Goal: Information Seeking & Learning: Learn about a topic

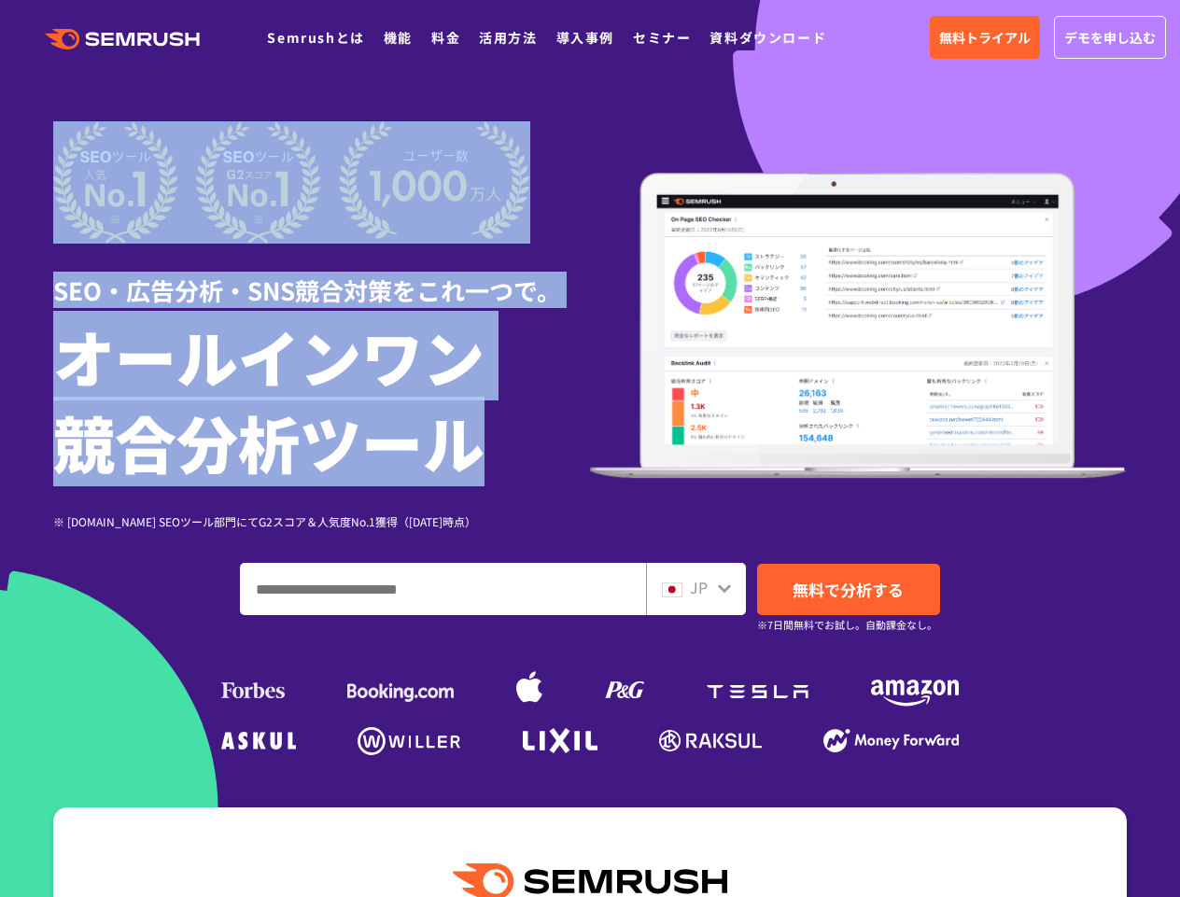
drag, startPoint x: 498, startPoint y: 449, endPoint x: 35, endPoint y: 183, distance: 534.2
click at [35, 183] on div "SEO・広告分析・SNS競合対策をこれ一つで。 オールインワン 競合分析ツール ※ G2.com SEOツール部門にてG2スコア＆人気度No.1獲得（2023…" at bounding box center [590, 441] width 1111 height 640
drag, startPoint x: 37, startPoint y: 181, endPoint x: 575, endPoint y: 444, distance: 598.5
click at [575, 444] on div "SEO・広告分析・SNS競合対策をこれ一つで。 オールインワン 競合分析ツール ※ G2.com SEOツール部門にてG2スコア＆人気度No.1獲得（2023…" at bounding box center [590, 441] width 1111 height 640
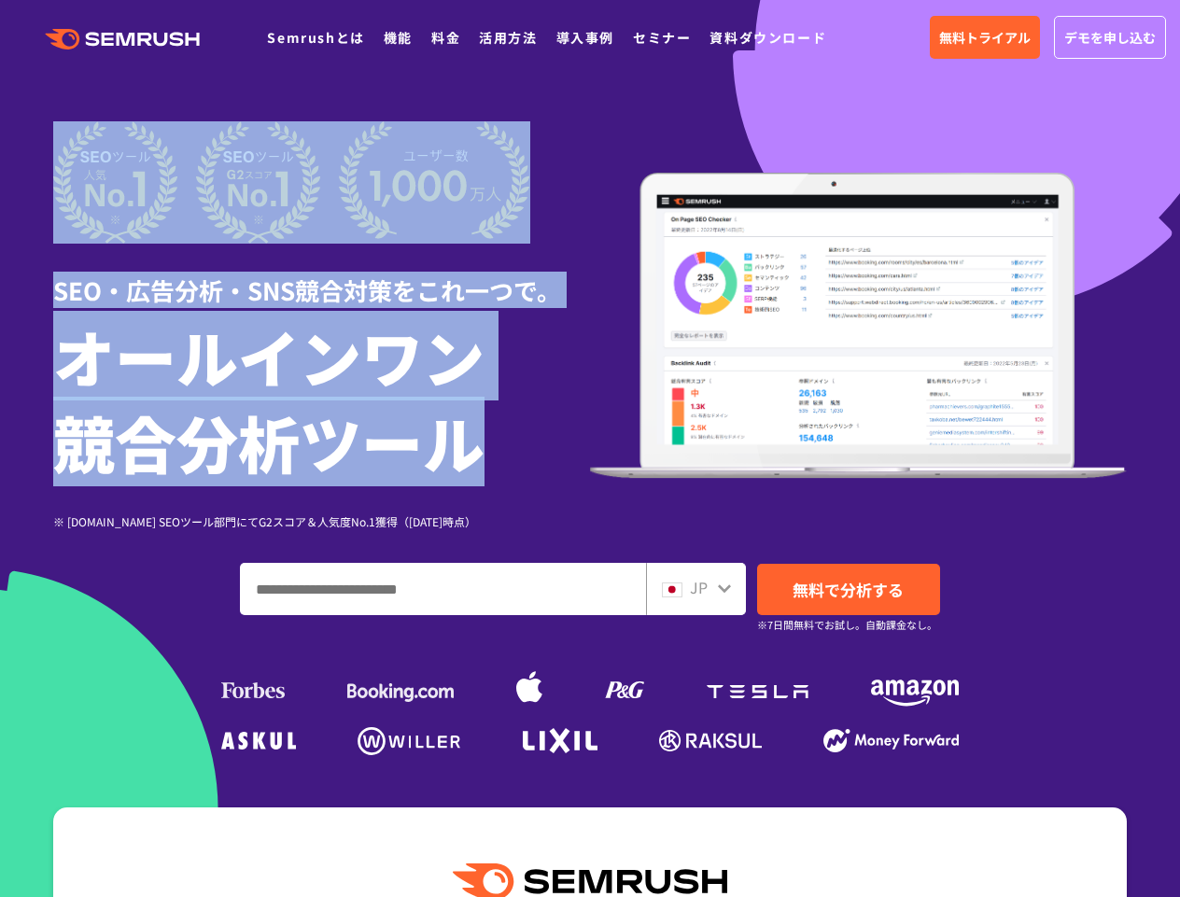
click at [575, 444] on h1 "オールインワン 競合分析ツール" at bounding box center [321, 399] width 537 height 172
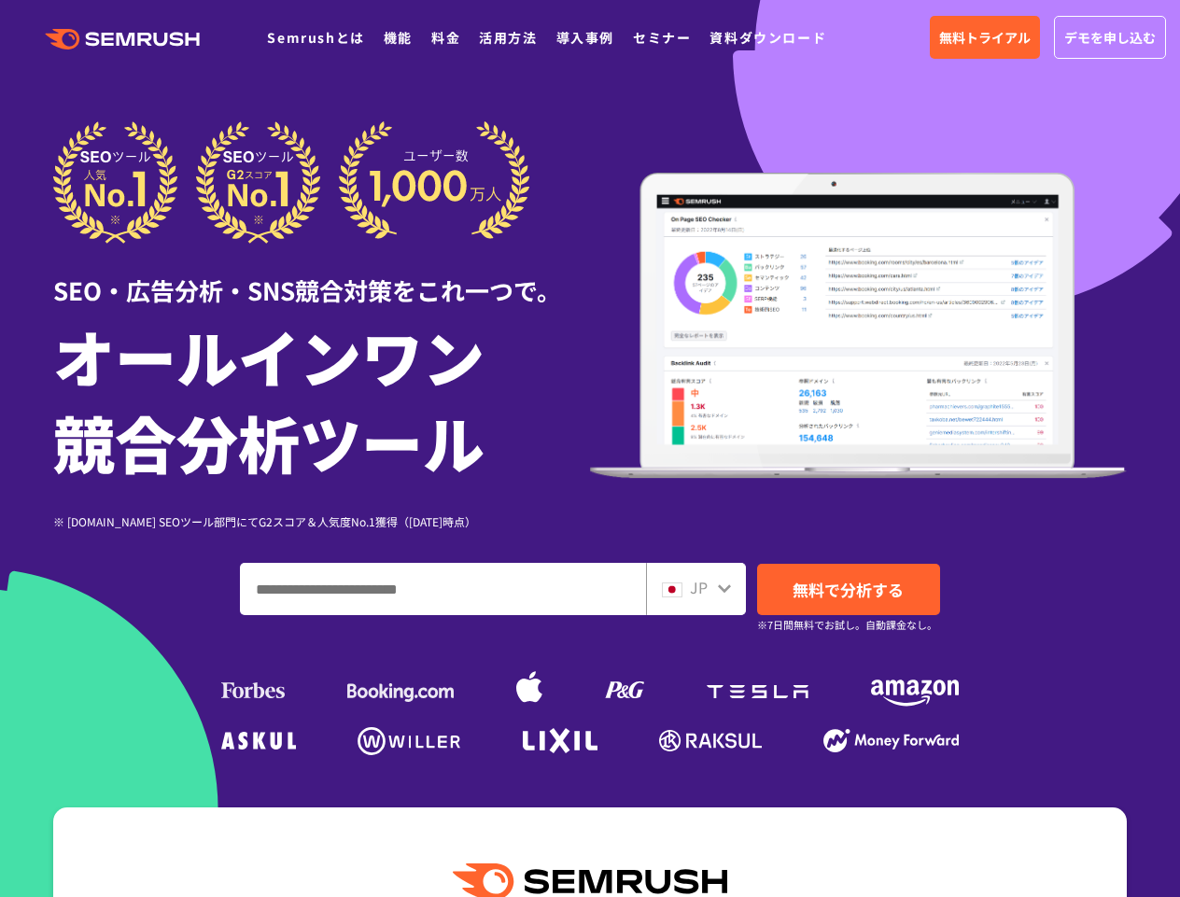
click at [593, 407] on img at bounding box center [858, 326] width 537 height 306
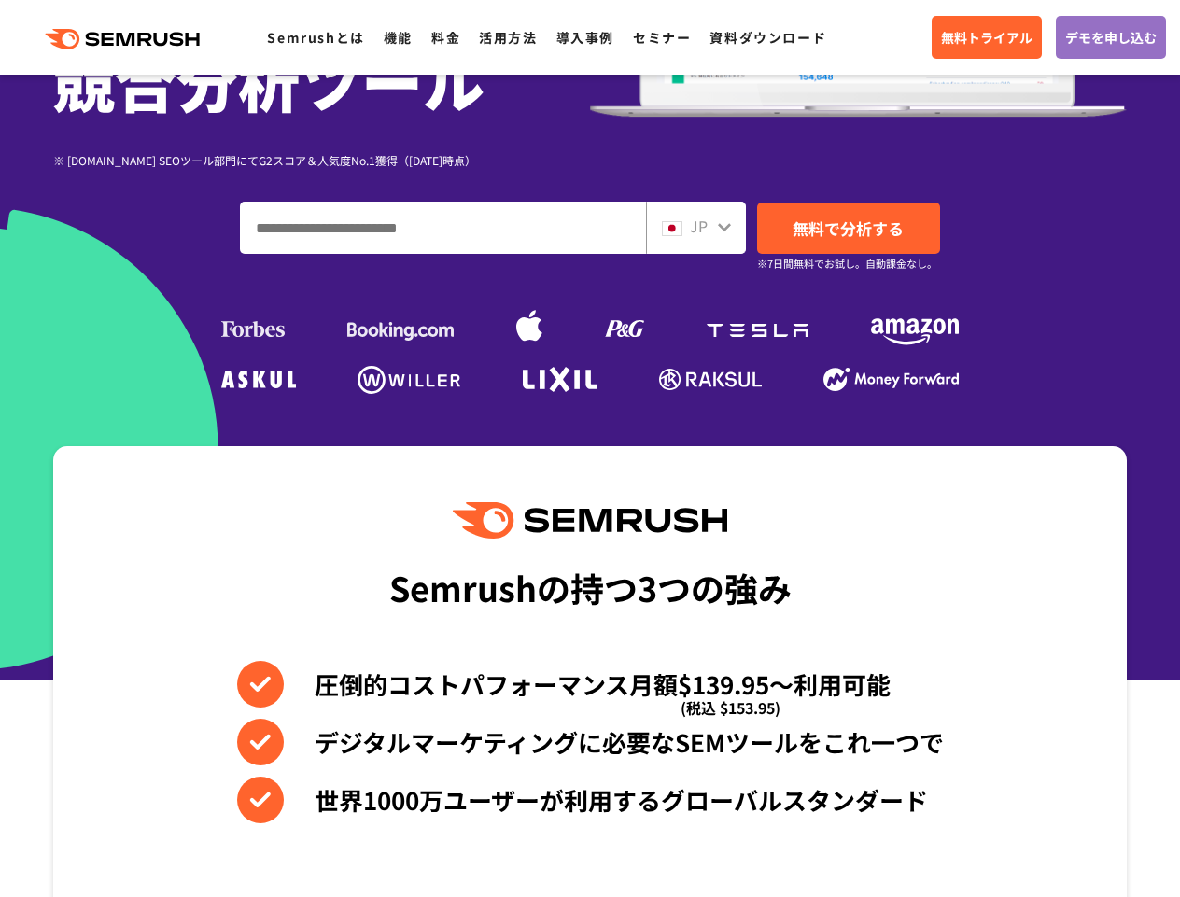
scroll to position [484, 0]
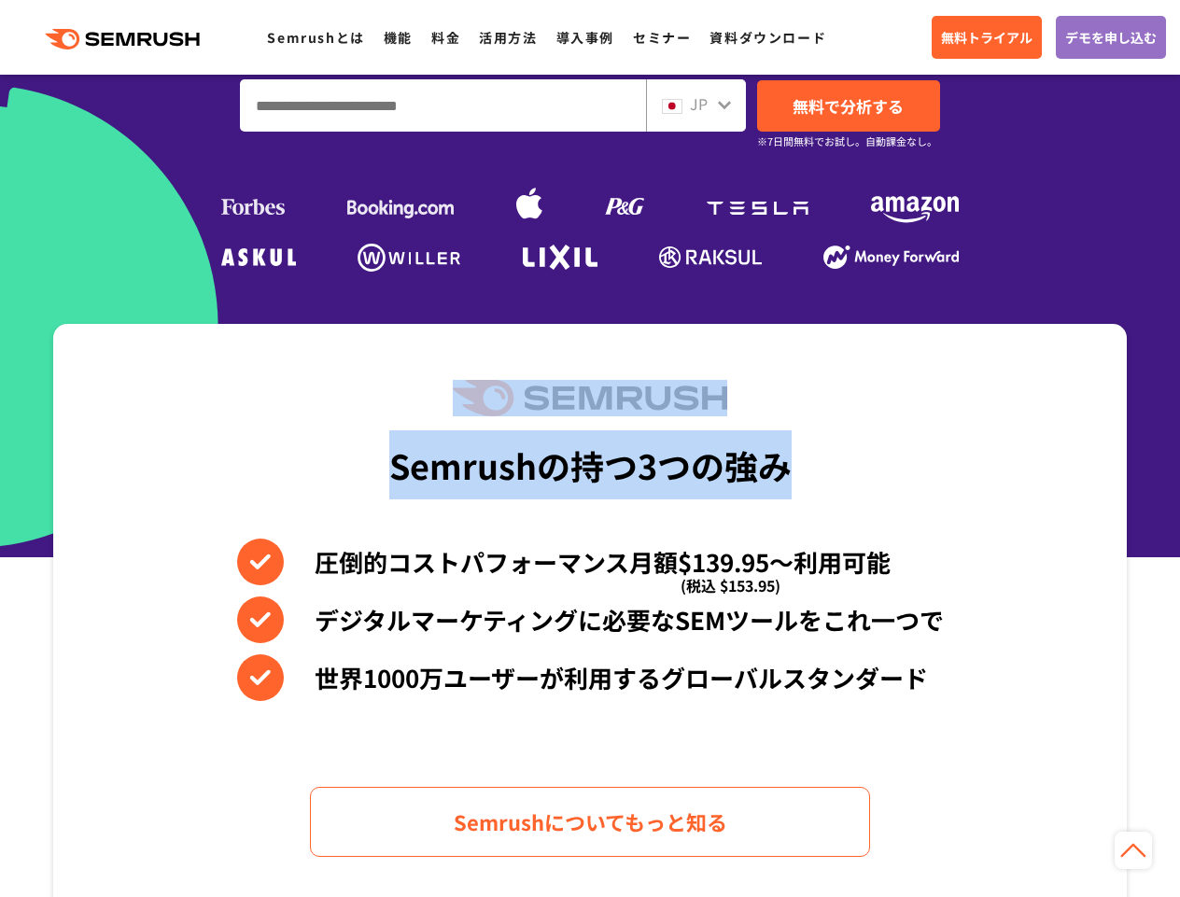
drag, startPoint x: 418, startPoint y: 389, endPoint x: 821, endPoint y: 475, distance: 411.5
click at [821, 475] on div "Semrushの持つ3つの強み 圧倒的コストパフォーマンス月額$139.95〜利用可能 (税込 $153.95) デジタルマーケティングに必要なSEMツールを…" at bounding box center [590, 618] width 1074 height 589
drag, startPoint x: 825, startPoint y: 472, endPoint x: 869, endPoint y: 467, distance: 45.1
click at [826, 472] on div "Semrushの持つ3つの強み 圧倒的コストパフォーマンス月額$139.95〜利用可能 (税込 $153.95) デジタルマーケティングに必要なSEMツールを…" at bounding box center [590, 618] width 1074 height 589
drag, startPoint x: 869, startPoint y: 467, endPoint x: 346, endPoint y: 398, distance: 528.4
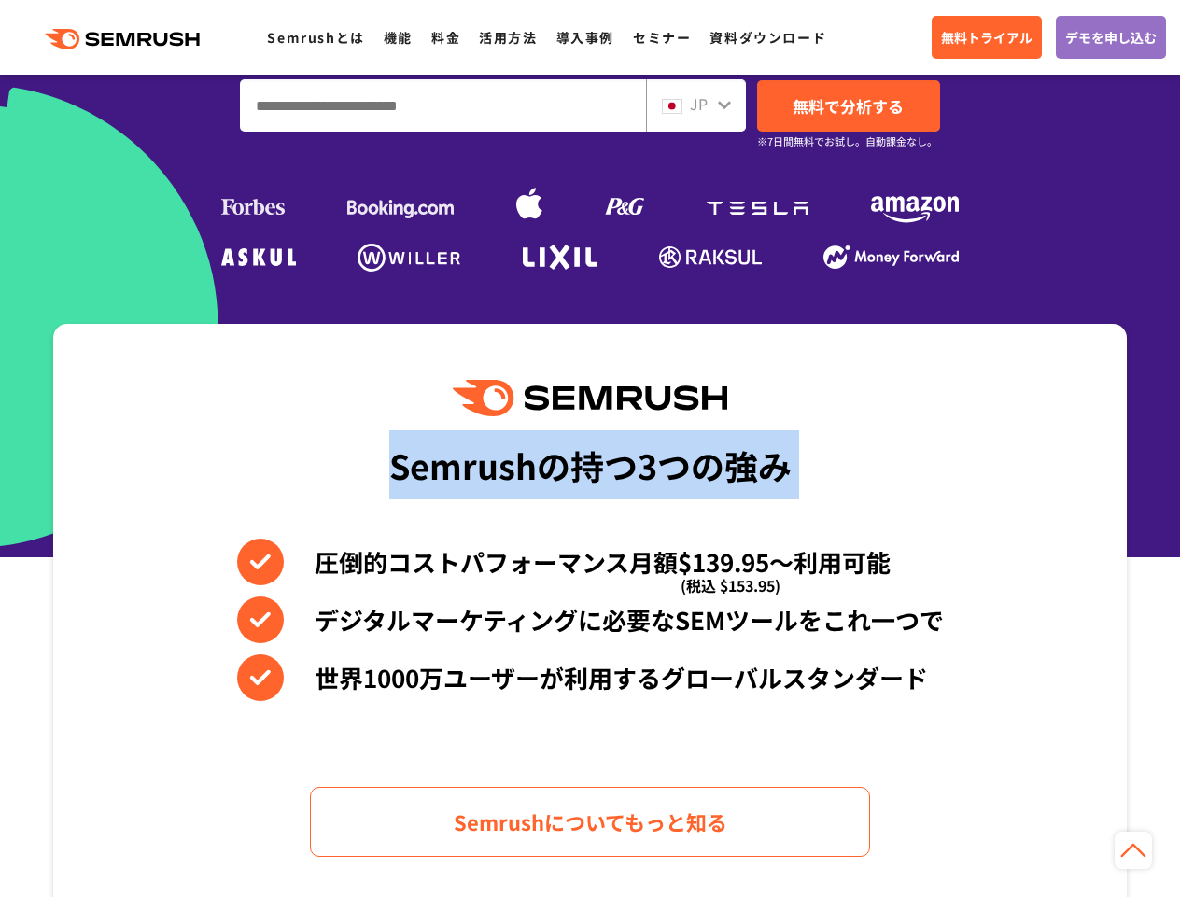
click at [346, 398] on div "Semrushの持つ3つの強み 圧倒的コストパフォーマンス月額$139.95〜利用可能 (税込 $153.95) デジタルマーケティングに必要なSEMツールを…" at bounding box center [590, 618] width 1074 height 589
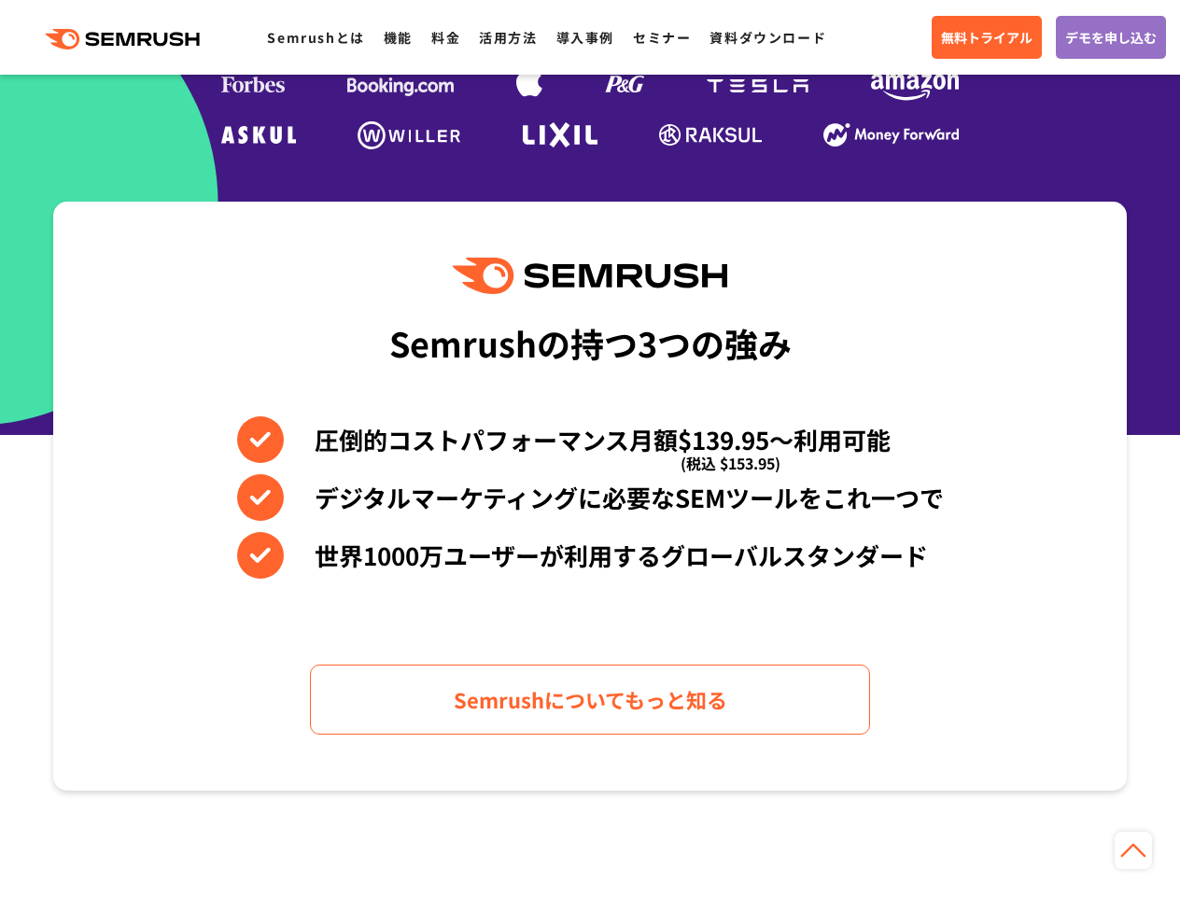
scroll to position [617, 0]
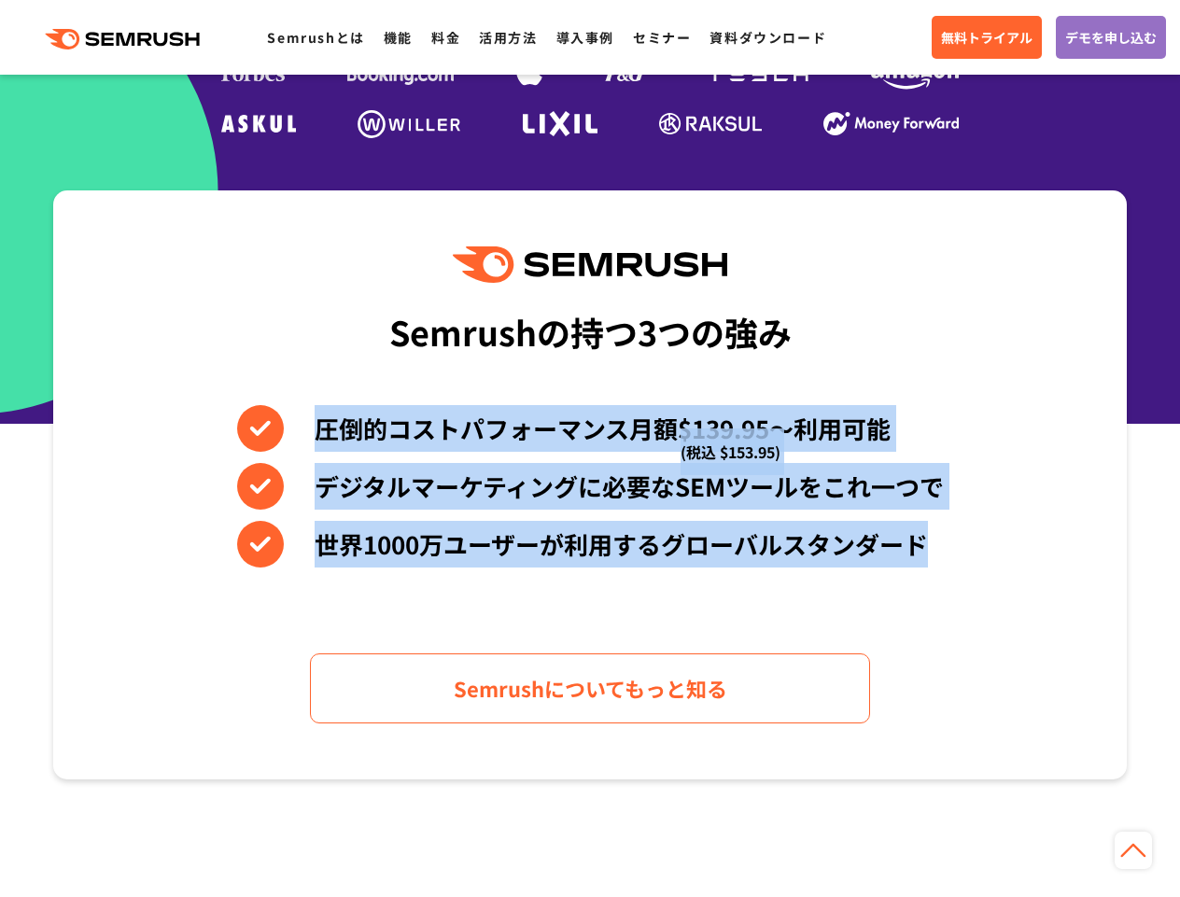
drag, startPoint x: 314, startPoint y: 429, endPoint x: 952, endPoint y: 543, distance: 648.1
click at [952, 543] on div "Semrushの持つ3つの強み 圧倒的コストパフォーマンス月額$139.95〜利用可能 (税込 $153.95) デジタルマーケティングに必要なSEMツールを…" at bounding box center [590, 485] width 1074 height 589
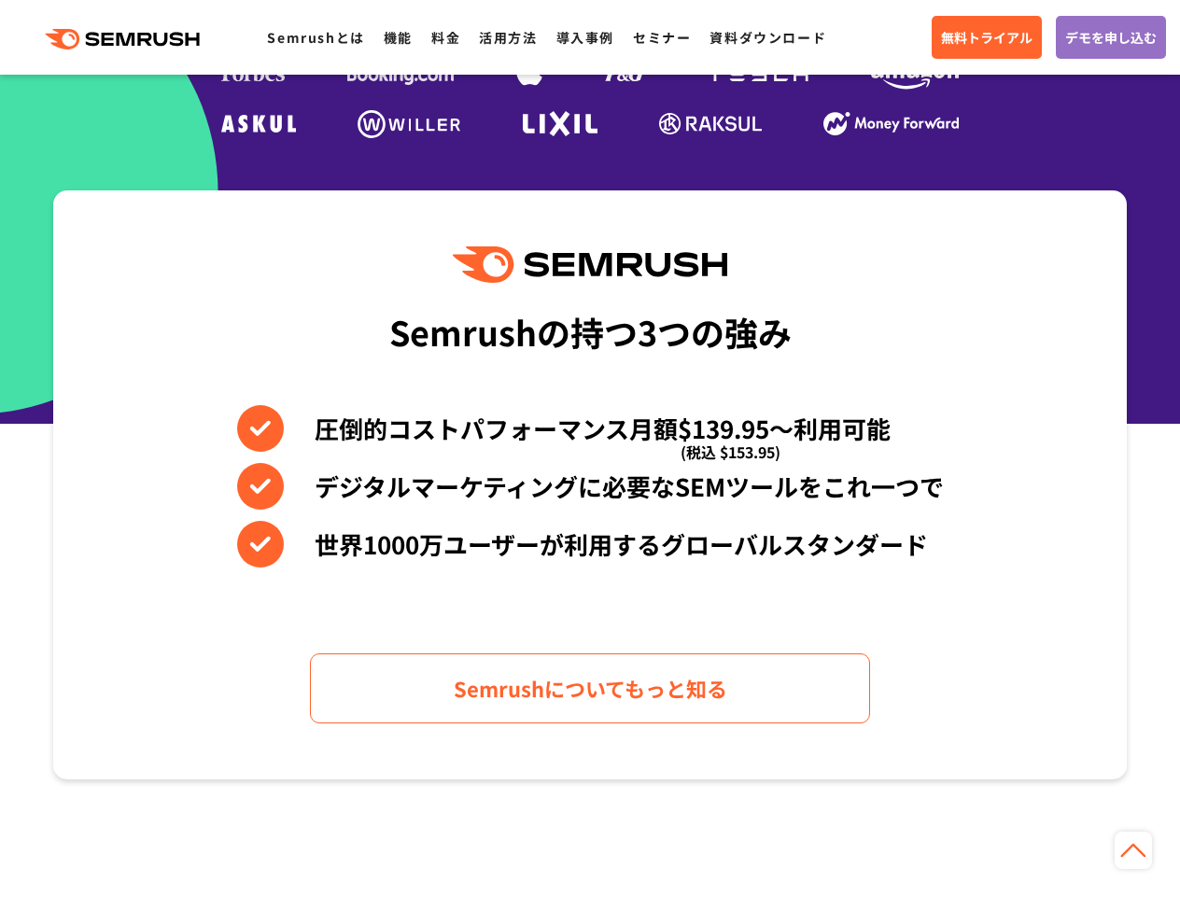
click at [952, 543] on div "Semrushの持つ3つの強み 圧倒的コストパフォーマンス月額$139.95〜利用可能 (税込 $153.95) デジタルマーケティングに必要なSEMツールを…" at bounding box center [590, 485] width 1074 height 589
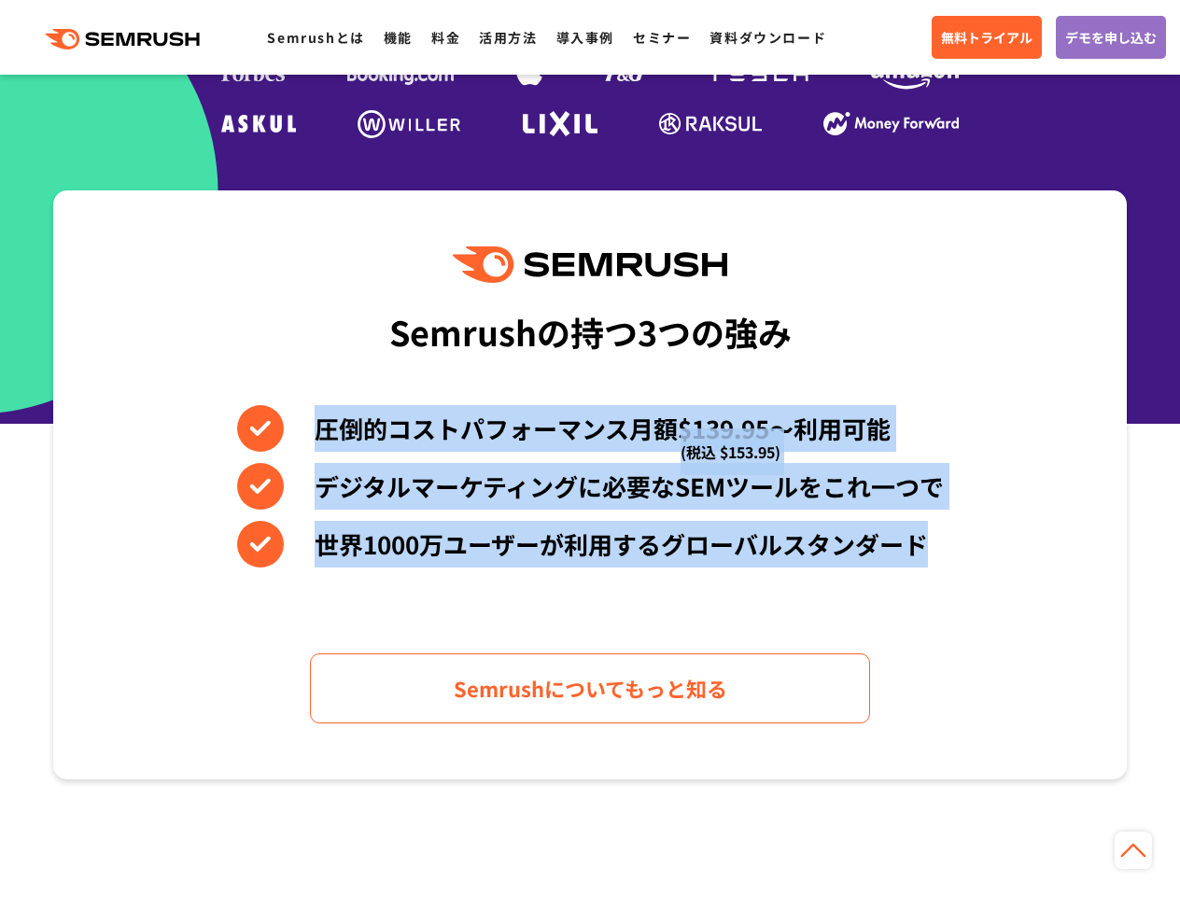
drag, startPoint x: 956, startPoint y: 543, endPoint x: 300, endPoint y: 328, distance: 691.0
click at [300, 328] on div "Semrushの持つ3つの強み 圧倒的コストパフォーマンス月額$139.95〜利用可能 (税込 $153.95) デジタルマーケティングに必要なSEMツールを…" at bounding box center [590, 485] width 1074 height 589
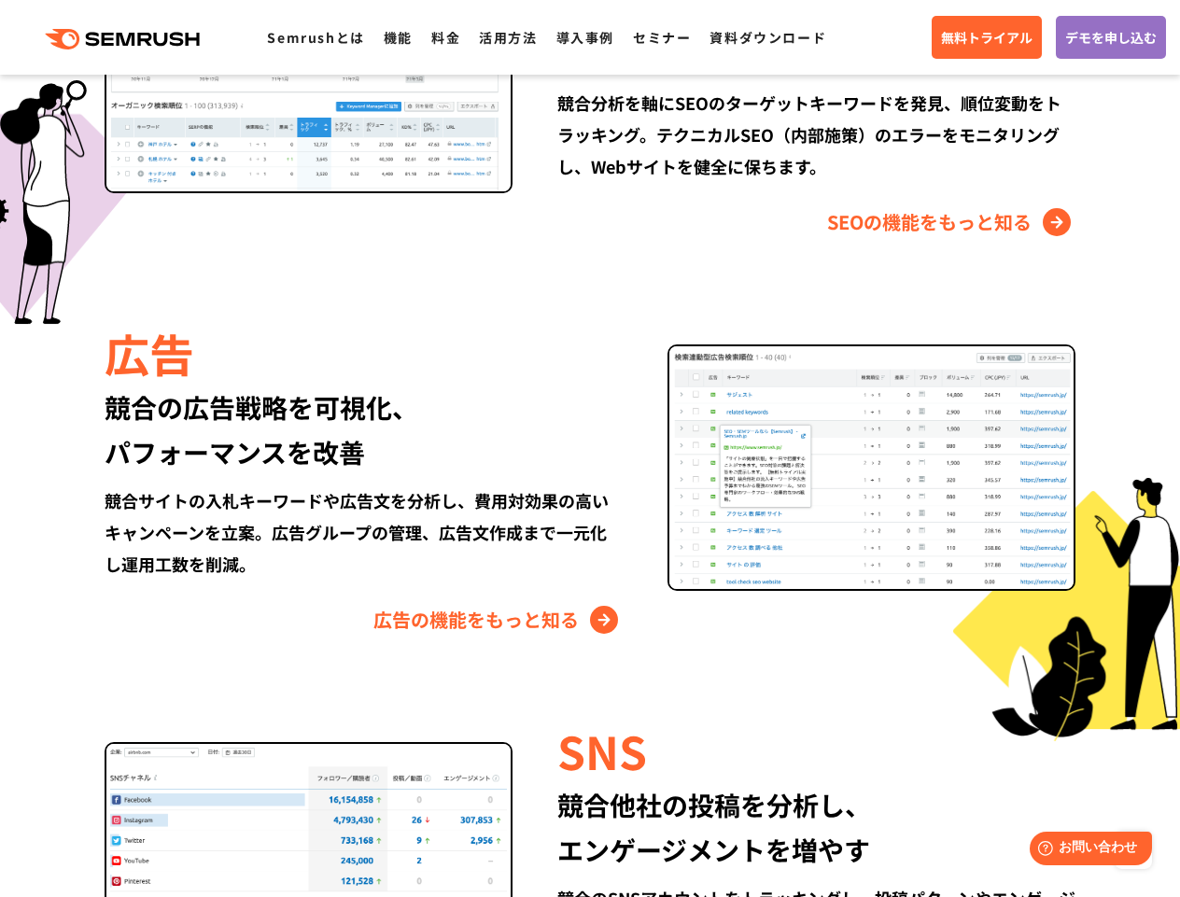
scroll to position [1937, 0]
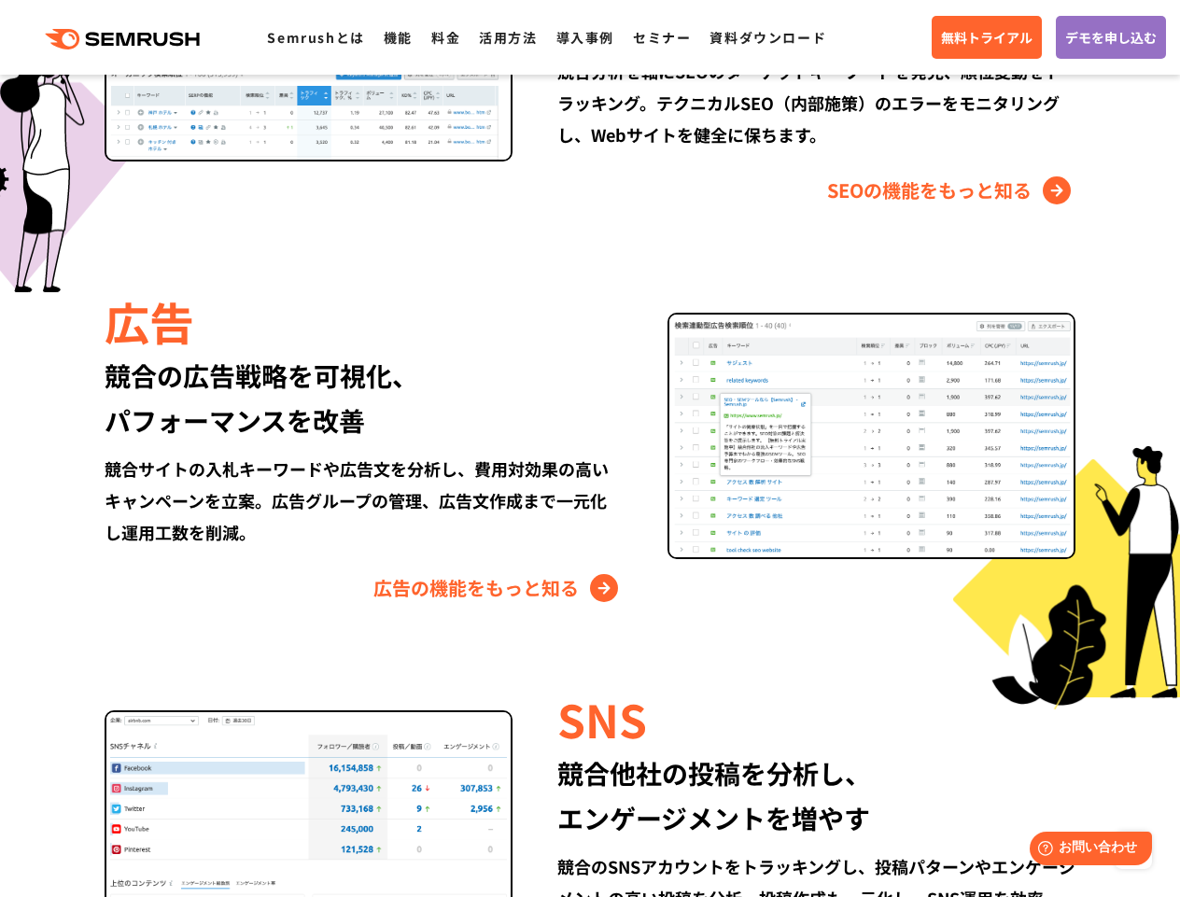
click at [538, 367] on div "競合の広告戦略を可視化、 パフォーマンスを改善" at bounding box center [364, 398] width 518 height 90
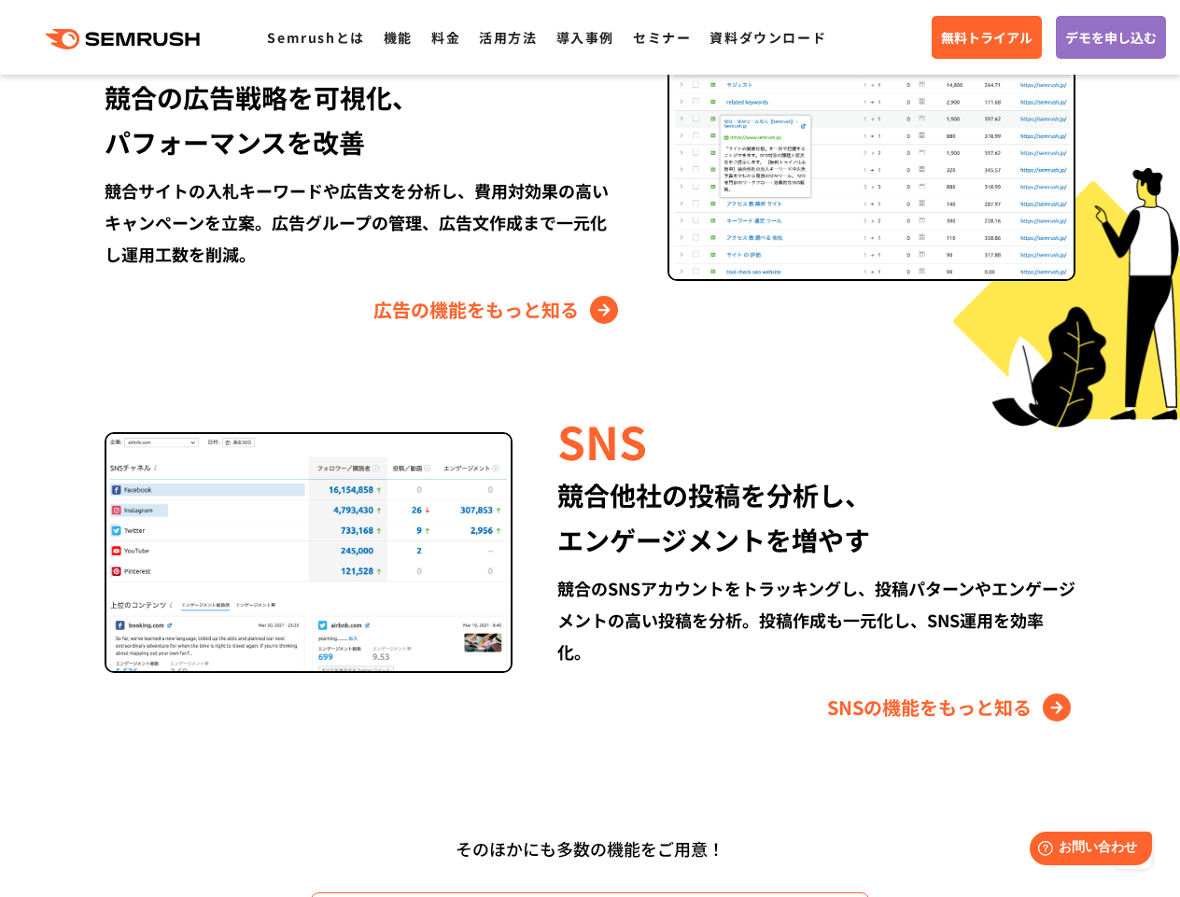
scroll to position [2433, 0]
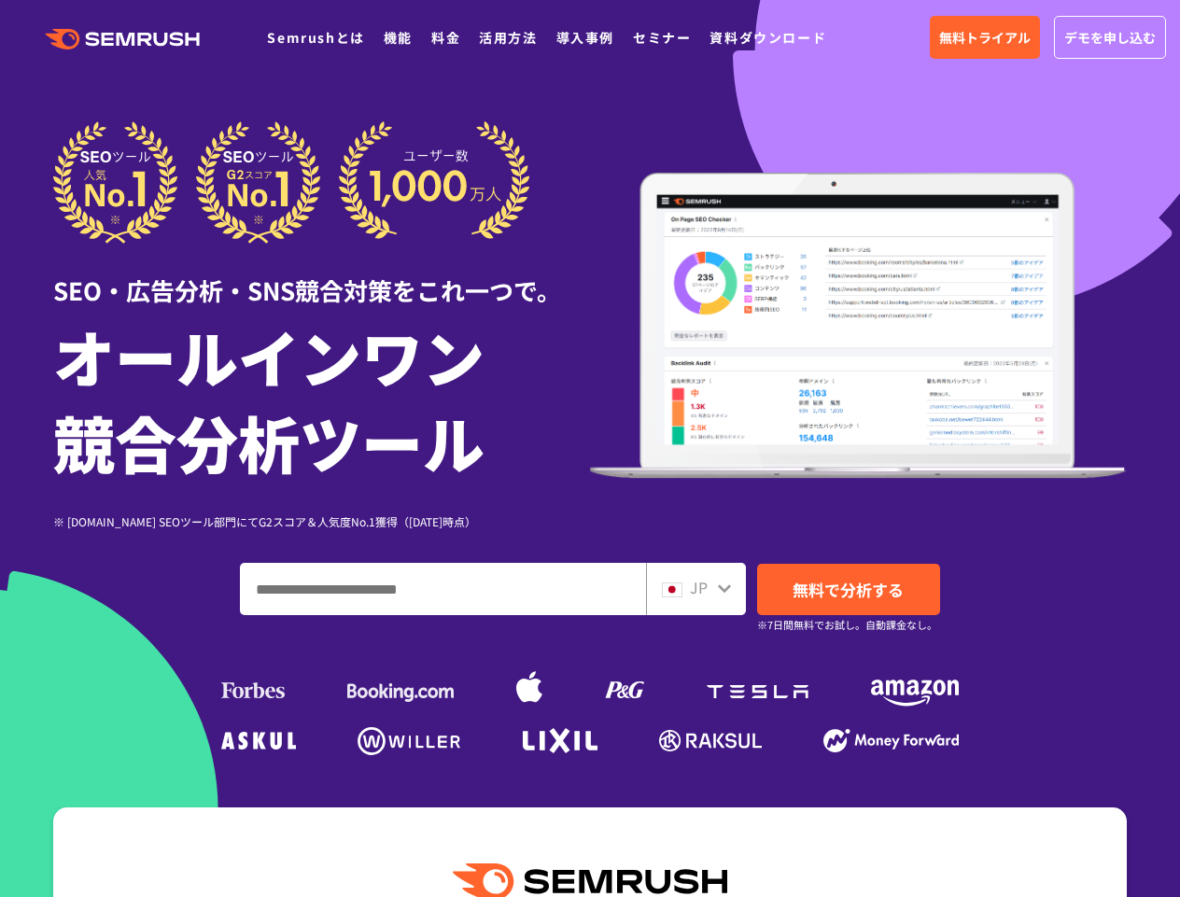
click at [577, 400] on h1 "オールインワン 競合分析ツール" at bounding box center [321, 399] width 537 height 172
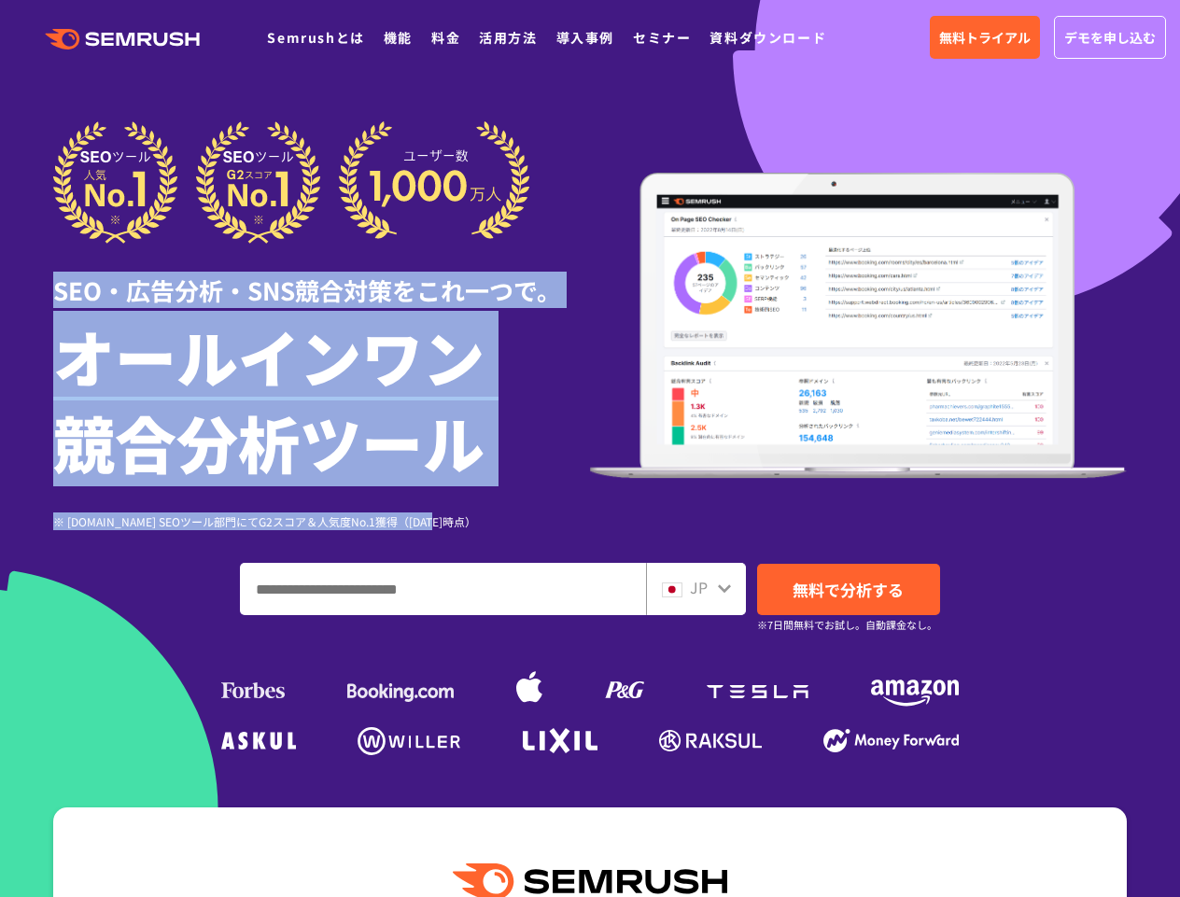
drag, startPoint x: 49, startPoint y: 288, endPoint x: 537, endPoint y: 522, distance: 540.9
click at [505, 525] on div "SEO・広告分析・SNS競合対策をこれ一つで。 オールインワン 競合分析ツール ※ G2.com SEOツール部門にてG2スコア＆人気度No.1獲得（2023…" at bounding box center [590, 441] width 1111 height 640
click at [537, 522] on div "※ [DOMAIN_NAME] SEOツール部門にてG2スコア＆人気度No.1獲得（[DATE]時点）" at bounding box center [321, 522] width 537 height 18
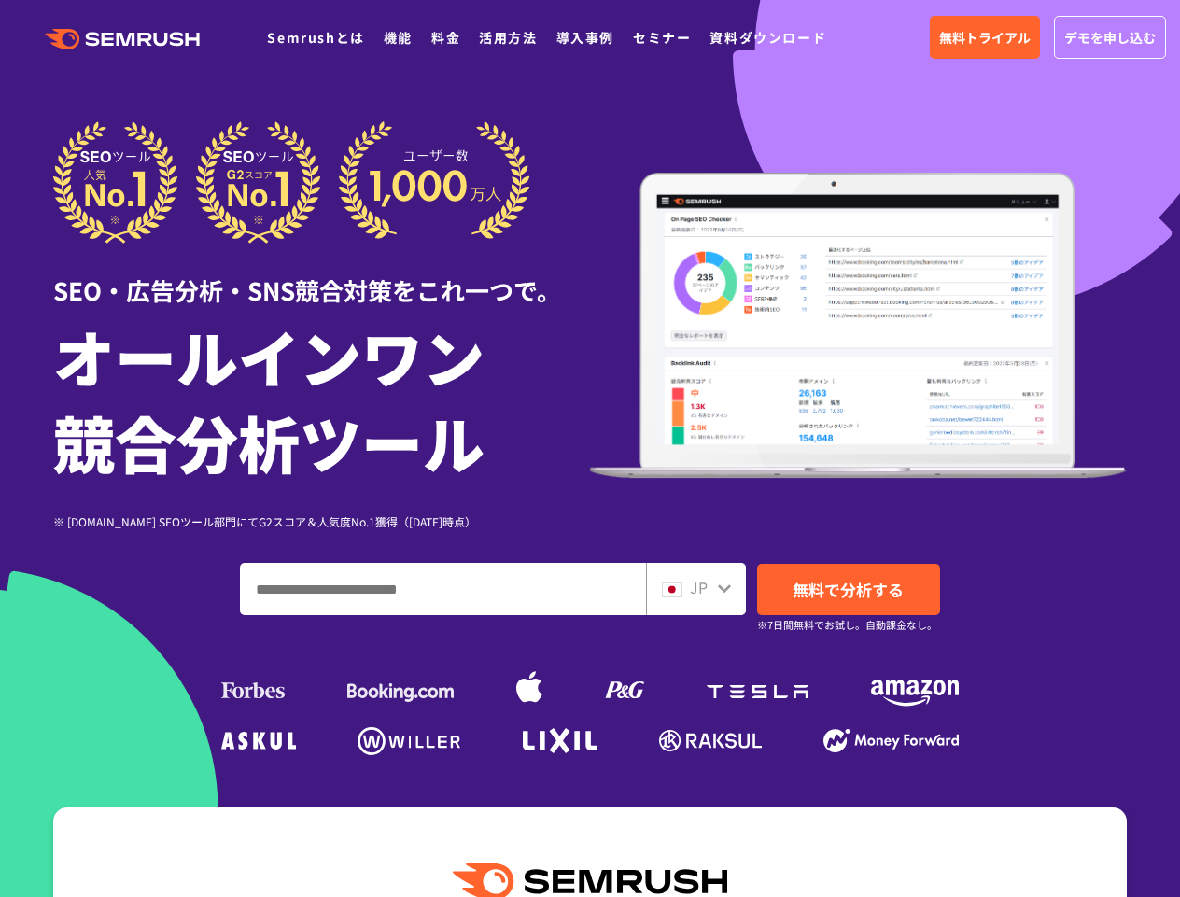
click at [562, 354] on h1 "オールインワン 競合分析ツール" at bounding box center [321, 399] width 537 height 172
drag, startPoint x: 458, startPoint y: 111, endPoint x: 383, endPoint y: 64, distance: 88.1
click at [458, 110] on div at bounding box center [590, 520] width 1180 height 1041
click at [320, 44] on link "Semrushとは" at bounding box center [315, 37] width 97 height 19
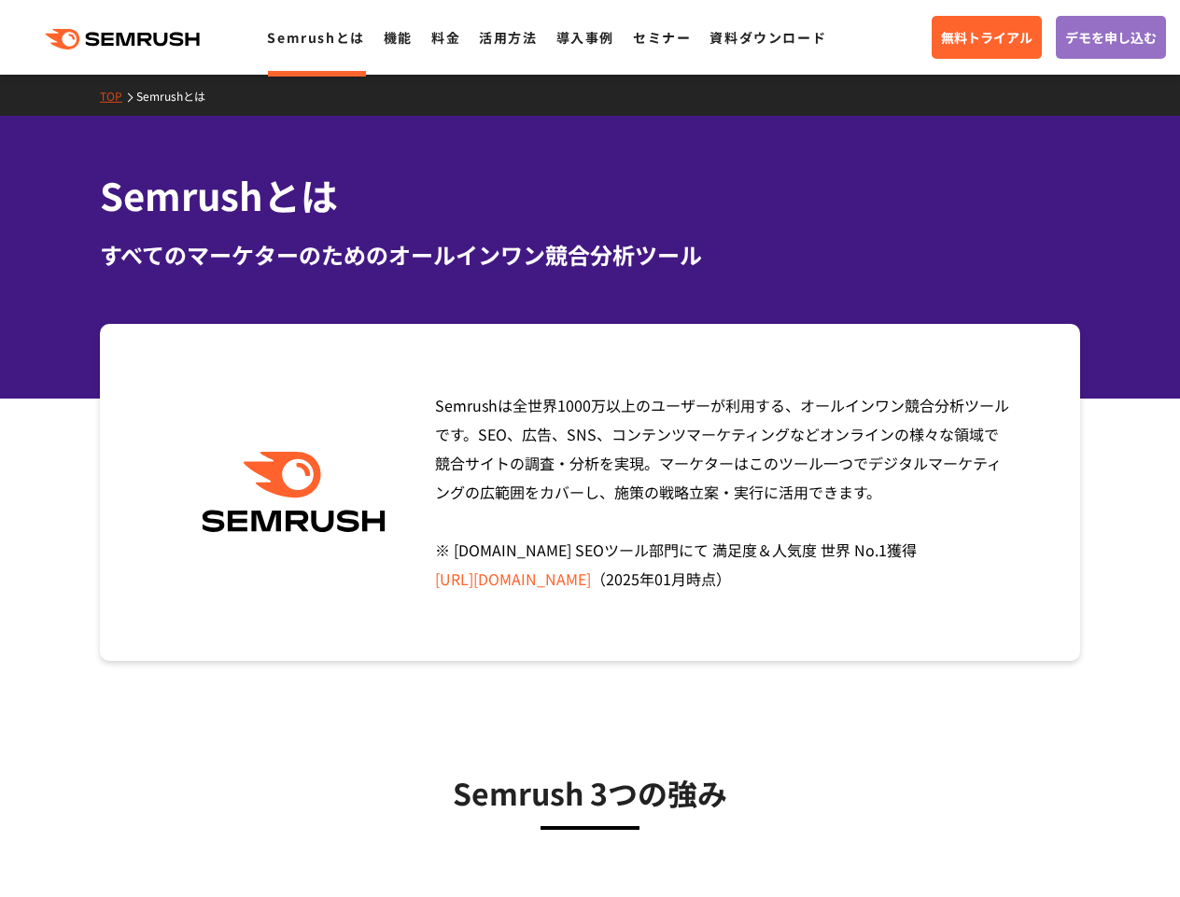
click at [592, 226] on div "Semrushとは すべてのマーケターのためのオールインワン競合分析ツール" at bounding box center [590, 220] width 981 height 104
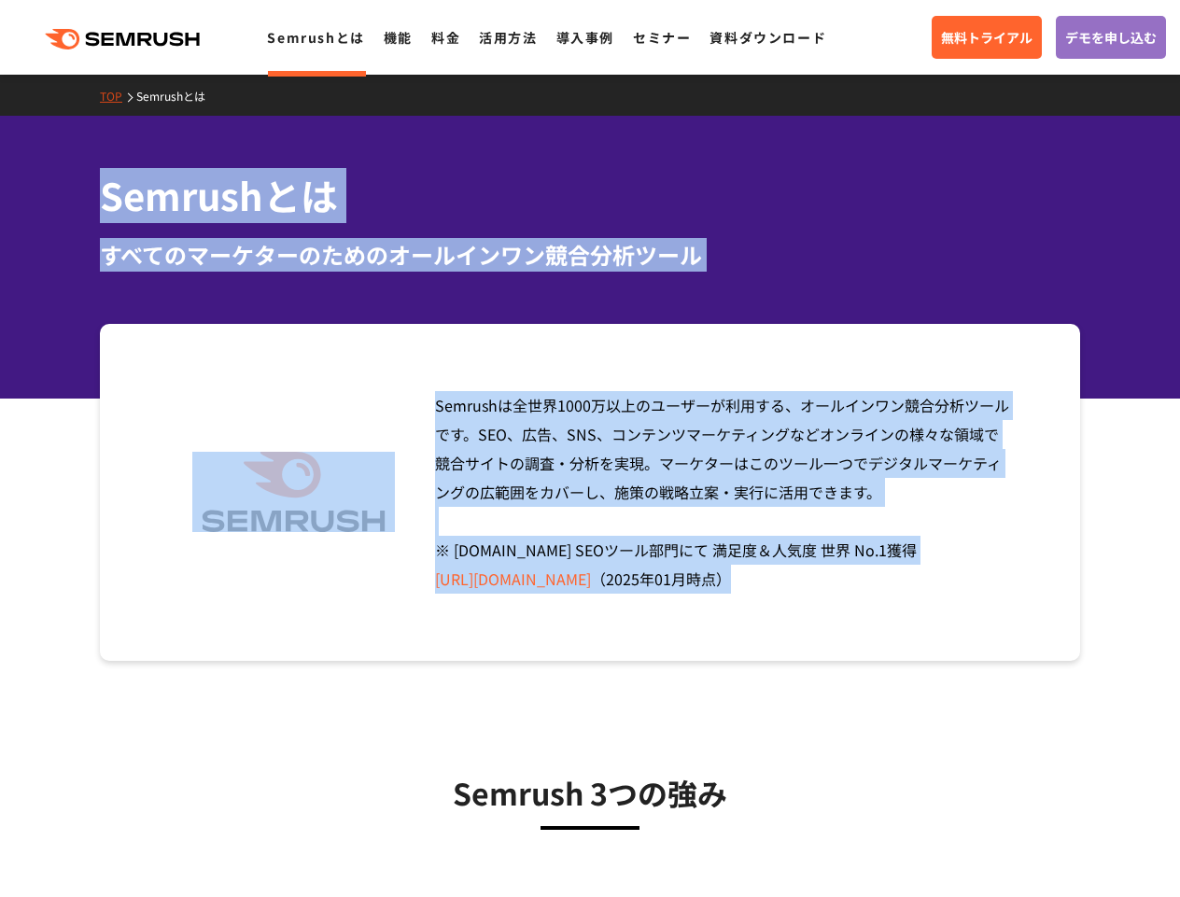
drag, startPoint x: 134, startPoint y: 202, endPoint x: 915, endPoint y: 580, distance: 867.5
click at [905, 521] on div "Semrushは全世界1000万以上のユーザーが利用する、オールインワン競合分析ツールです。SEO、広告、SNS、コンテンツマーケティングなどオンラインの様々…" at bounding box center [717, 492] width 592 height 203
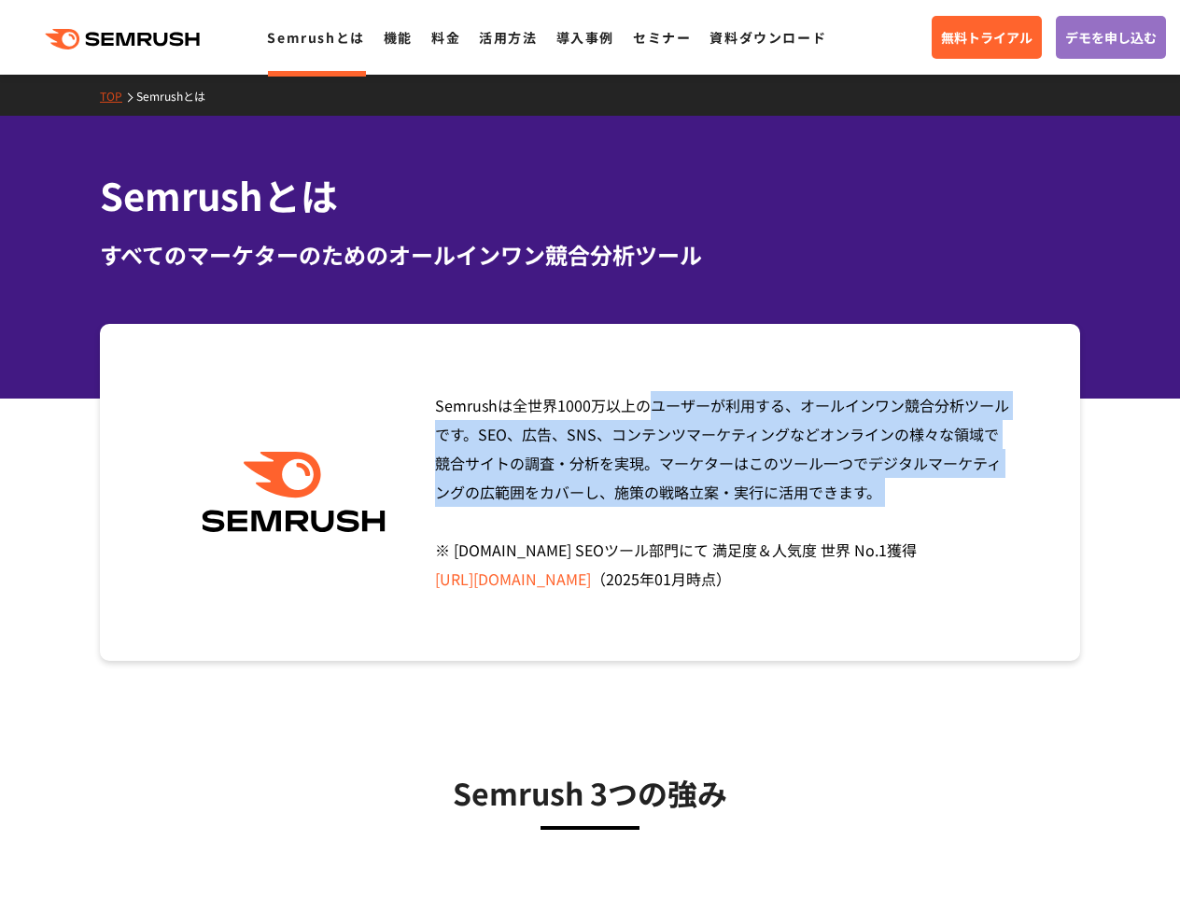
drag, startPoint x: 896, startPoint y: 509, endPoint x: 430, endPoint y: 392, distance: 480.4
click at [430, 392] on div "Semrushは全世界1000万以上のユーザーが利用する、オールインワン競合分析ツールです。SEO、広告、SNS、コンテンツマーケティングなどオンラインの様々…" at bounding box center [717, 492] width 592 height 203
drag, startPoint x: 430, startPoint y: 392, endPoint x: 874, endPoint y: 504, distance: 457.5
click at [874, 504] on div "Semrushは全世界1000万以上のユーザーが利用する、オールインワン競合分析ツールです。SEO、広告、SNS、コンテンツマーケティングなどオンラインの様々…" at bounding box center [717, 492] width 592 height 203
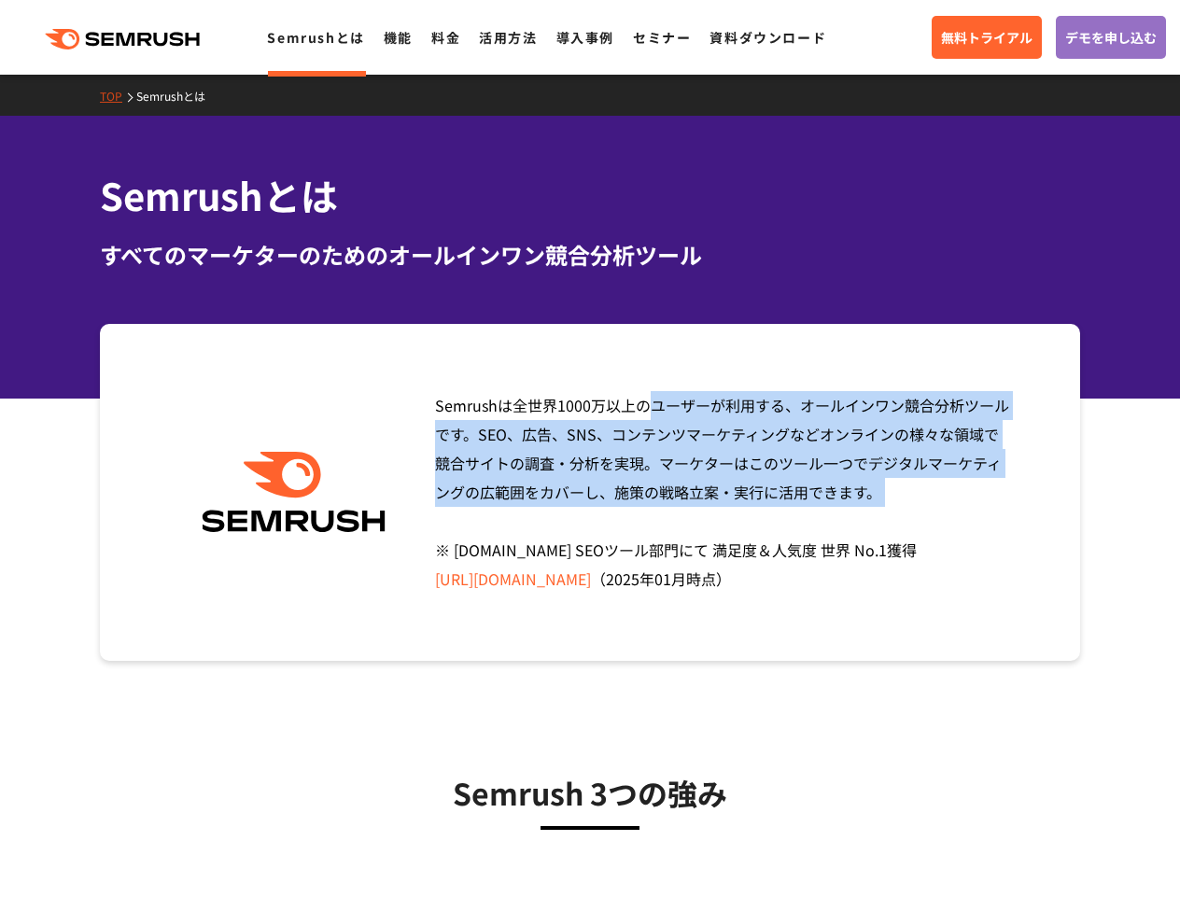
click at [874, 504] on div "Semrushは全世界1000万以上のユーザーが利用する、オールインワン競合分析ツールです。SEO、広告、SNS、コンテンツマーケティングなどオンラインの様々…" at bounding box center [717, 492] width 592 height 203
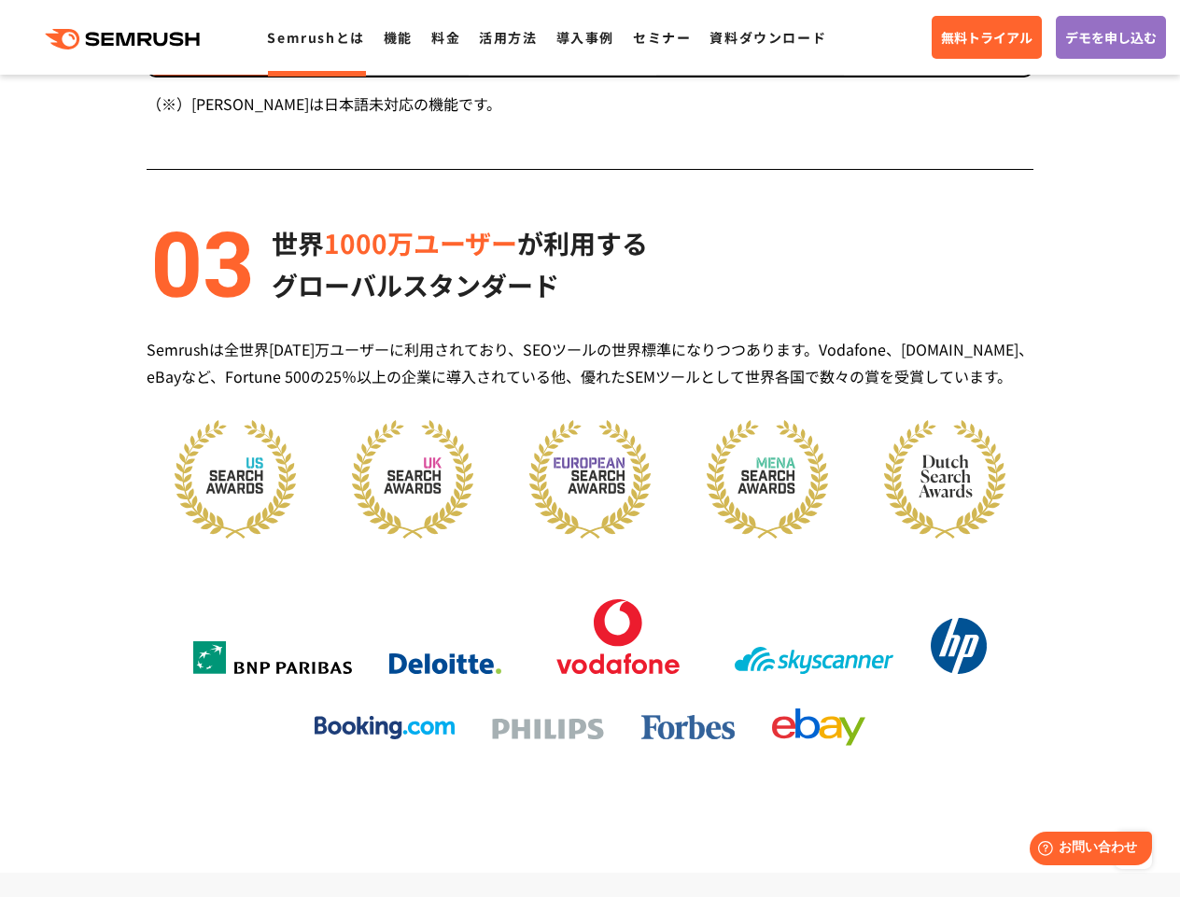
scroll to position [2317, 0]
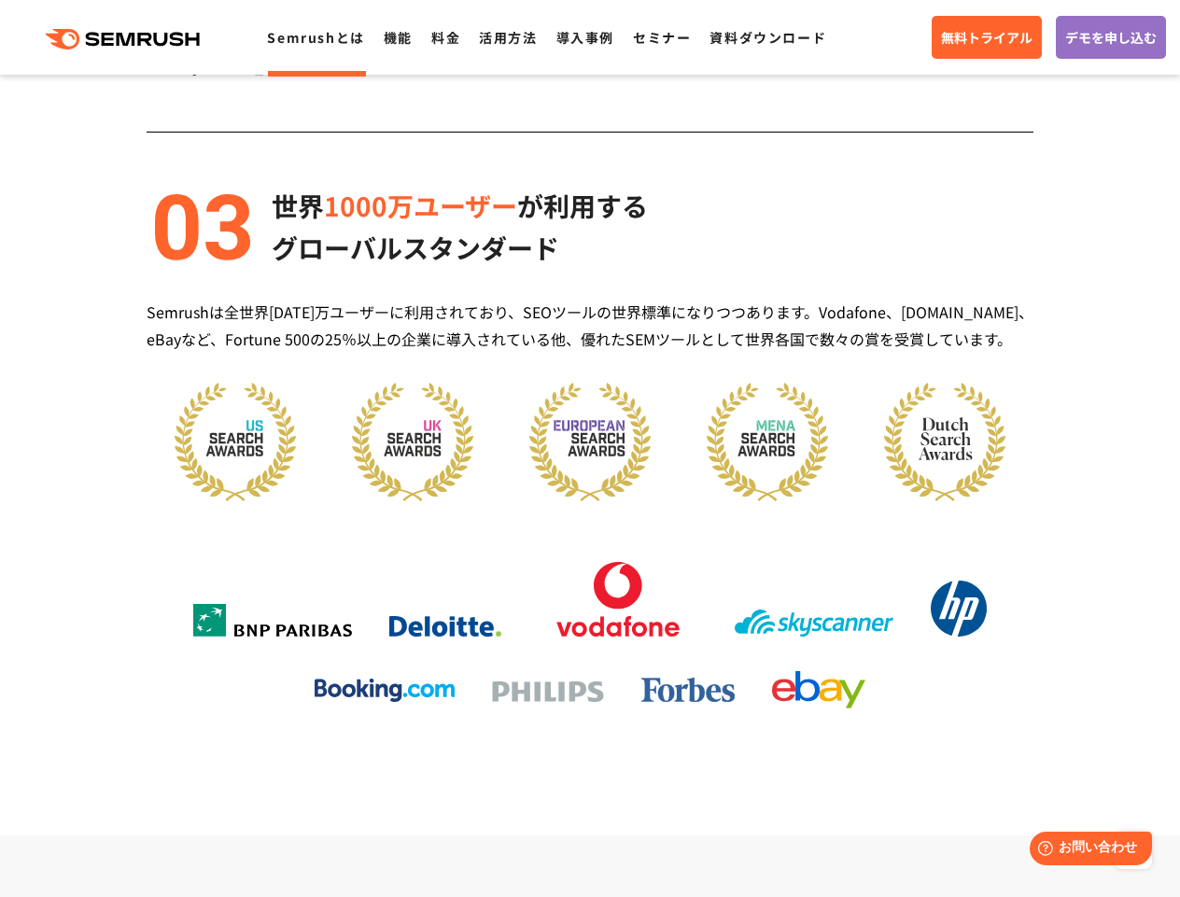
click at [846, 511] on div at bounding box center [590, 549] width 887 height 333
click at [844, 509] on div at bounding box center [590, 549] width 887 height 333
click at [850, 515] on div at bounding box center [590, 549] width 887 height 333
click at [854, 524] on div at bounding box center [590, 549] width 887 height 333
click at [854, 523] on div at bounding box center [590, 549] width 887 height 333
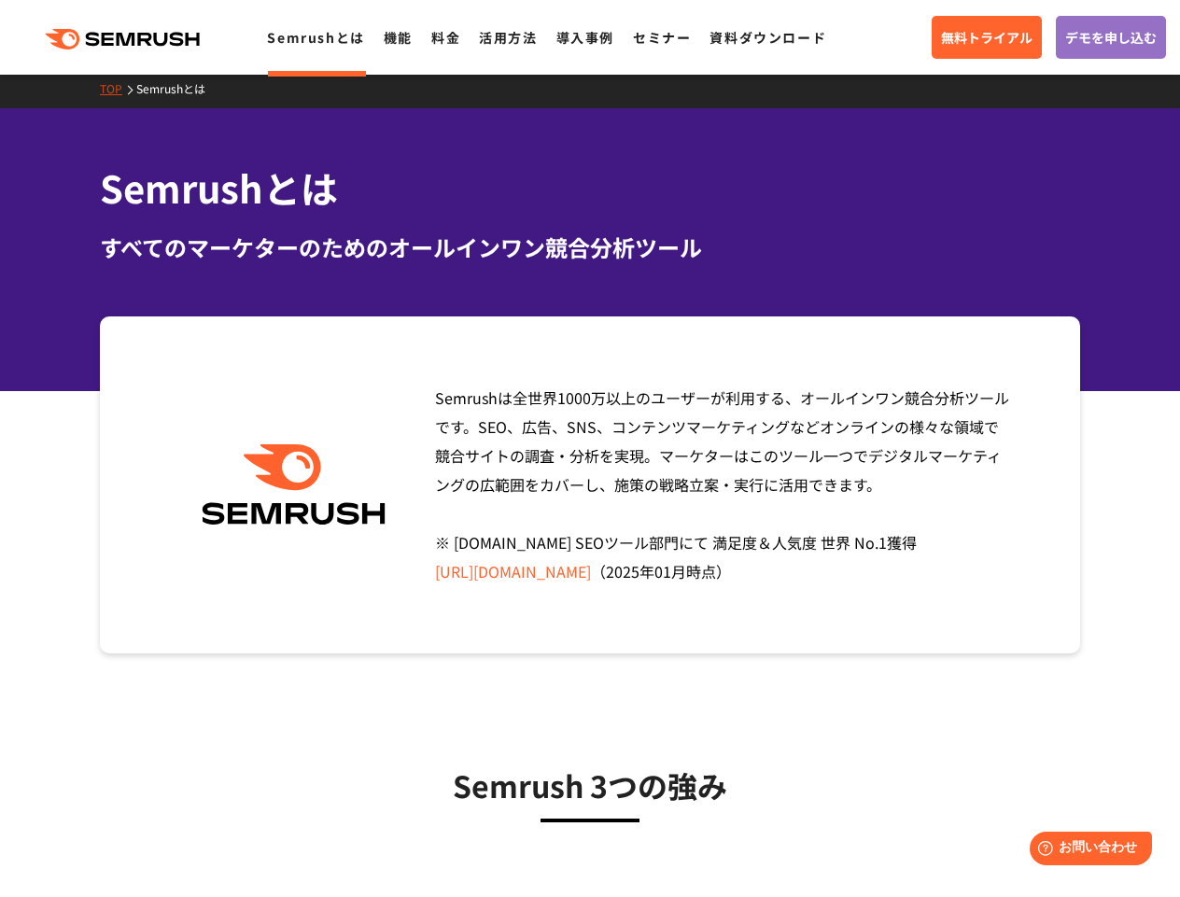
scroll to position [0, 0]
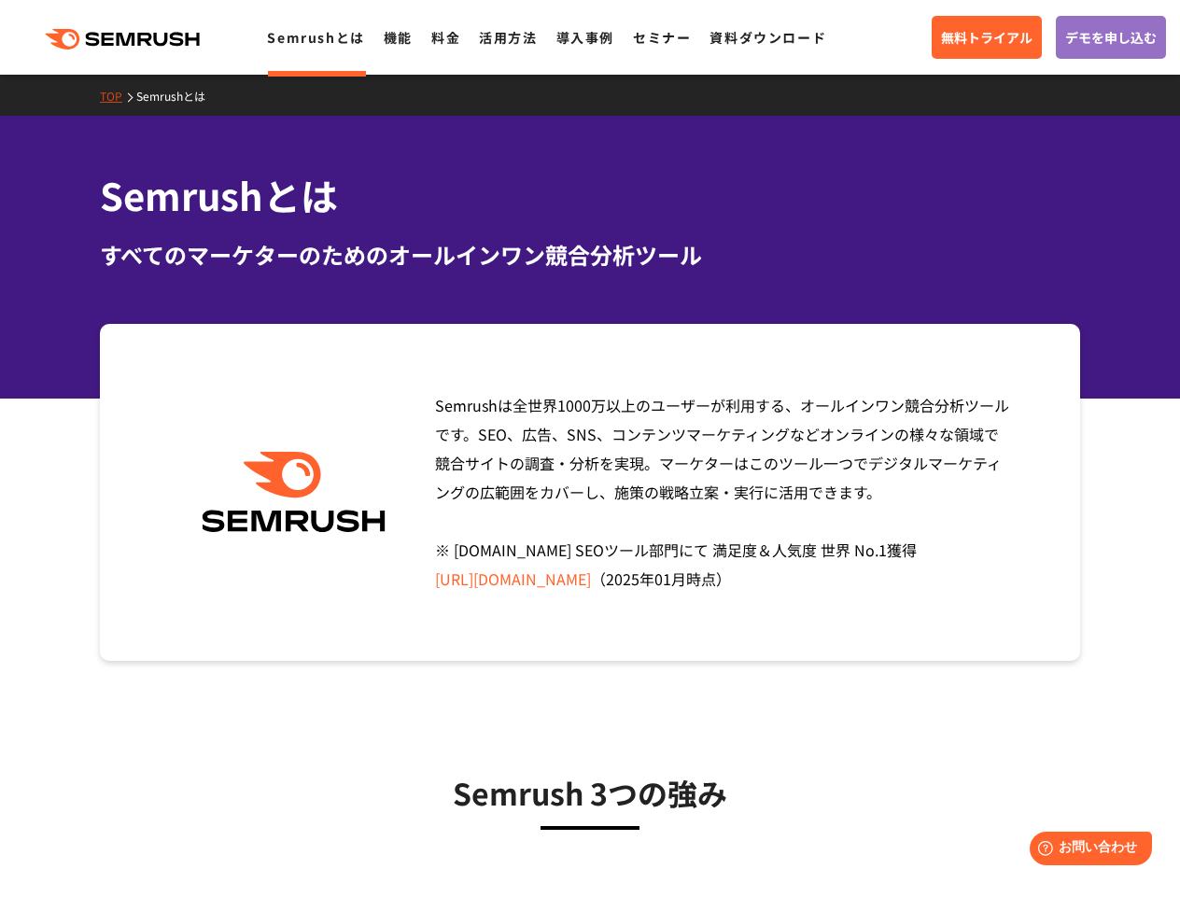
click at [771, 184] on h1 "Semrushとは" at bounding box center [590, 195] width 981 height 55
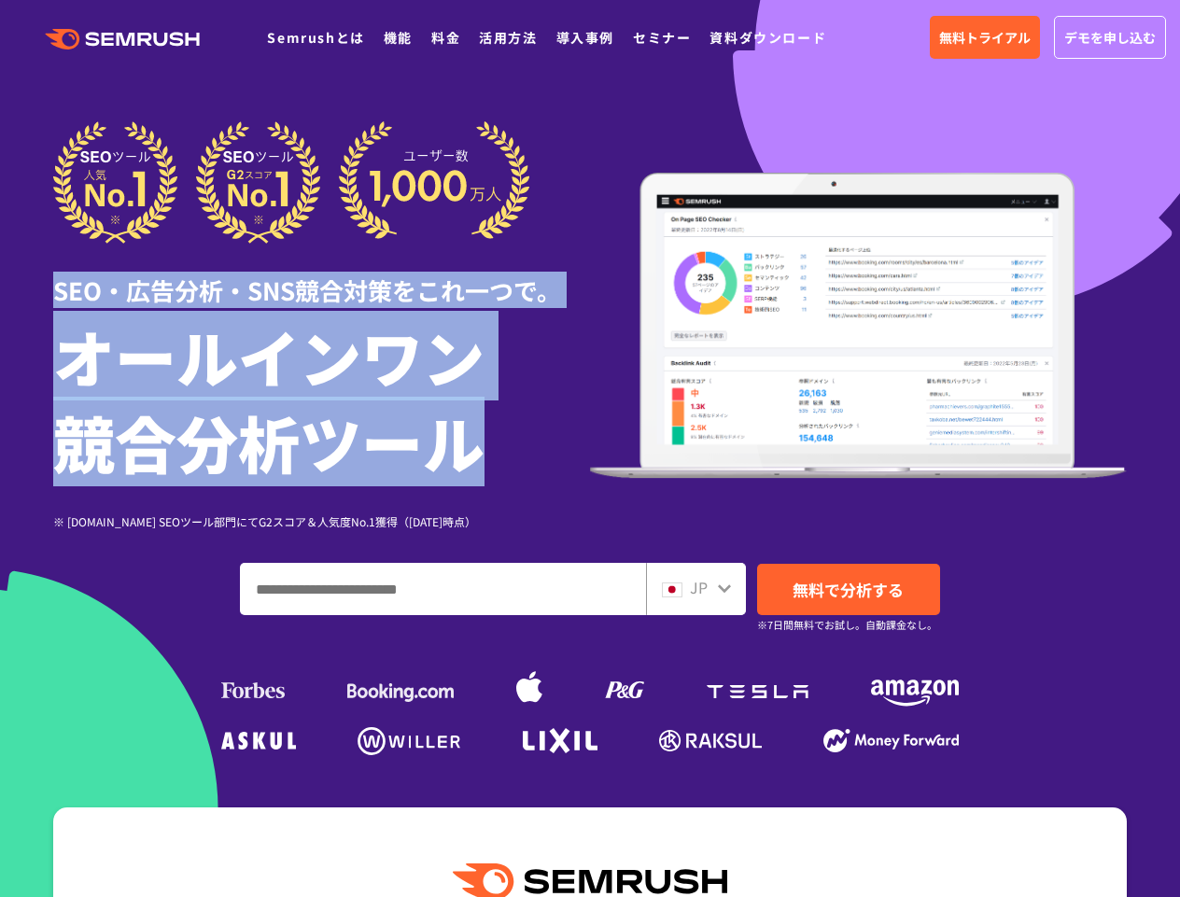
drag, startPoint x: 505, startPoint y: 460, endPoint x: 54, endPoint y: 256, distance: 495.2
click at [54, 256] on div "SEO・広告分析・SNS競合対策をこれ一つで。 オールインワン 競合分析ツール ※ [DOMAIN_NAME] SEOツール部門にてG2スコア＆人気度No.1…" at bounding box center [321, 325] width 537 height 409
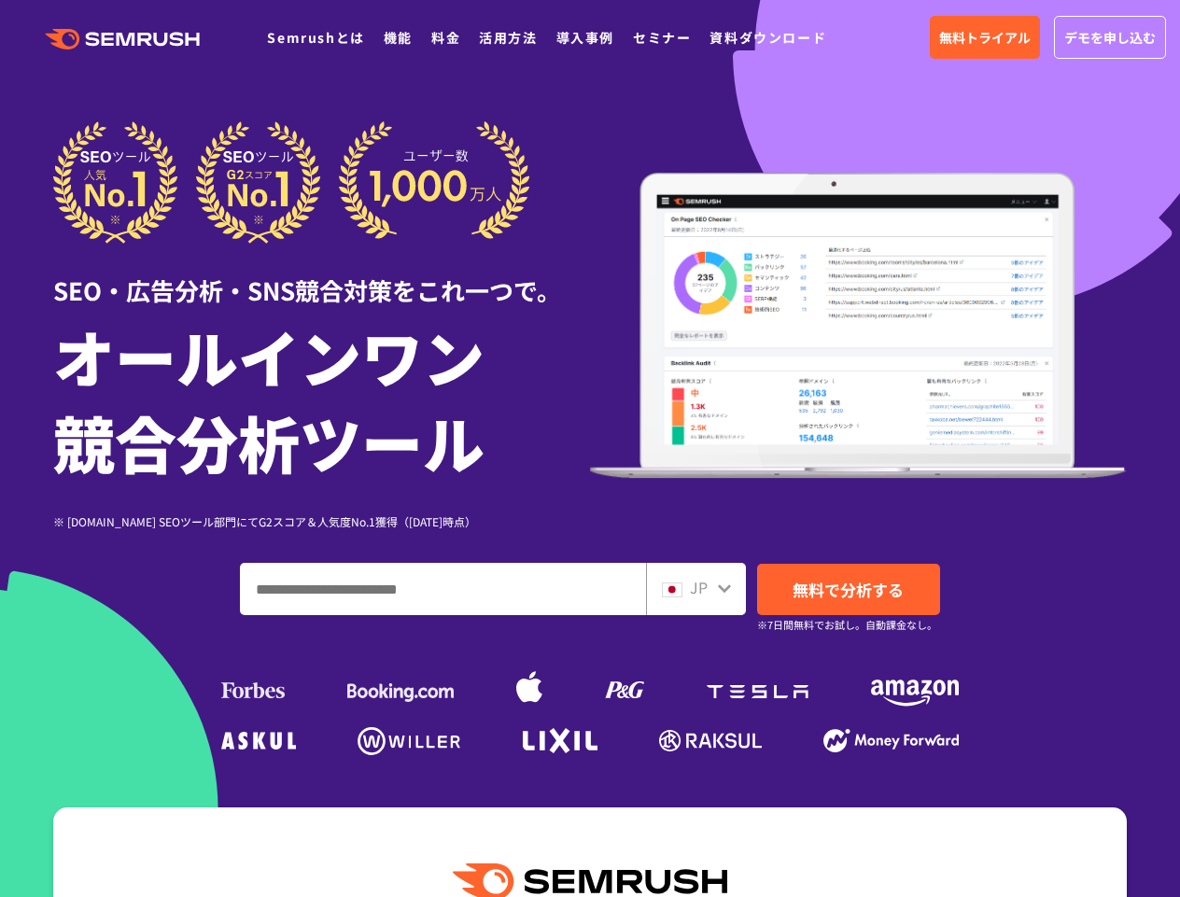
click at [57, 275] on div "SEO・広告分析・SNS競合対策をこれ一つで。" at bounding box center [321, 276] width 537 height 64
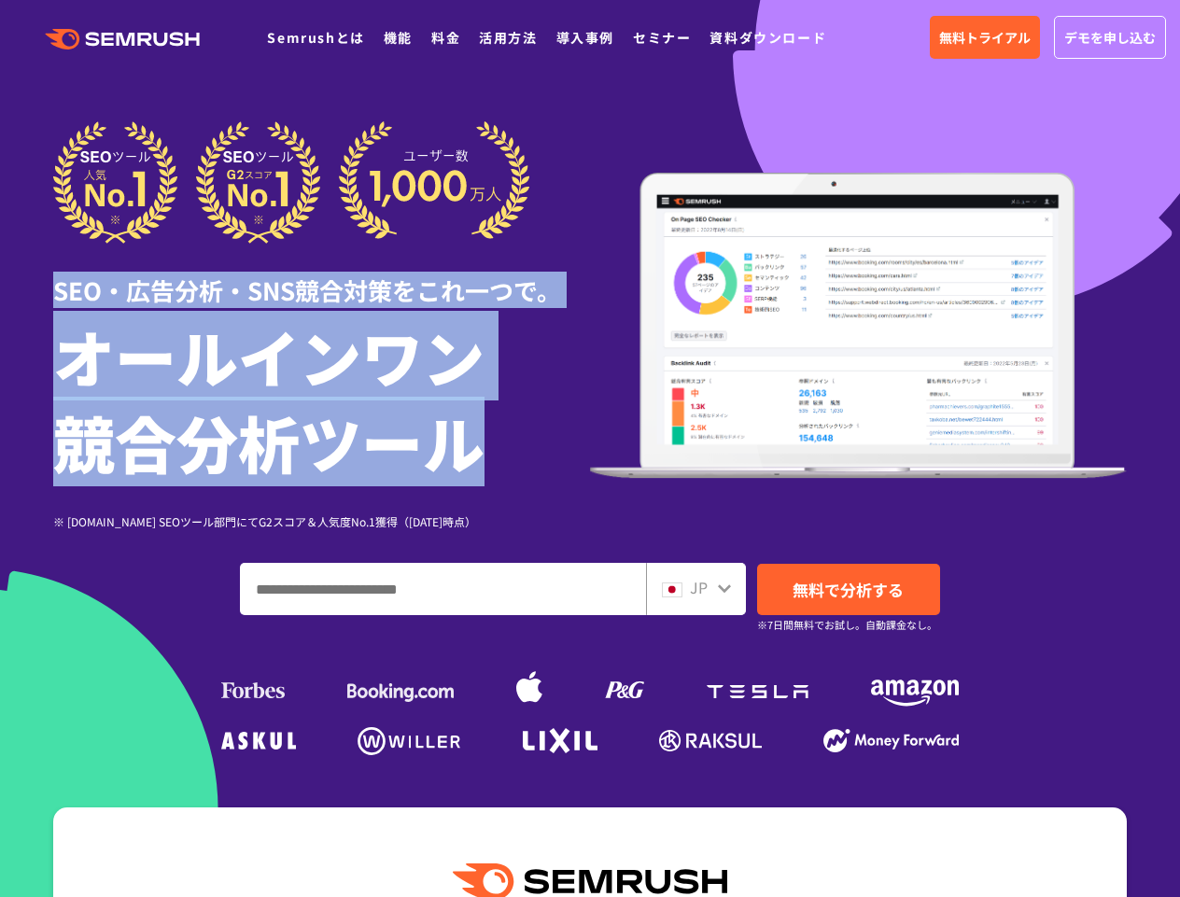
drag, startPoint x: 45, startPoint y: 269, endPoint x: 517, endPoint y: 466, distance: 512.0
click at [516, 466] on div "SEO・広告分析・SNS競合対策をこれ一つで。 オールインワン 競合分析ツール ※ G2.com SEOツール部門にてG2スコア＆人気度No.1獲得（2023…" at bounding box center [590, 441] width 1111 height 640
click at [517, 466] on h1 "オールインワン 競合分析ツール" at bounding box center [321, 399] width 537 height 172
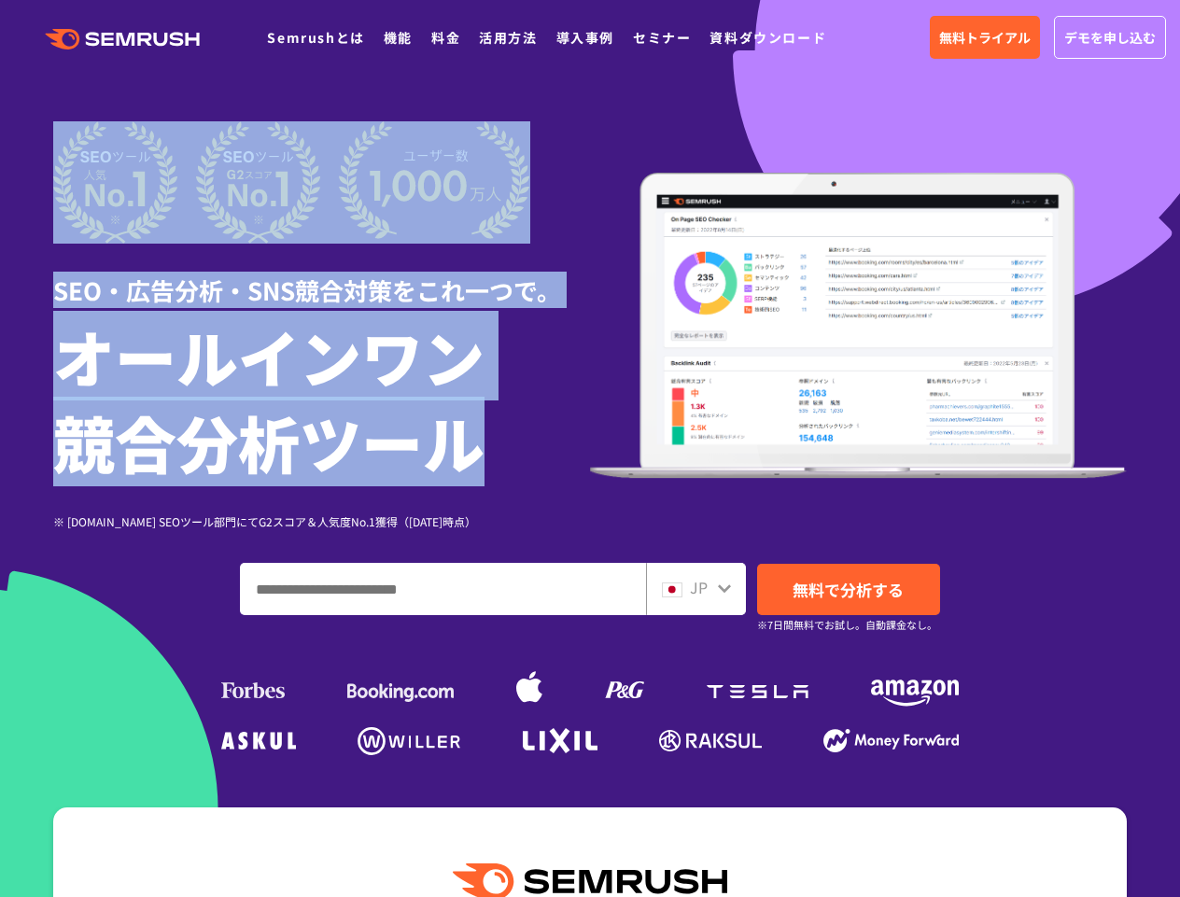
drag, startPoint x: 403, startPoint y: 425, endPoint x: 23, endPoint y: 189, distance: 447.5
click at [23, 189] on section "SEO・広告分析・SNS競合対策をこれ一つで。 オールインワン 競合分析ツール ※ G2.com SEOツール部門にてG2スコア＆人気度No.1獲得（2023…" at bounding box center [590, 520] width 1180 height 1041
click at [23, 189] on div at bounding box center [590, 520] width 1180 height 1041
drag, startPoint x: 23, startPoint y: 189, endPoint x: 537, endPoint y: 446, distance: 574.6
click at [537, 446] on section "SEO・広告分析・SNS競合対策をこれ一つで。 オールインワン 競合分析ツール ※ G2.com SEOツール部門にてG2スコア＆人気度No.1獲得（2023…" at bounding box center [590, 520] width 1180 height 1041
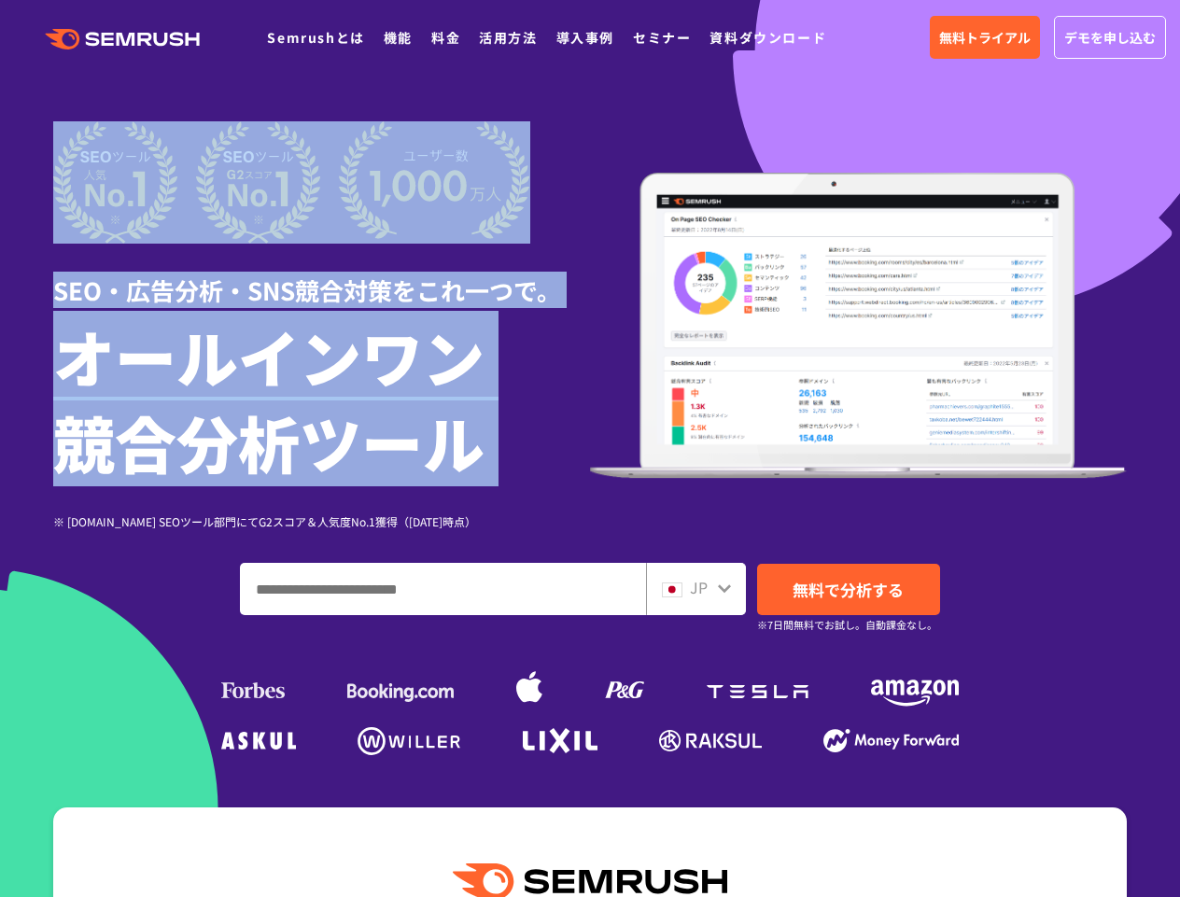
click at [537, 446] on h1 "オールインワン 競合分析ツール" at bounding box center [321, 399] width 537 height 172
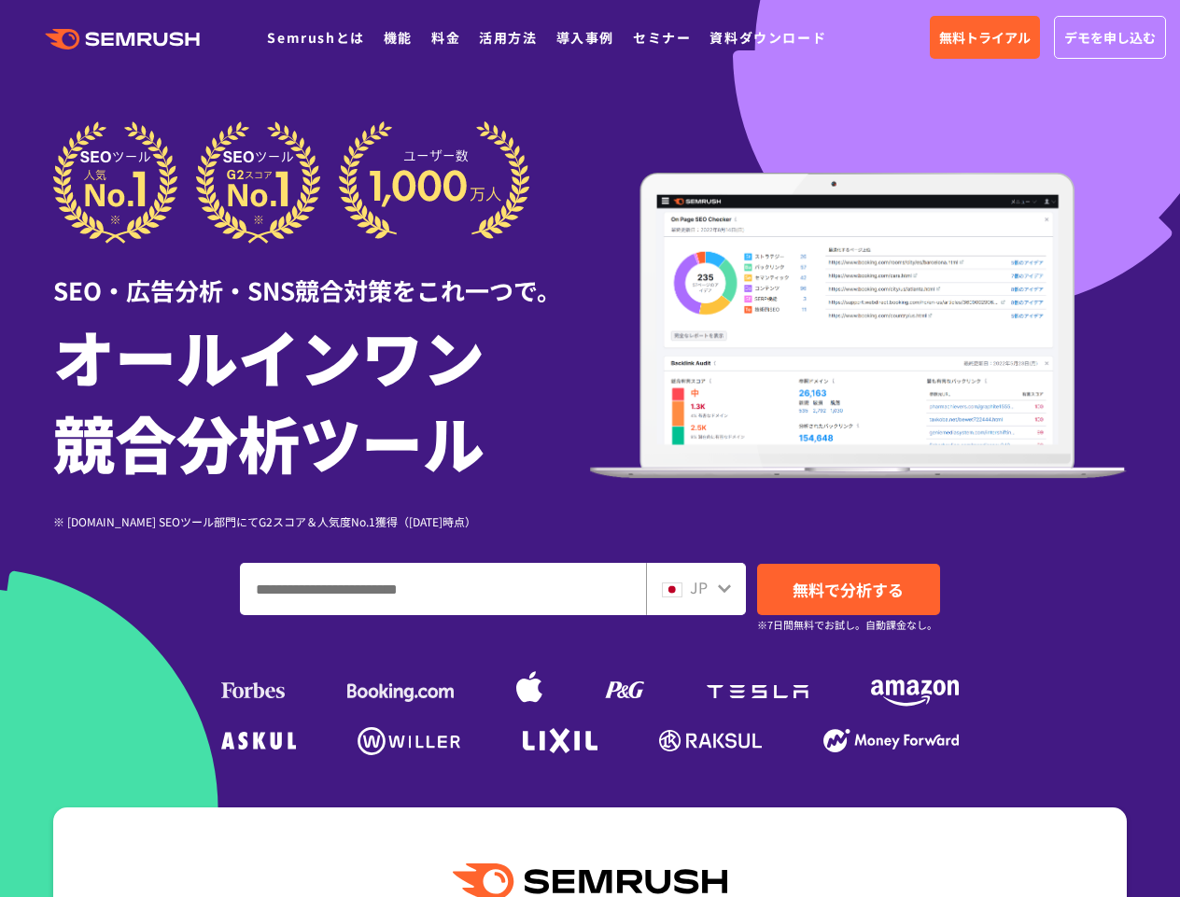
click at [527, 433] on h1 "オールインワン 競合分析ツール" at bounding box center [321, 399] width 537 height 172
click at [555, 420] on h1 "オールインワン 競合分析ツール" at bounding box center [321, 399] width 537 height 172
click at [583, 437] on h1 "オールインワン 競合分析ツール" at bounding box center [321, 399] width 537 height 172
click at [580, 441] on h1 "オールインワン 競合分析ツール" at bounding box center [321, 399] width 537 height 172
click at [161, 40] on icon ".cls {fill: #FF642D;}" at bounding box center [124, 39] width 211 height 21
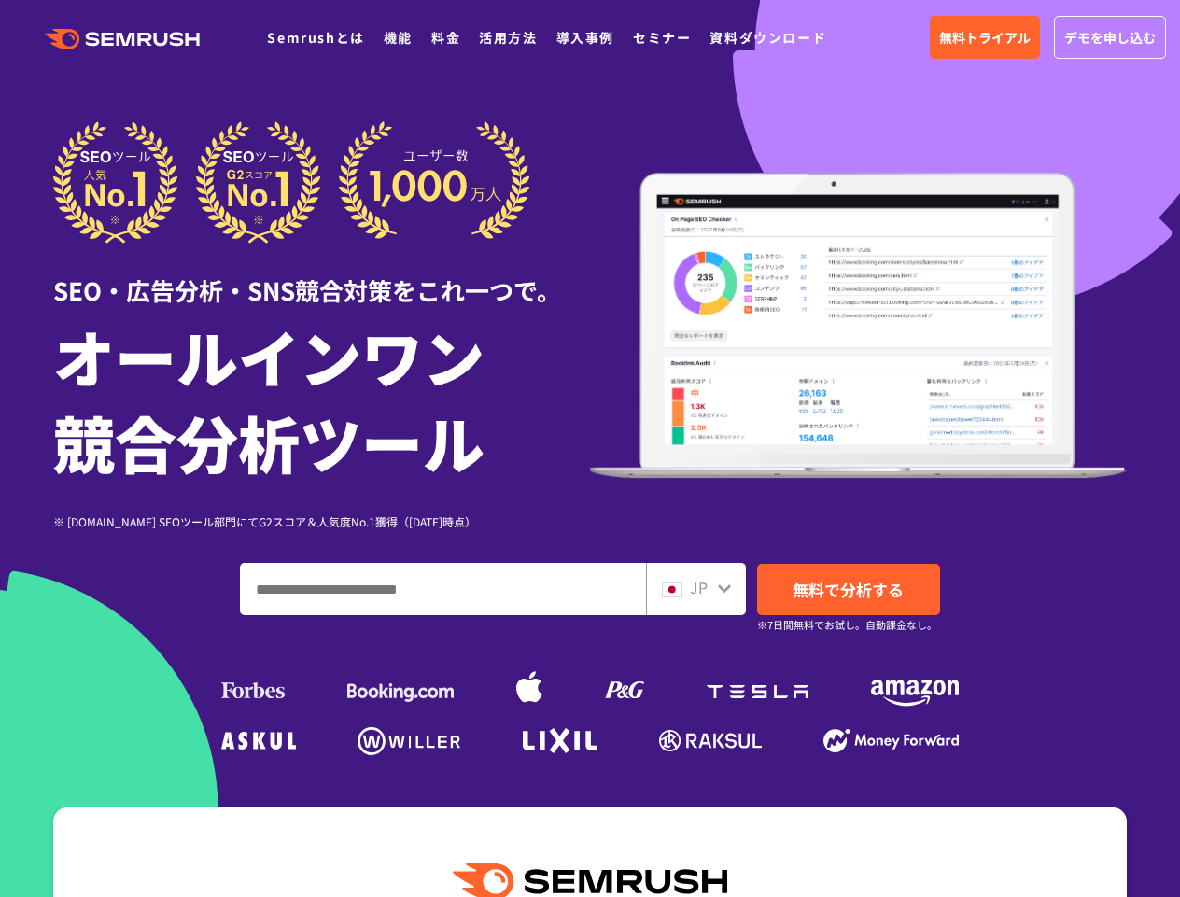
drag, startPoint x: 0, startPoint y: 0, endPoint x: 589, endPoint y: 516, distance: 783.5
click at [589, 516] on div "※ G2.com SEOツール部門にてG2スコア＆人気度No.1獲得（2023年10月時点）" at bounding box center [321, 522] width 537 height 18
click at [438, 36] on link "料金" at bounding box center [445, 37] width 29 height 19
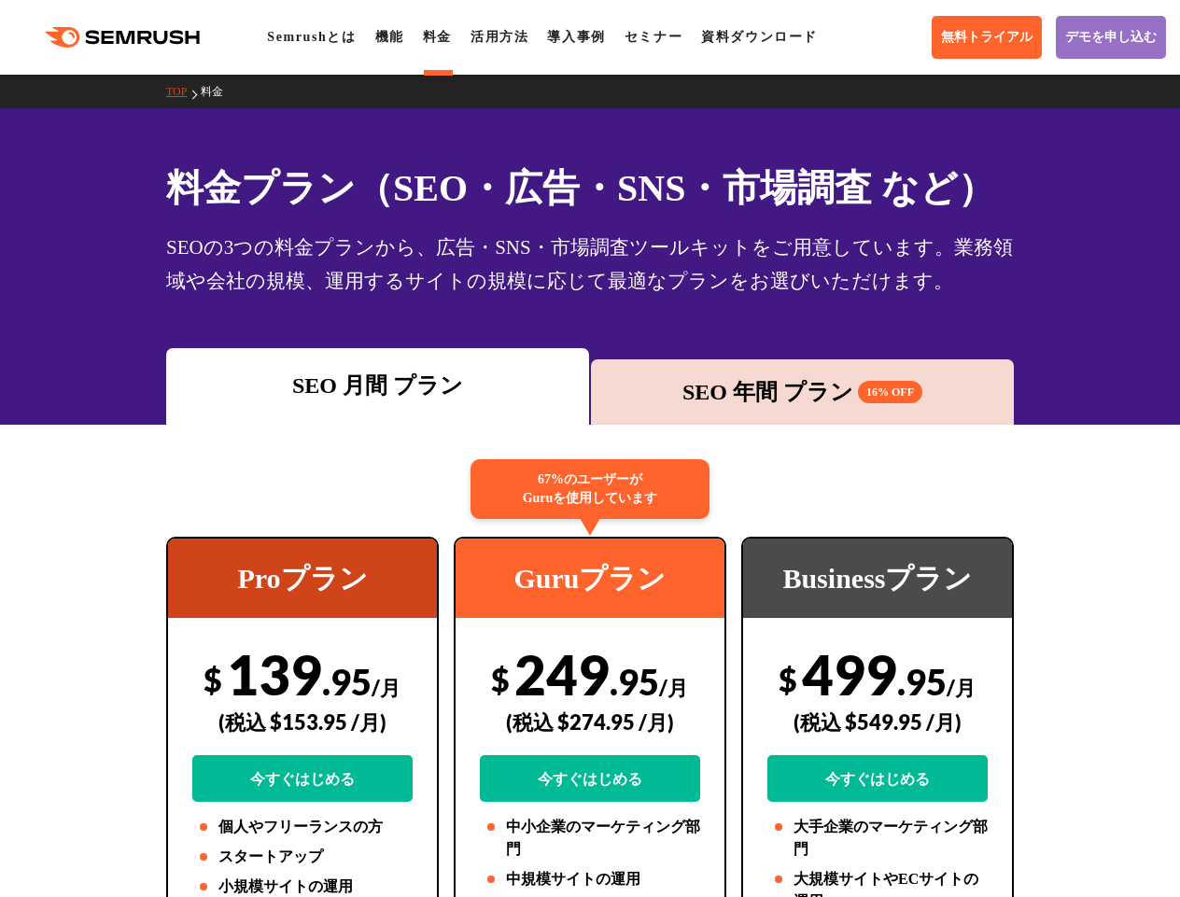
click at [743, 386] on div "SEO 年間 プラン 16% OFF" at bounding box center [802, 392] width 404 height 34
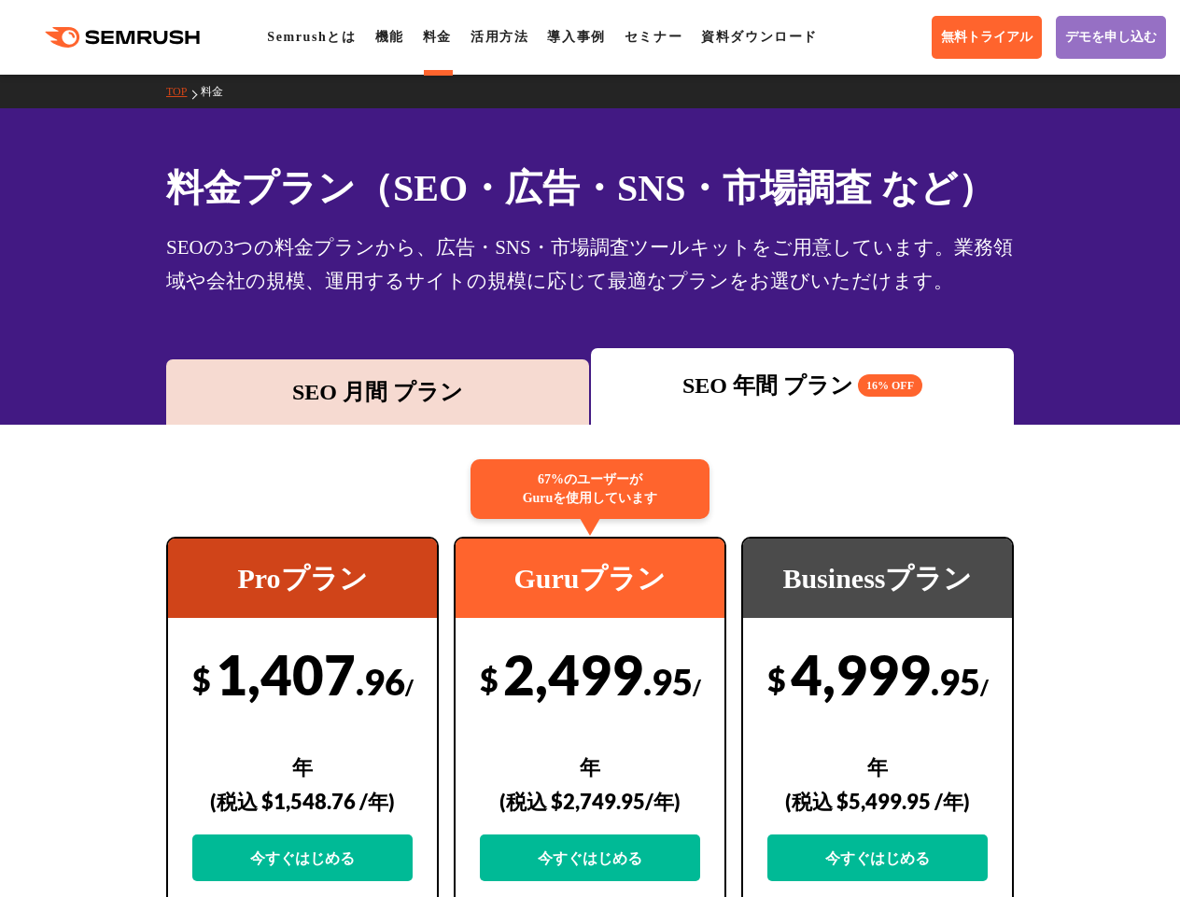
click at [663, 293] on div "SEOの3つの料金プランから、広告・SNS・市場調査ツールキットをご用意しています。業務領域や会社の規模、運用するサイトの規模に応じて最適なプランをお選びいた…" at bounding box center [590, 264] width 848 height 67
click at [535, 371] on div "SEO 月間 プラン" at bounding box center [377, 392] width 423 height 65
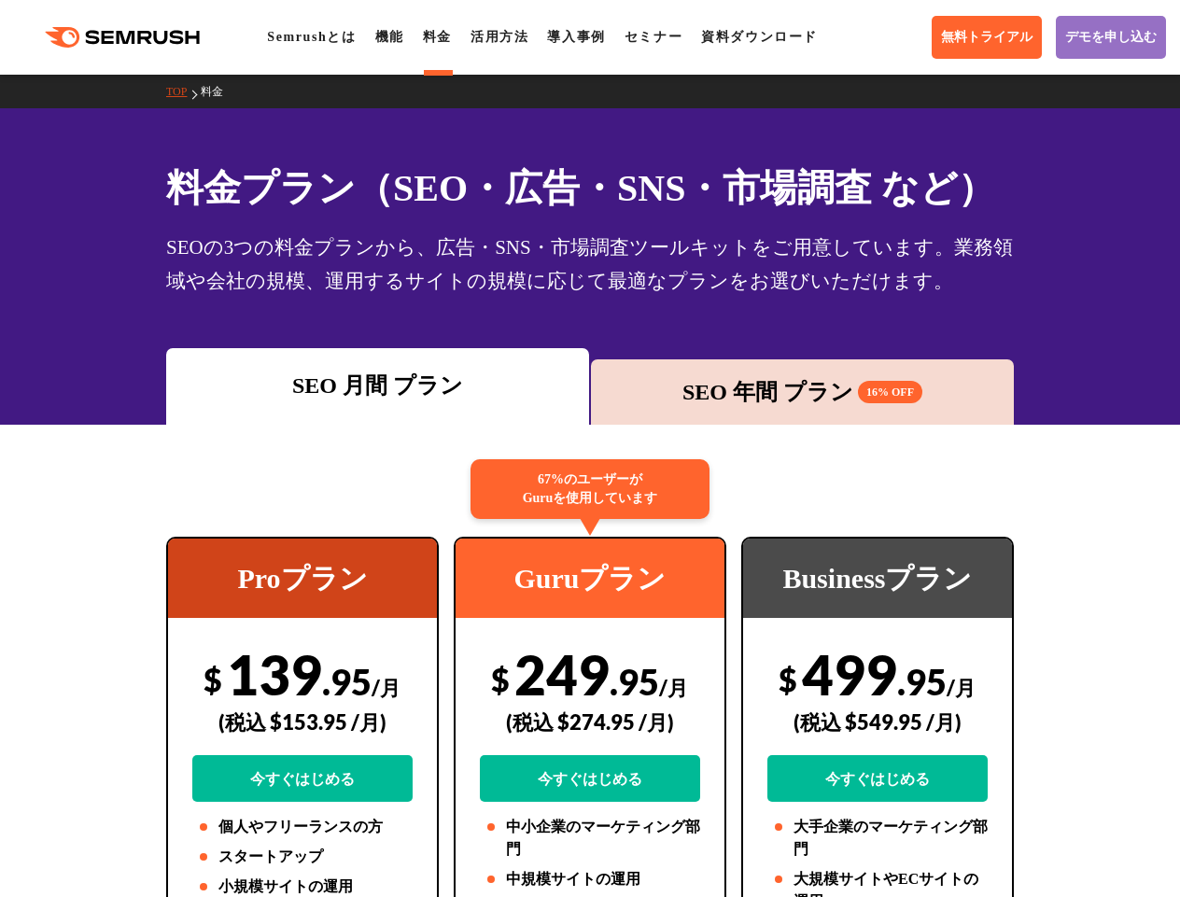
click at [598, 257] on div "SEOの3つの料金プランから、広告・SNS・市場調査ツールキットをご用意しています。業務領域や会社の規模、運用するサイトの規模に応じて最適なプランをお選びいた…" at bounding box center [590, 264] width 848 height 67
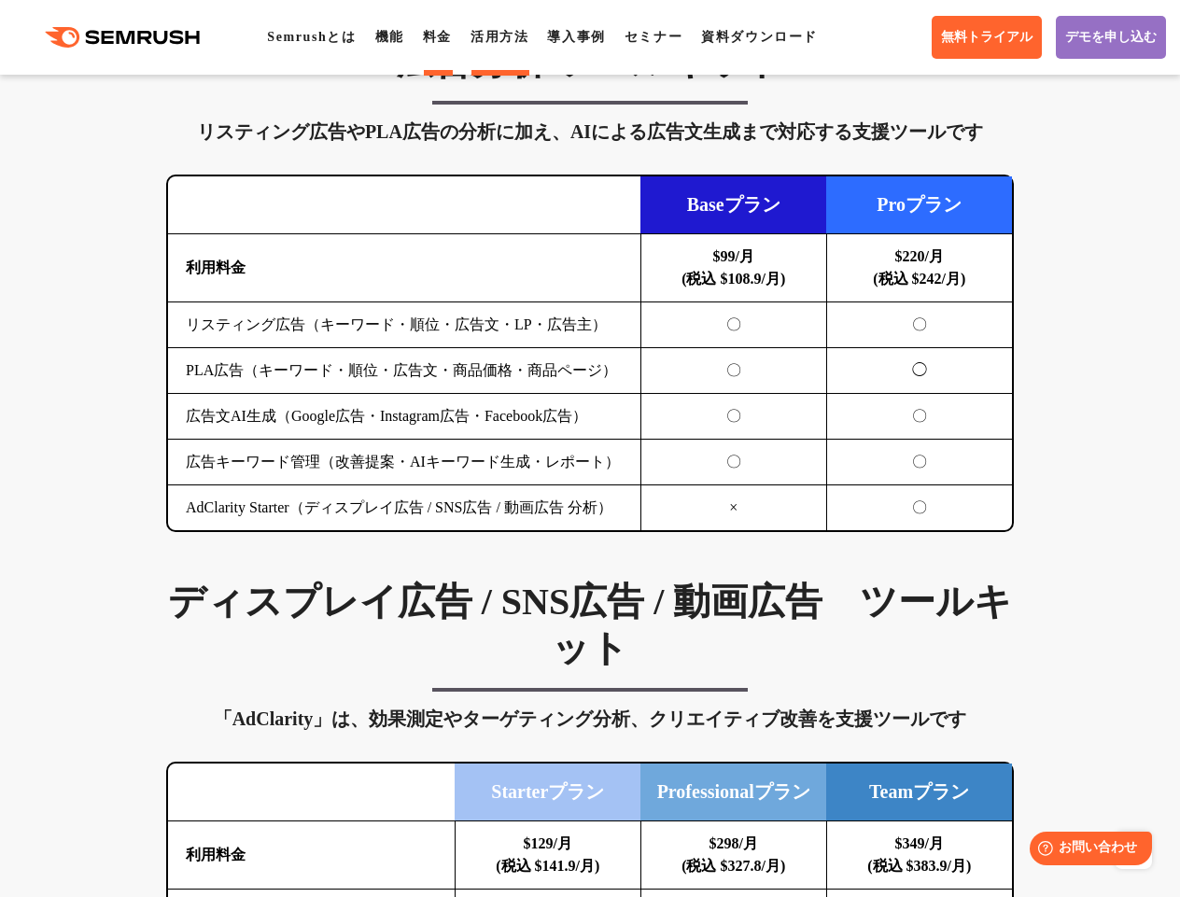
scroll to position [2106, 0]
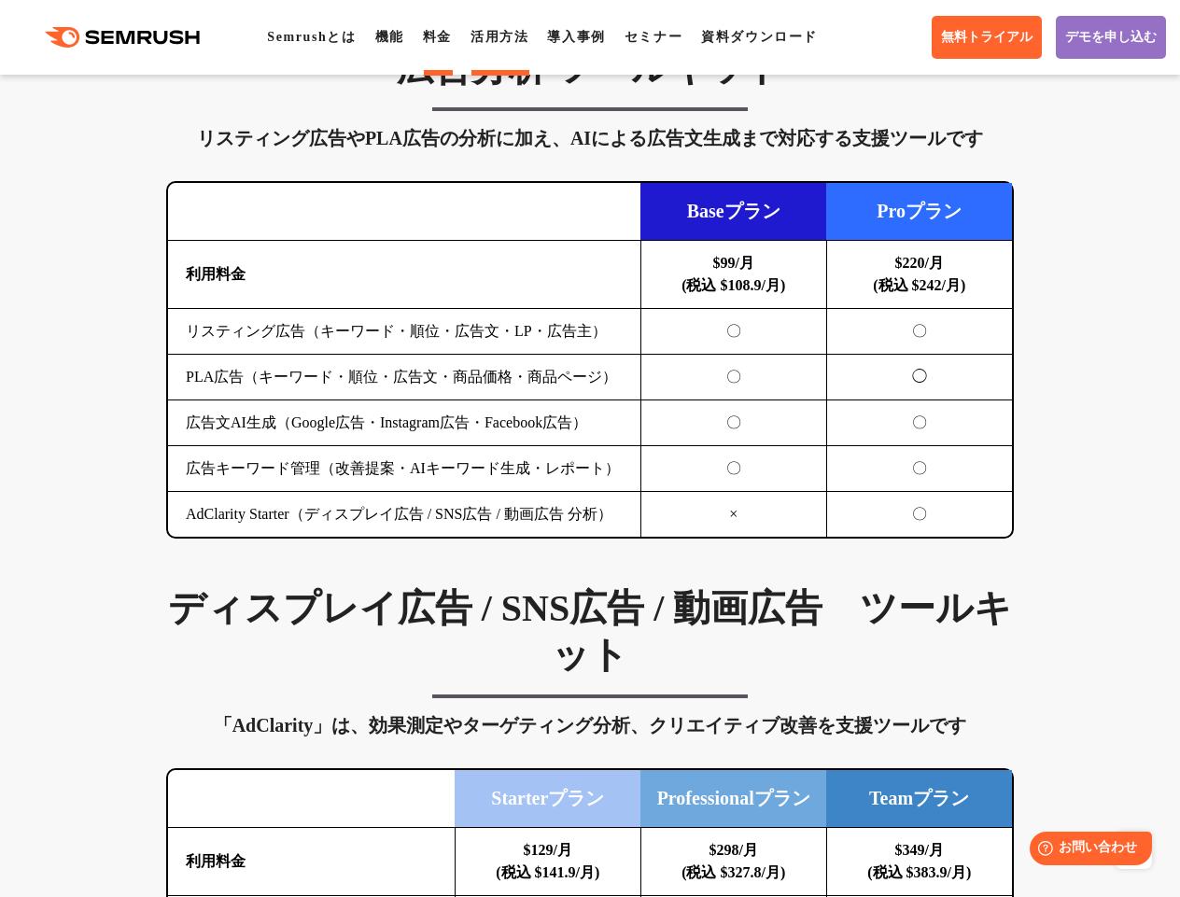
click at [527, 34] on link "活用方法" at bounding box center [500, 37] width 58 height 14
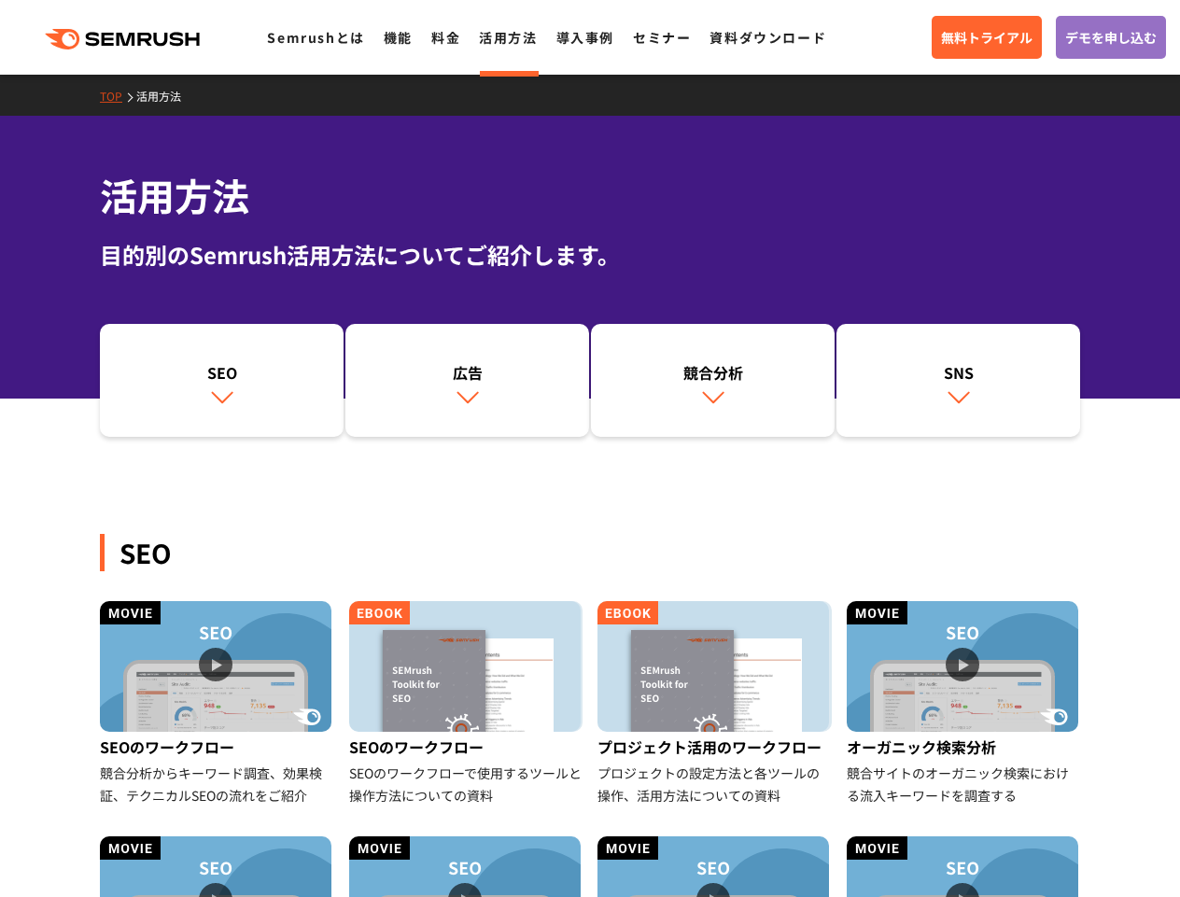
drag, startPoint x: 438, startPoint y: 28, endPoint x: 459, endPoint y: 78, distance: 54.8
click at [439, 29] on link "料金" at bounding box center [445, 37] width 29 height 19
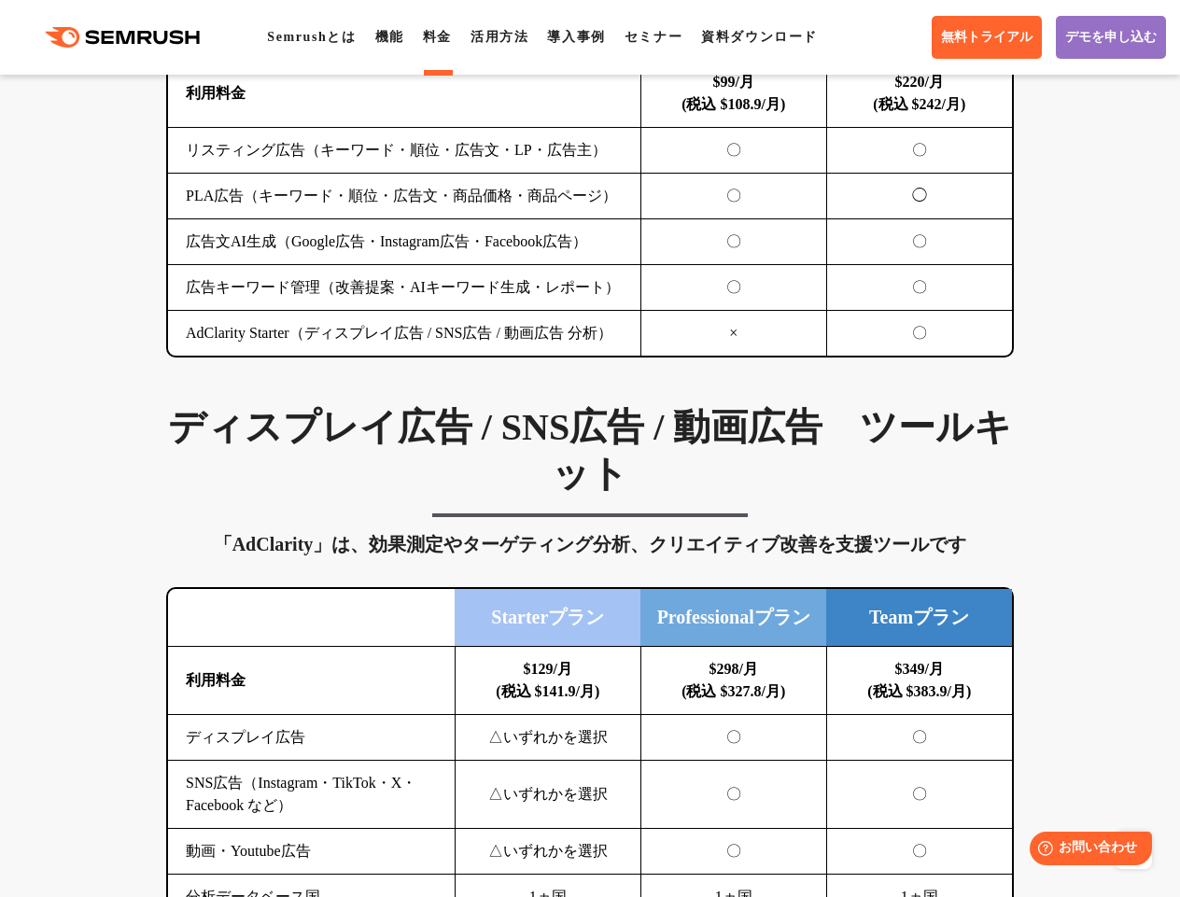
scroll to position [2354, 0]
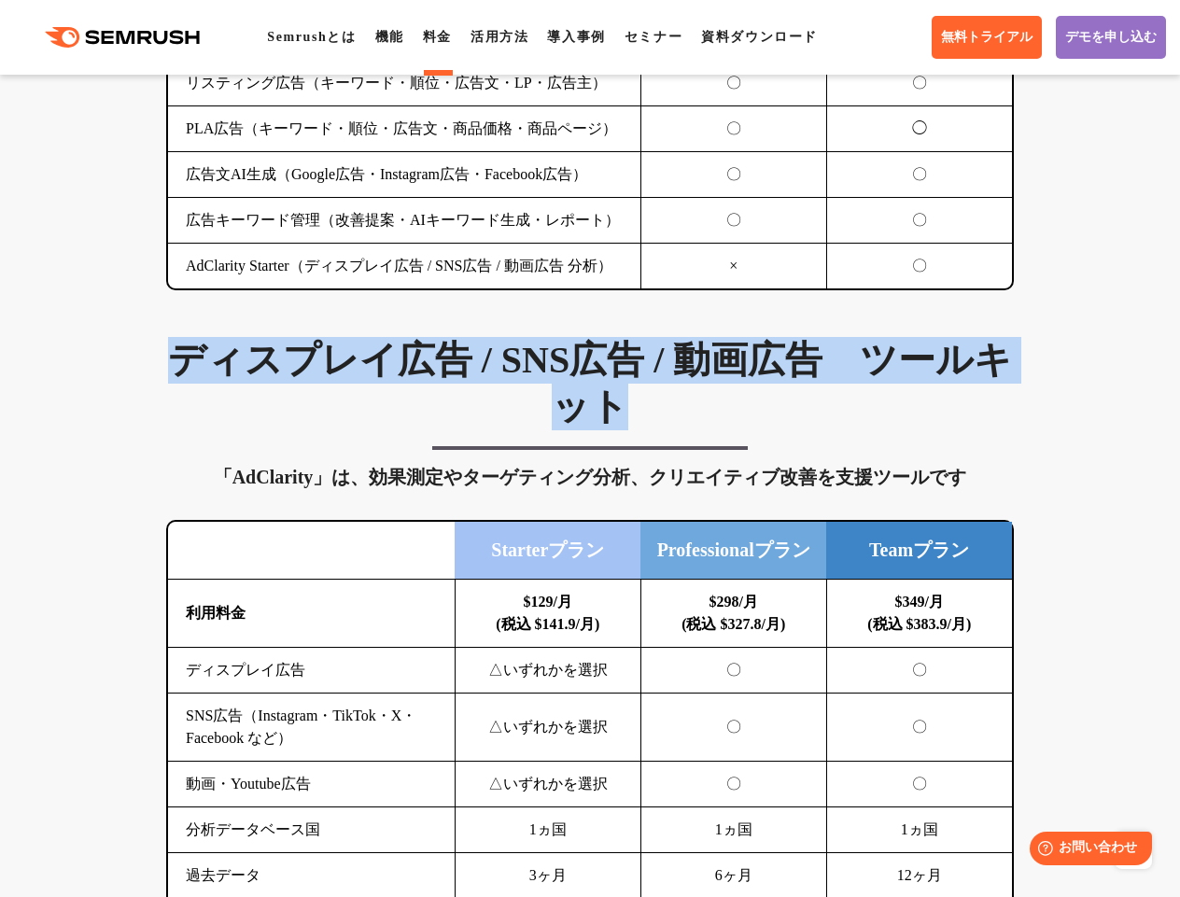
drag, startPoint x: 137, startPoint y: 377, endPoint x: 698, endPoint y: 420, distance: 561.9
click at [707, 420] on h3 "ディスプレイ広告 / SNS広告 / 動画広告　ツールキット" at bounding box center [590, 383] width 848 height 93
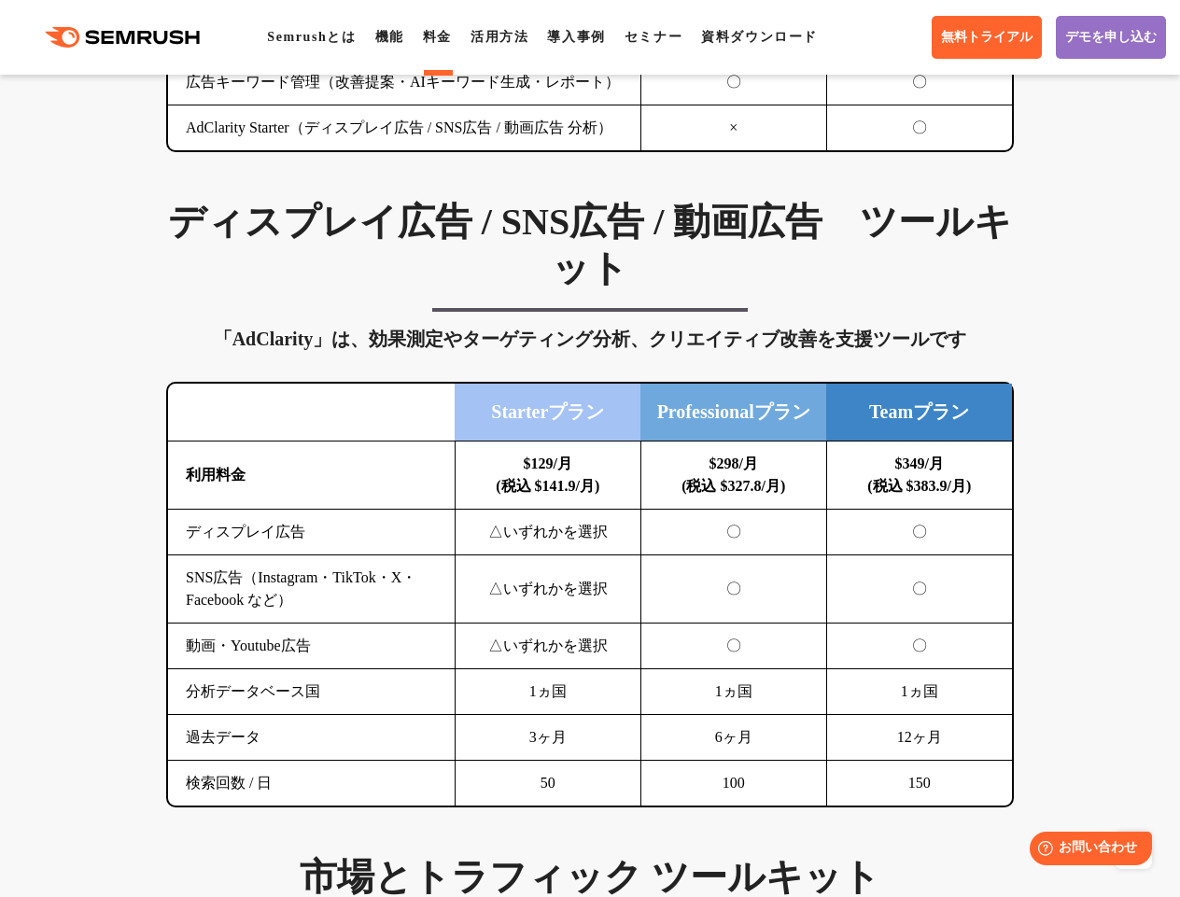
scroll to position [2493, 0]
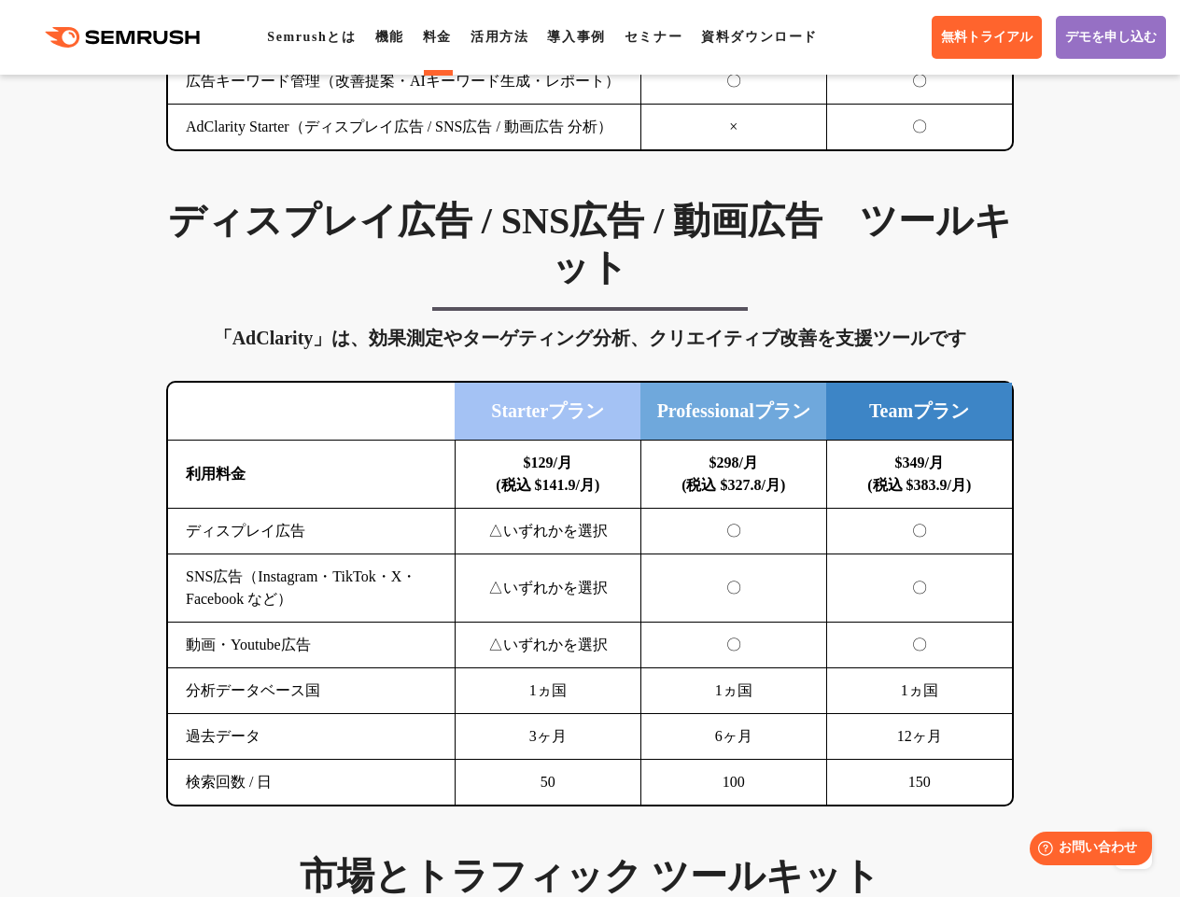
click at [382, 386] on div "ディスプレイ広告 / SNS広告 / 動画広告　ツールキット 「AdClarity」は、効果測定やターゲティング分析、クリエイティブ改善を支援ツールです 横に…" at bounding box center [590, 502] width 885 height 609
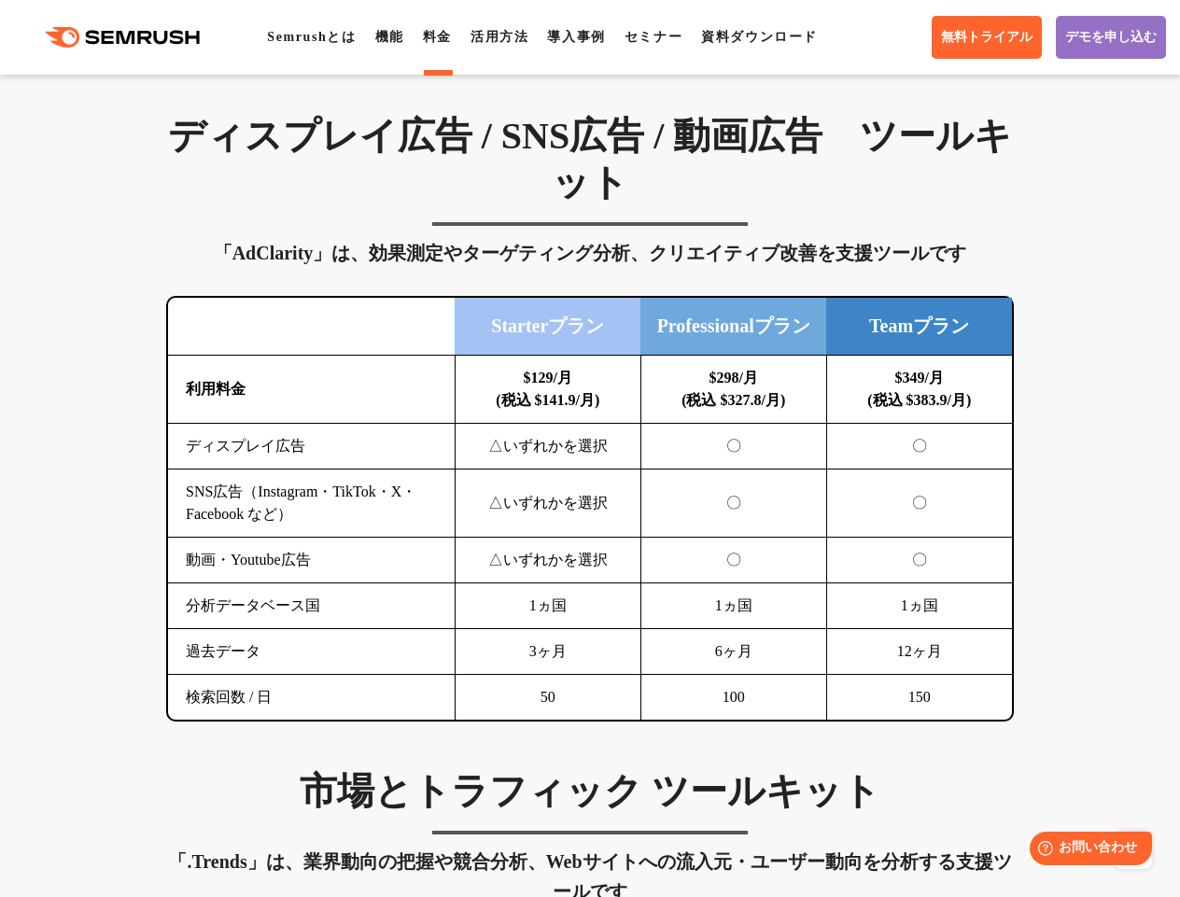
scroll to position [2579, 0]
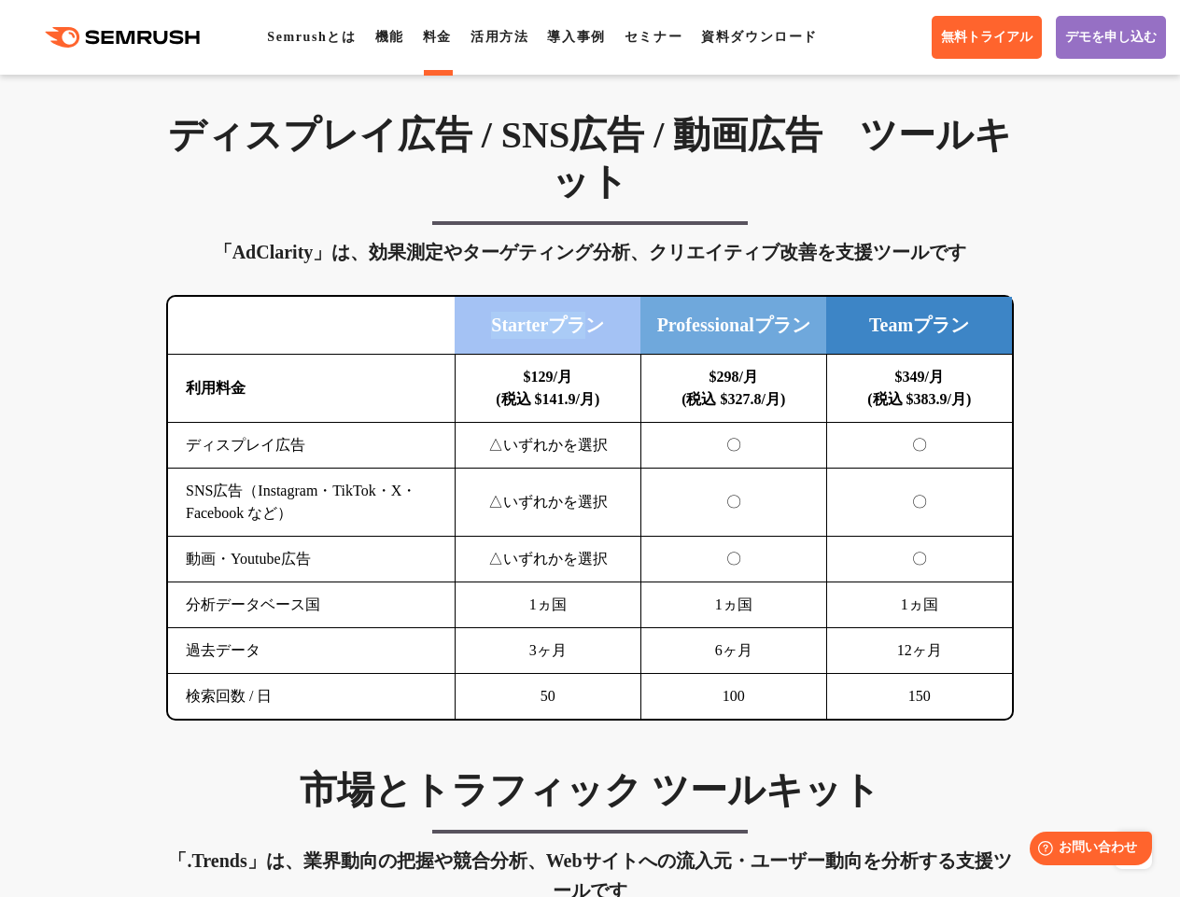
drag, startPoint x: 461, startPoint y: 361, endPoint x: 592, endPoint y: 364, distance: 130.8
click at [592, 355] on td "Starterプラン" at bounding box center [548, 326] width 186 height 58
click at [687, 355] on td "Professionalプラン" at bounding box center [734, 326] width 186 height 58
click at [683, 355] on td "Professionalプラン" at bounding box center [734, 326] width 186 height 58
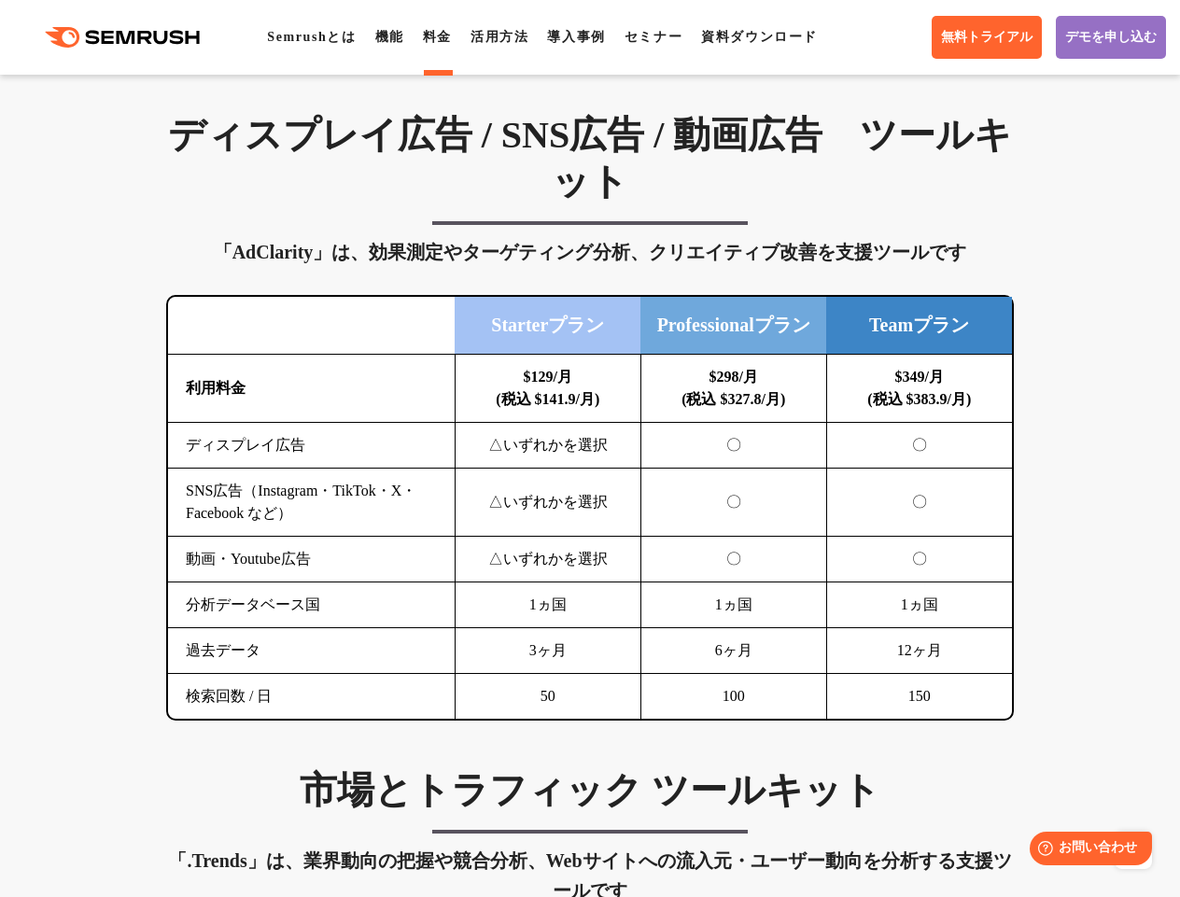
click at [669, 355] on td "Professionalプラン" at bounding box center [734, 326] width 186 height 58
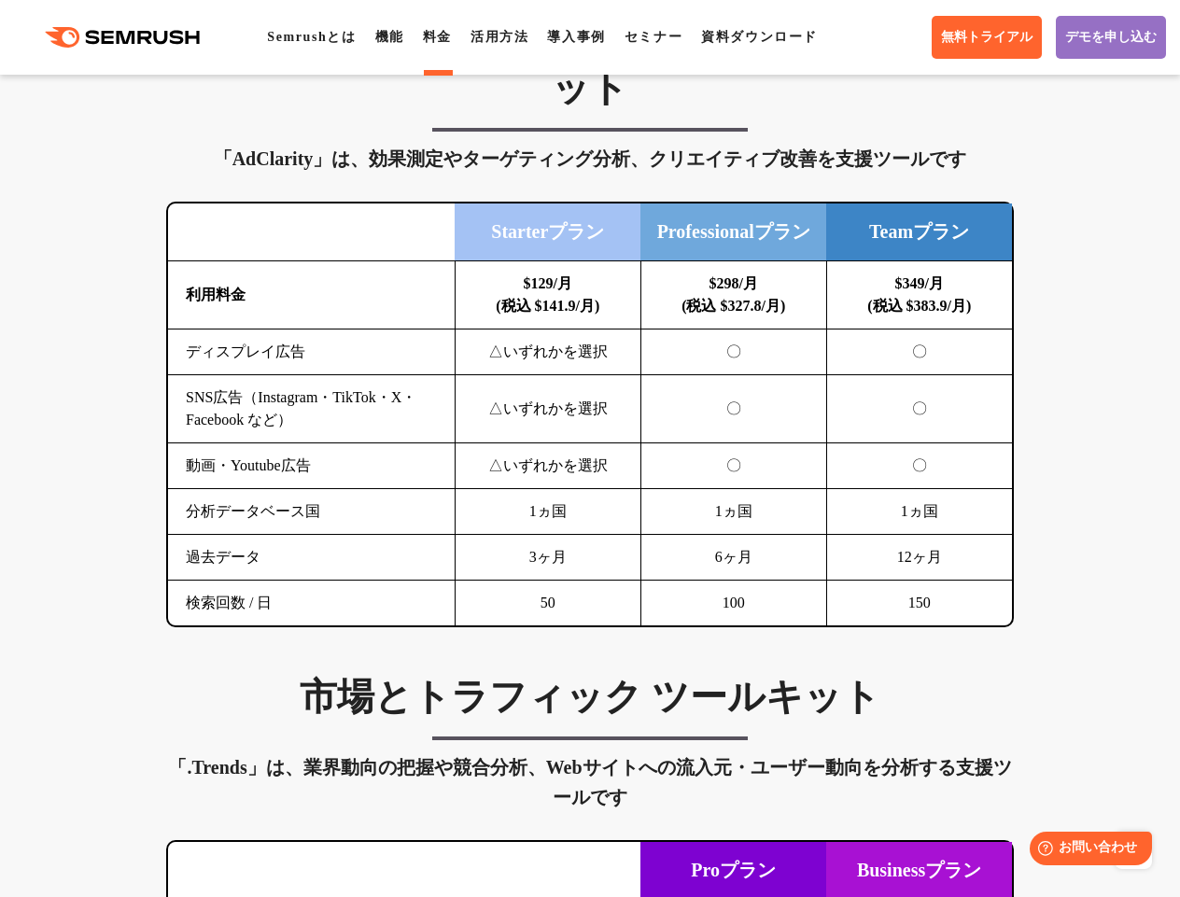
scroll to position [2687, 0]
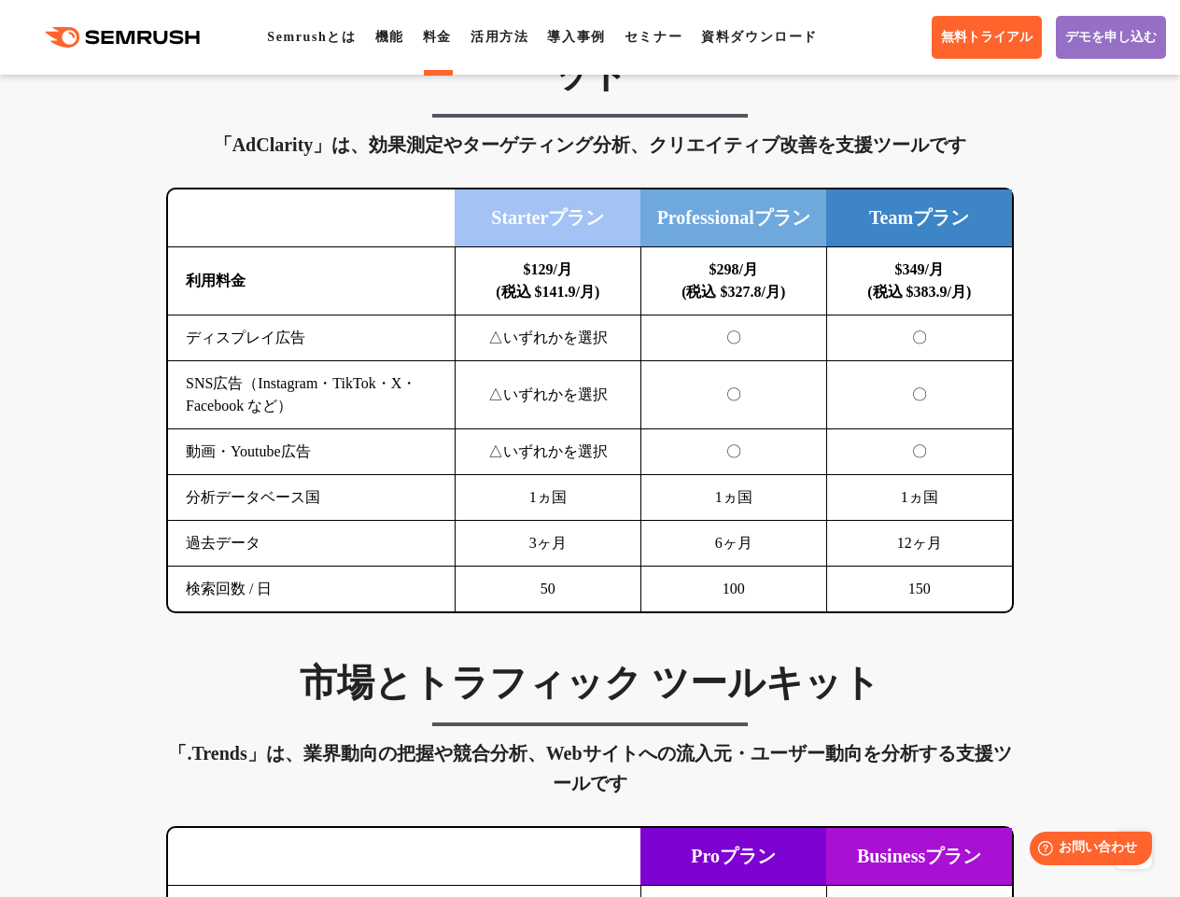
click at [676, 361] on td "〇" at bounding box center [734, 339] width 186 height 46
click at [675, 361] on td "〇" at bounding box center [734, 339] width 186 height 46
drag, startPoint x: 741, startPoint y: 319, endPoint x: 729, endPoint y: 313, distance: 13.8
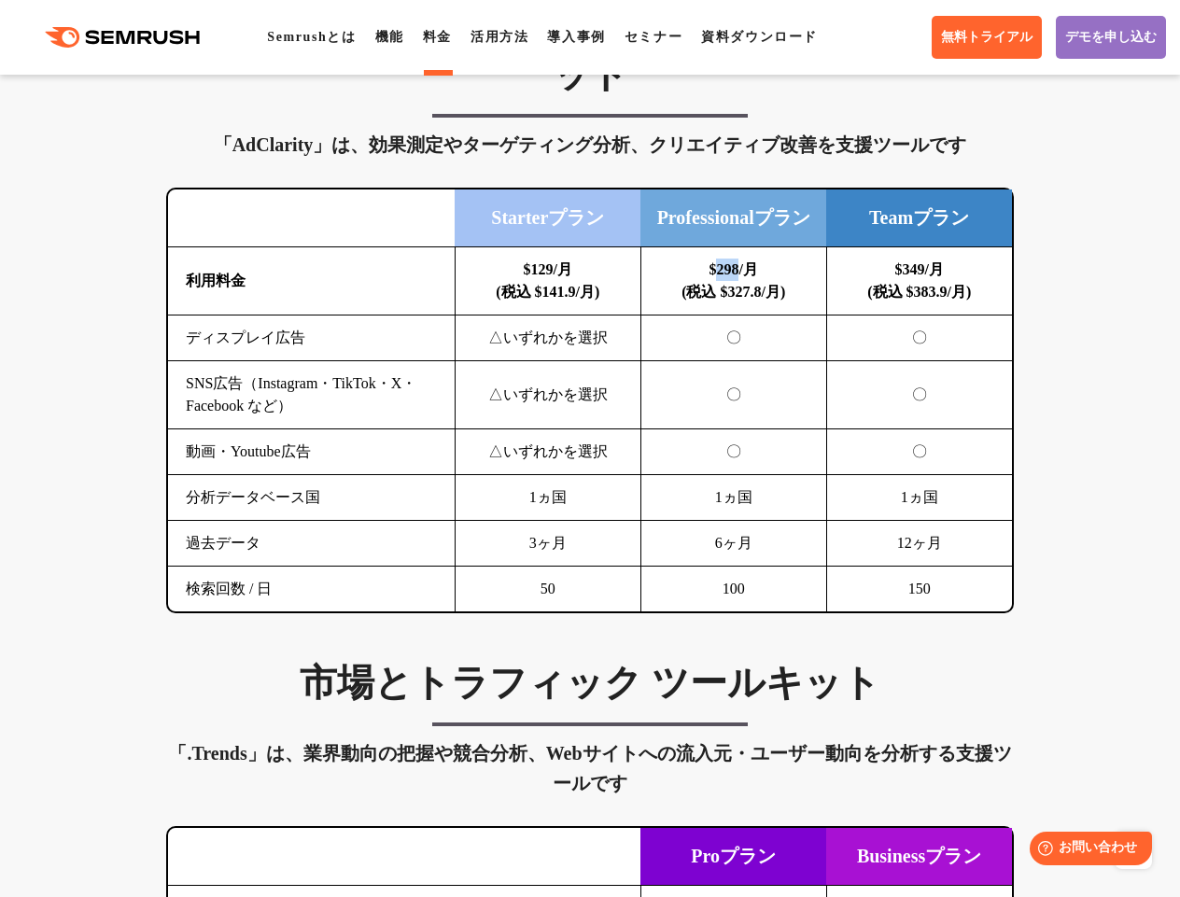
click at [715, 300] on b "$298/月 (税込 $327.8/月)" at bounding box center [734, 280] width 104 height 38
copy b "298"
click at [951, 149] on div "ディスプレイ広告 / SNS広告 / 動画広告　ツールキット 「AdClarity」は、効果測定やターゲティング分析、クリエイティブ改善を支援ツールです 横に…" at bounding box center [590, 309] width 885 height 609
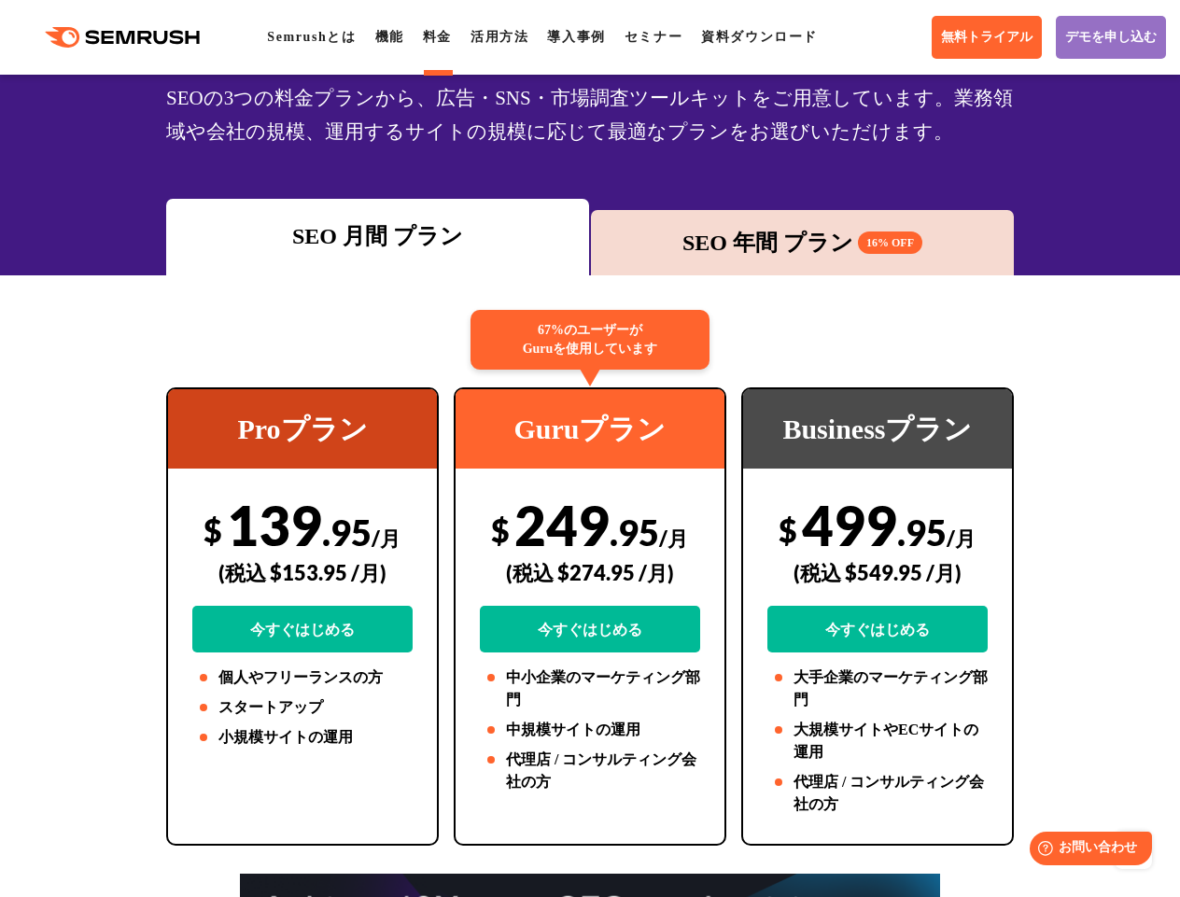
scroll to position [0, 0]
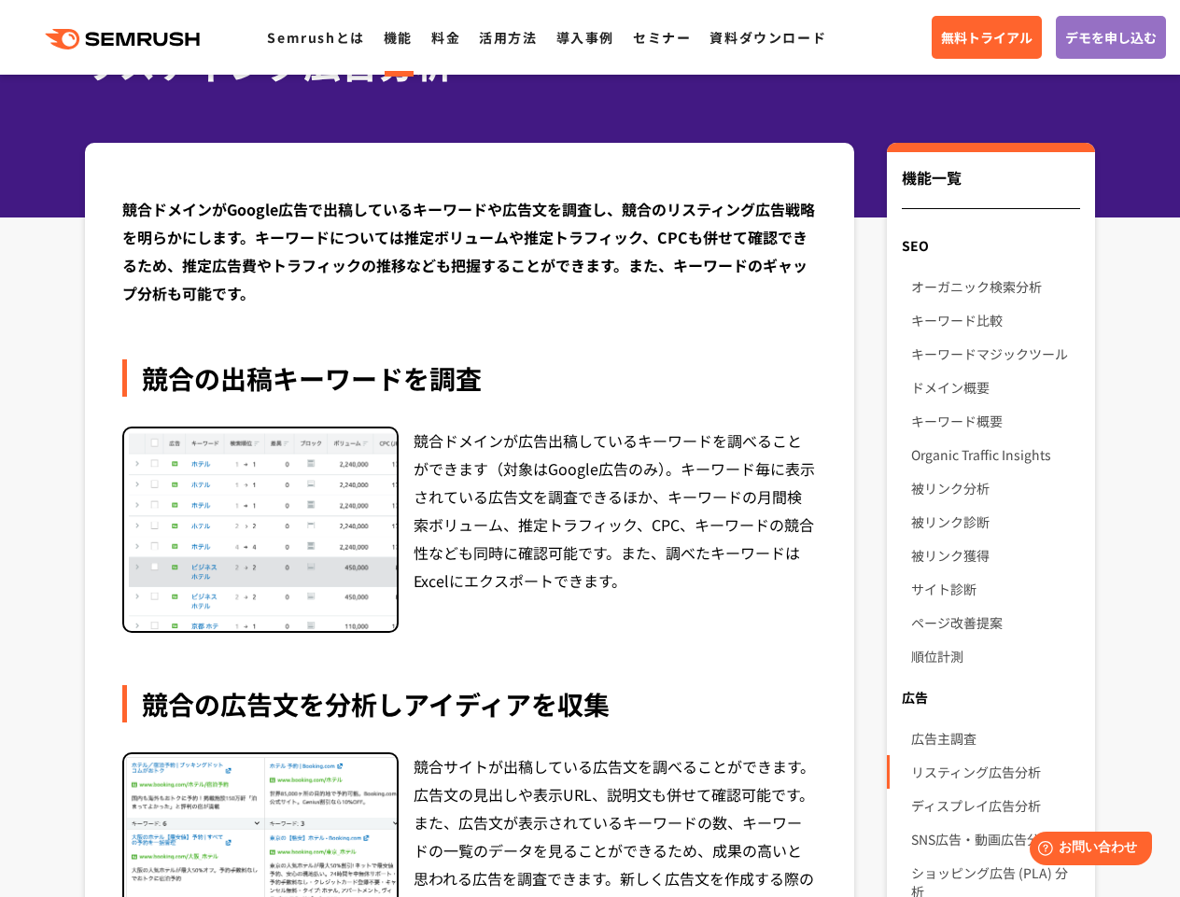
scroll to position [124, 0]
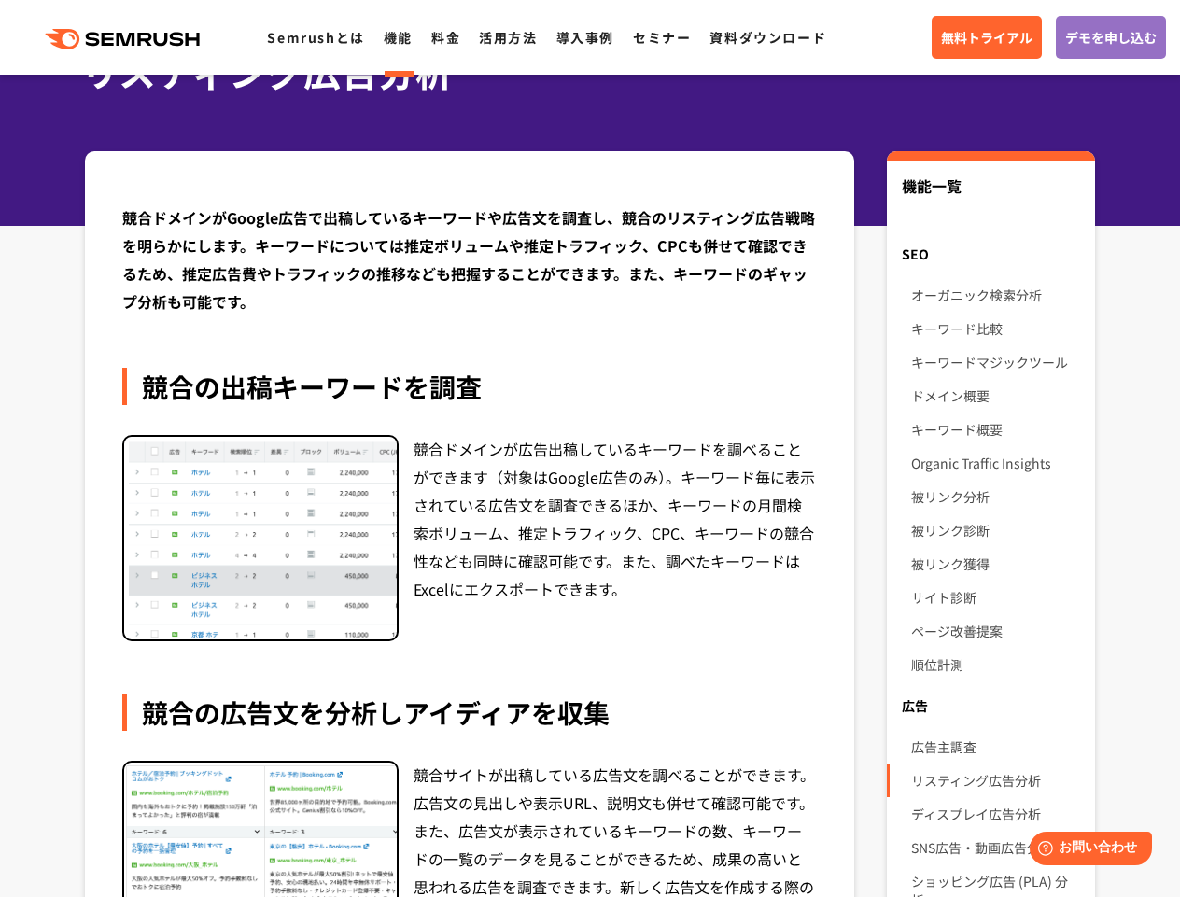
click at [547, 618] on div "競合ドメインが広告出稿しているキーワードを調べることができます（対象はGoogle広告のみ）。キーワード毎に表示されている広告文を調査できるほか、キーワードの…" at bounding box center [615, 538] width 403 height 207
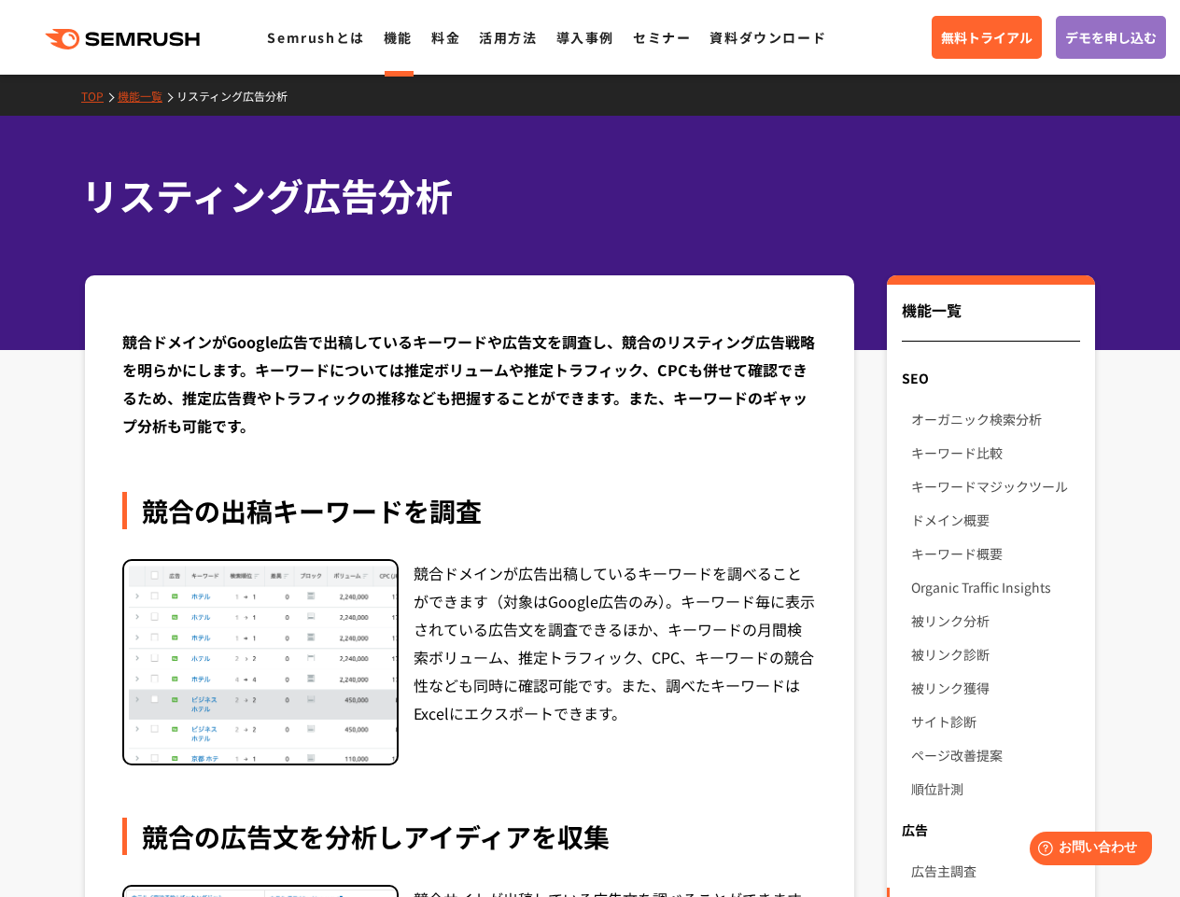
drag, startPoint x: 557, startPoint y: 445, endPoint x: 534, endPoint y: 451, distance: 23.3
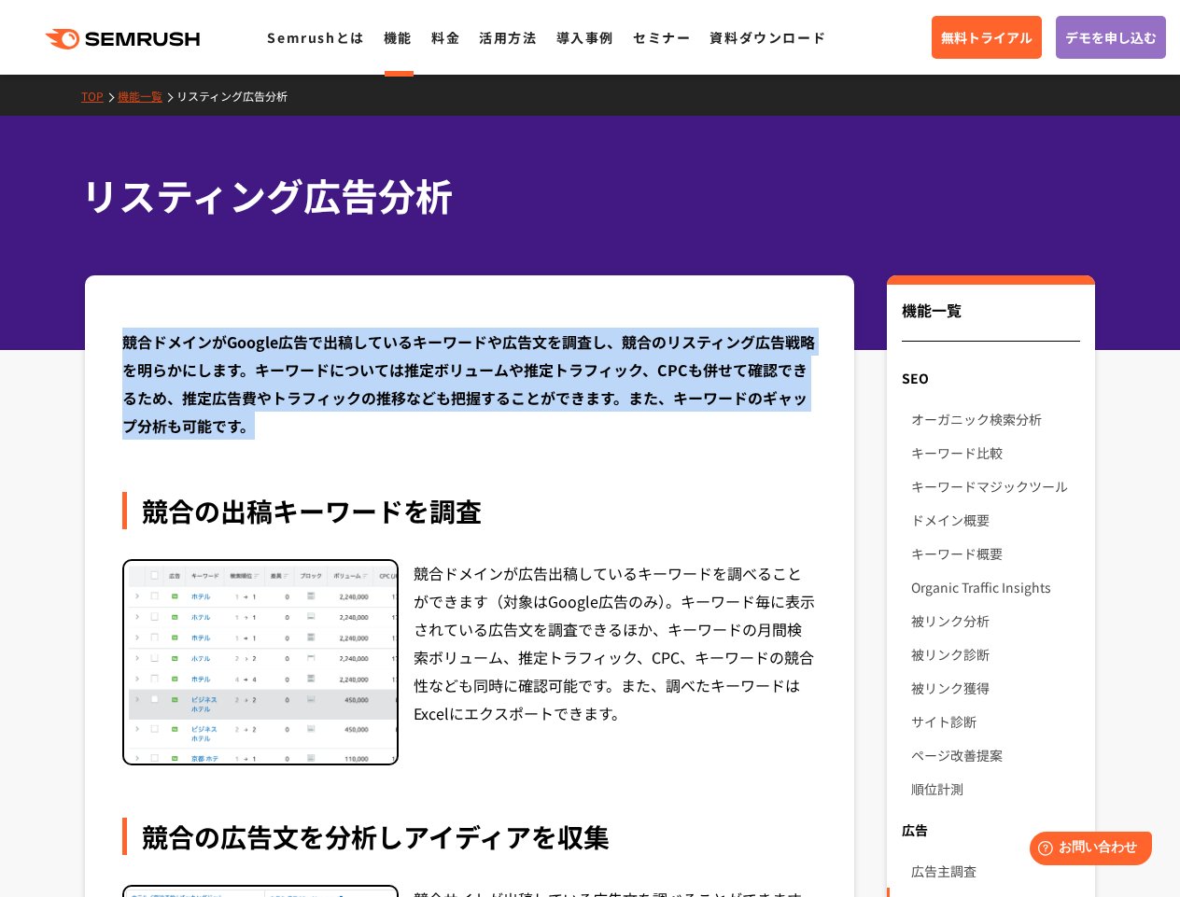
drag, startPoint x: 327, startPoint y: 428, endPoint x: 125, endPoint y: 331, distance: 223.9
click at [125, 331] on div "競合ドメインがGoogle広告で出稿しているキーワードや広告文を調査し、競合のリスティング広告戦略を明らかにします。キーワードについては推定ボリュームや推定ト…" at bounding box center [469, 384] width 695 height 112
drag, startPoint x: 125, startPoint y: 331, endPoint x: 380, endPoint y: 425, distance: 271.8
click at [380, 425] on div "競合ドメインがGoogle広告で出稿しているキーワードや広告文を調査し、競合のリスティング広告戦略を明らかにします。キーワードについては推定ボリュームや推定ト…" at bounding box center [469, 384] width 695 height 112
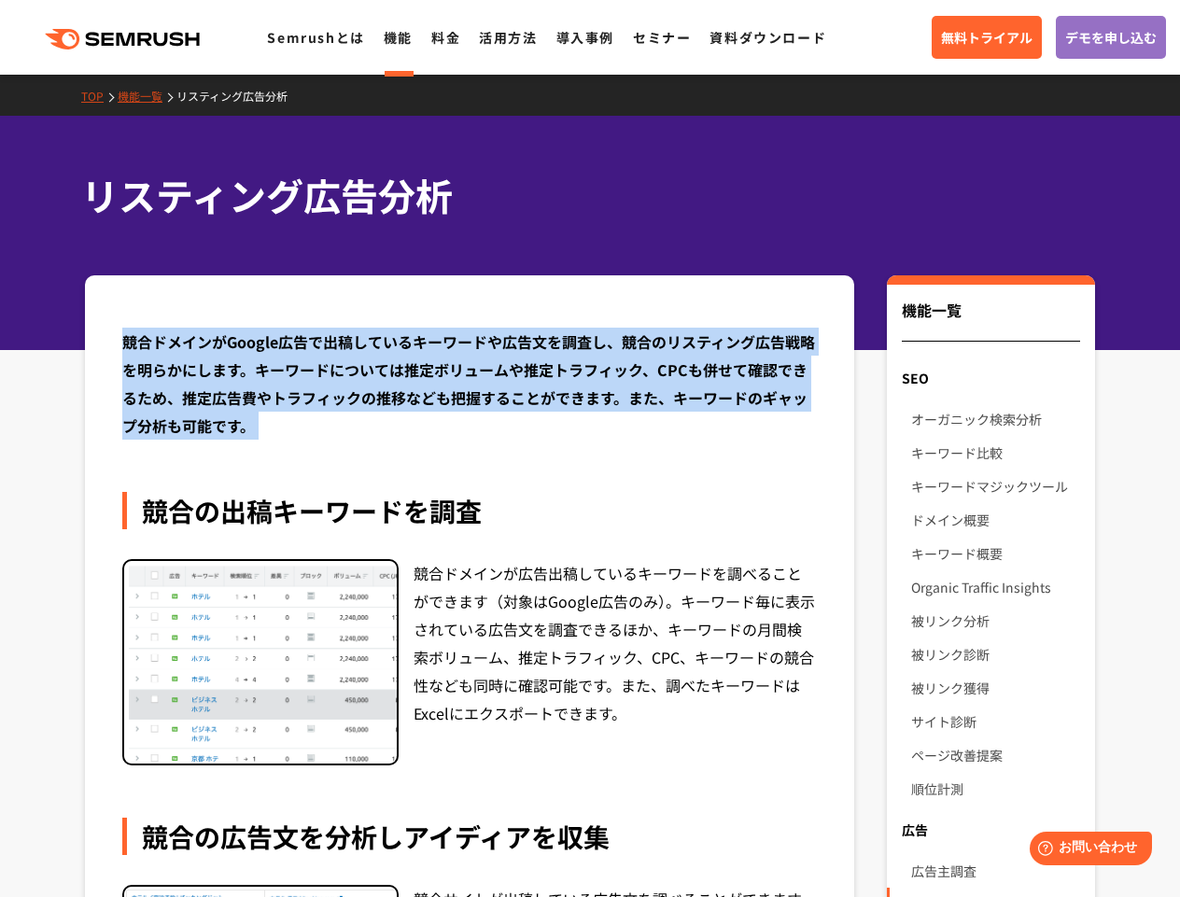
click at [380, 425] on div "競合ドメインがGoogle広告で出稿しているキーワードや広告文を調査し、競合のリスティング広告戦略を明らかにします。キーワードについては推定ボリュームや推定ト…" at bounding box center [469, 384] width 695 height 112
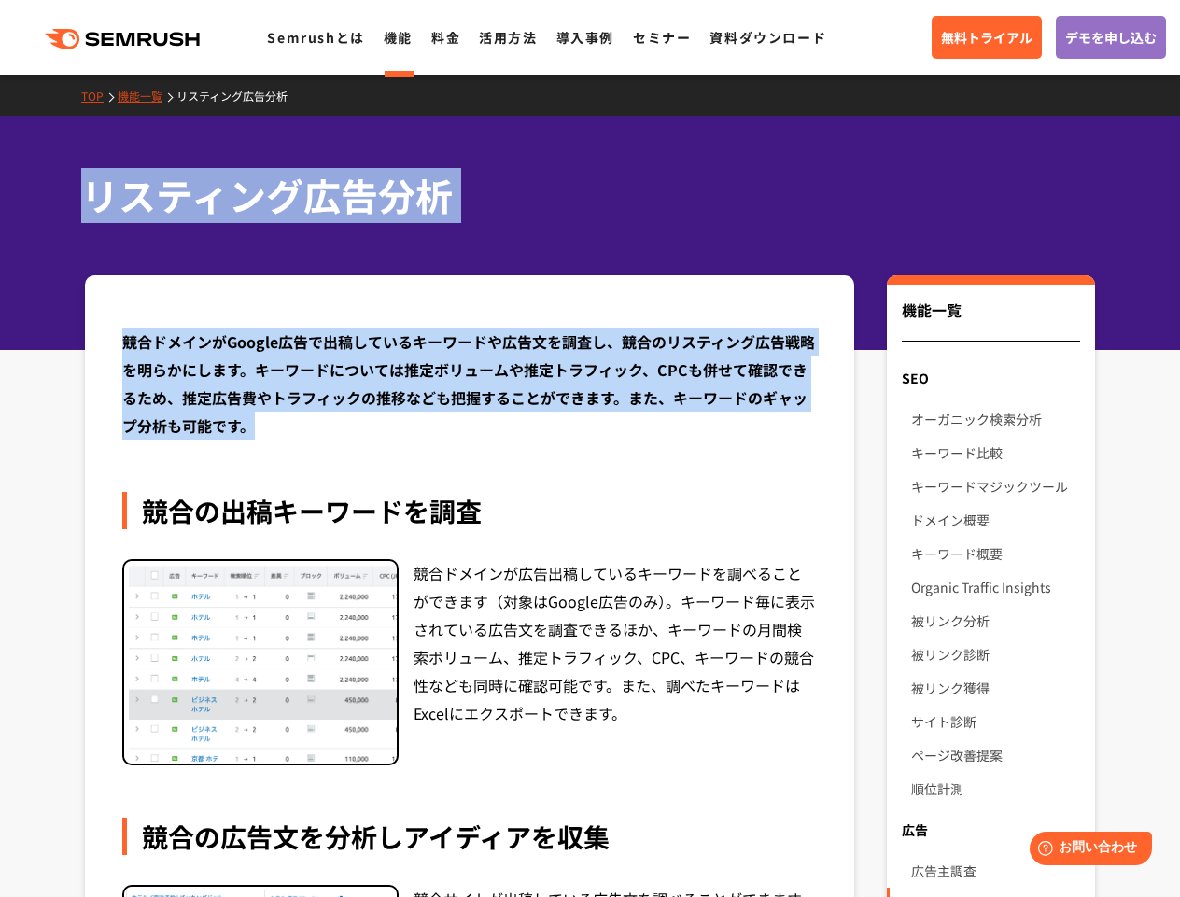
drag, startPoint x: 456, startPoint y: 436, endPoint x: 80, endPoint y: 183, distance: 452.7
click at [81, 183] on h1 "リスティング広告分析" at bounding box center [580, 195] width 999 height 55
drag, startPoint x: 82, startPoint y: 187, endPoint x: 358, endPoint y: 431, distance: 368.4
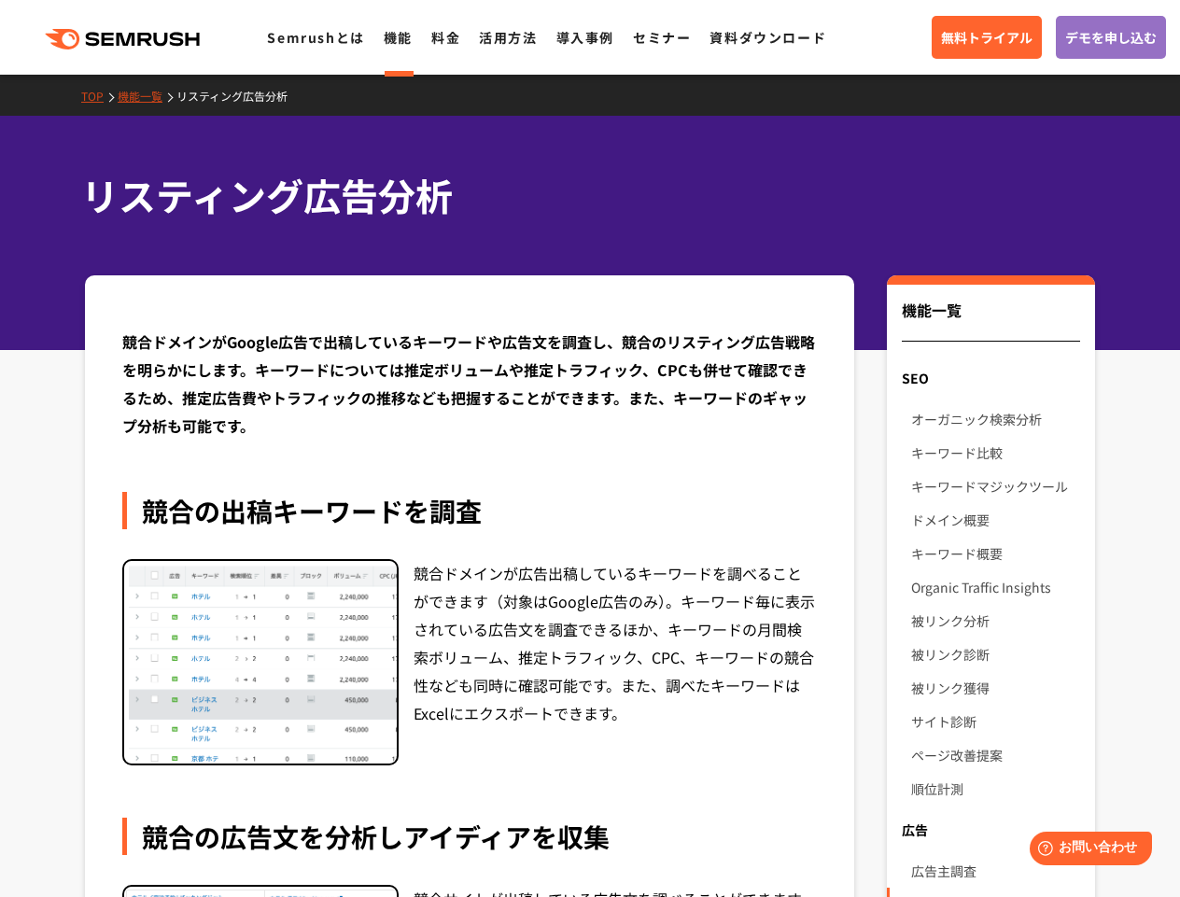
drag, startPoint x: 358, startPoint y: 431, endPoint x: 443, endPoint y: 458, distance: 88.9
click at [360, 432] on div "競合ドメインがGoogle広告で出稿しているキーワードや広告文を調査し、競合のリスティング広告戦略を明らかにします。キーワードについては推定ボリュームや推定ト…" at bounding box center [469, 384] width 695 height 112
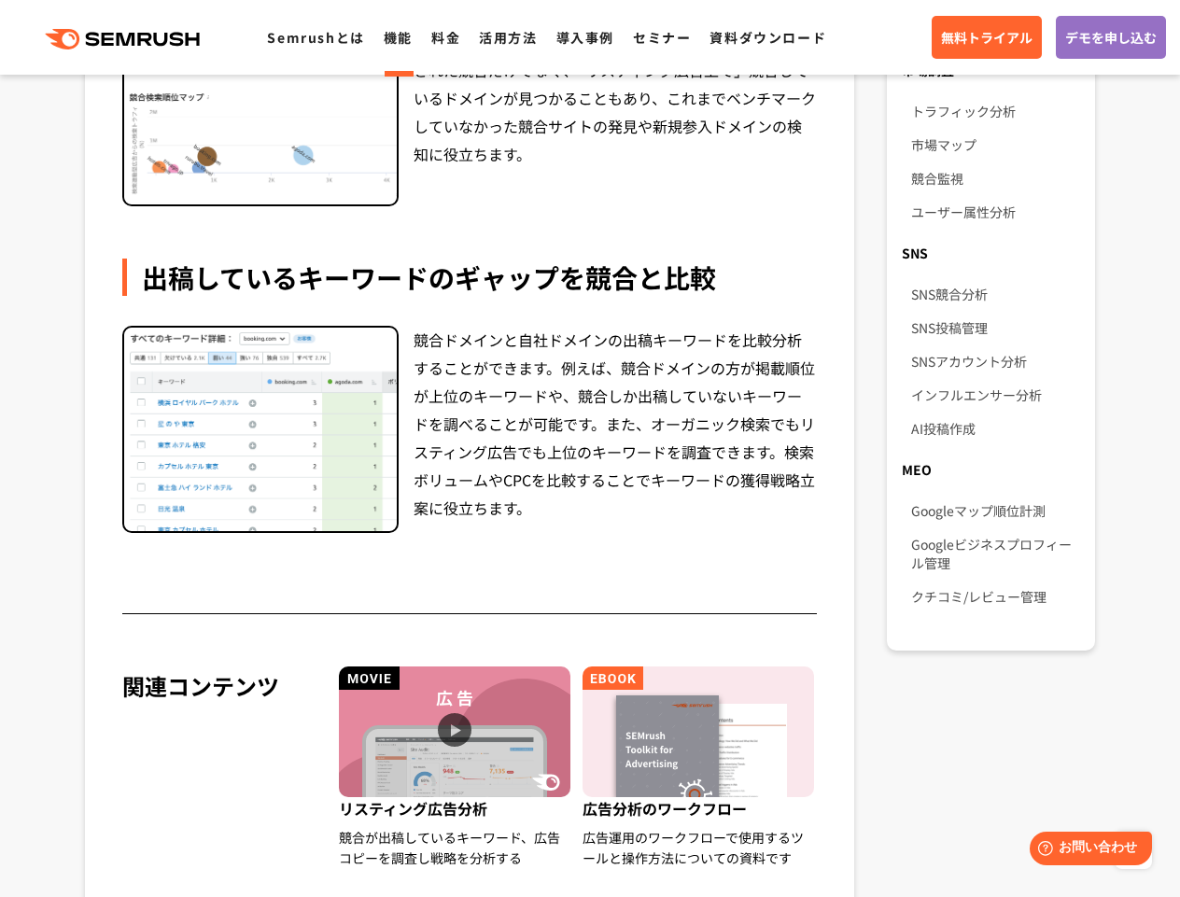
scroll to position [1298, 0]
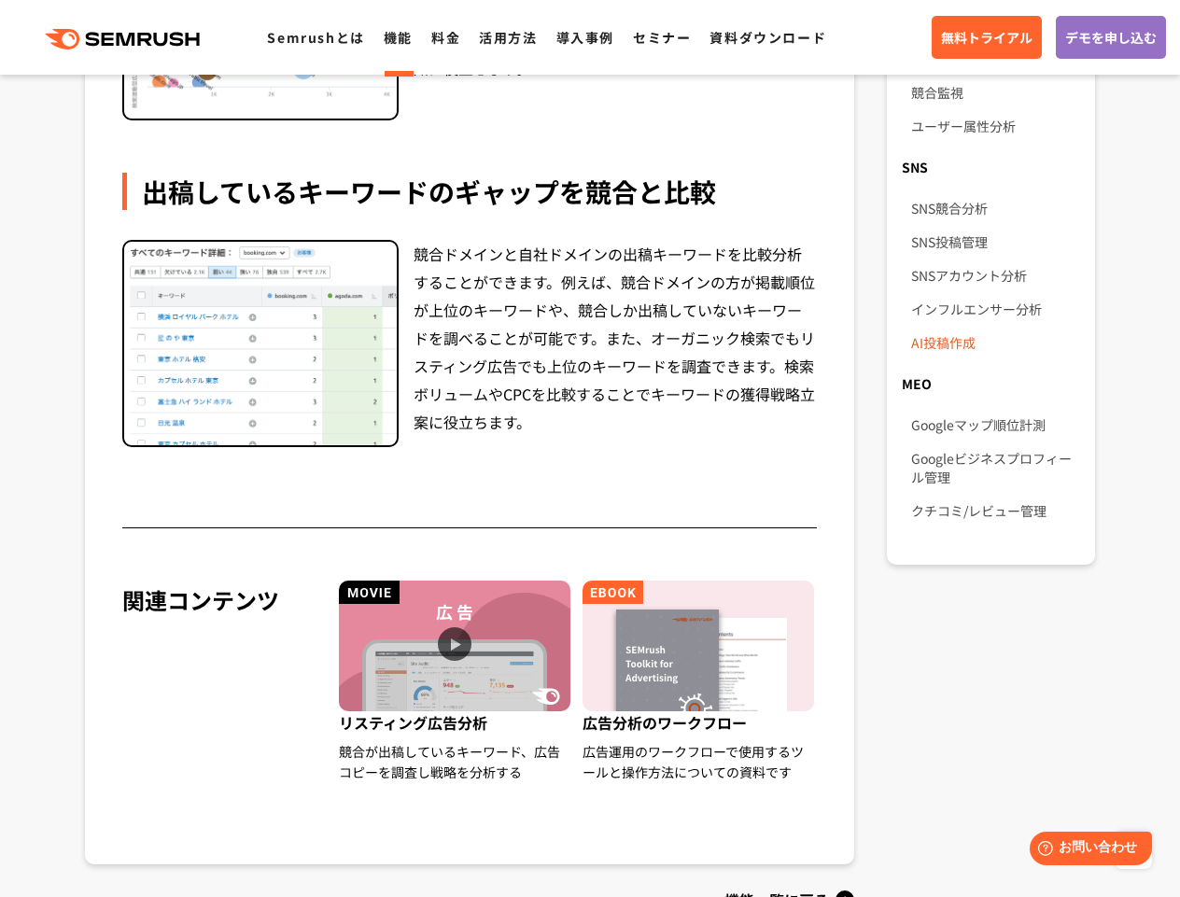
click at [952, 329] on link "AI投稿作成" at bounding box center [995, 343] width 169 height 34
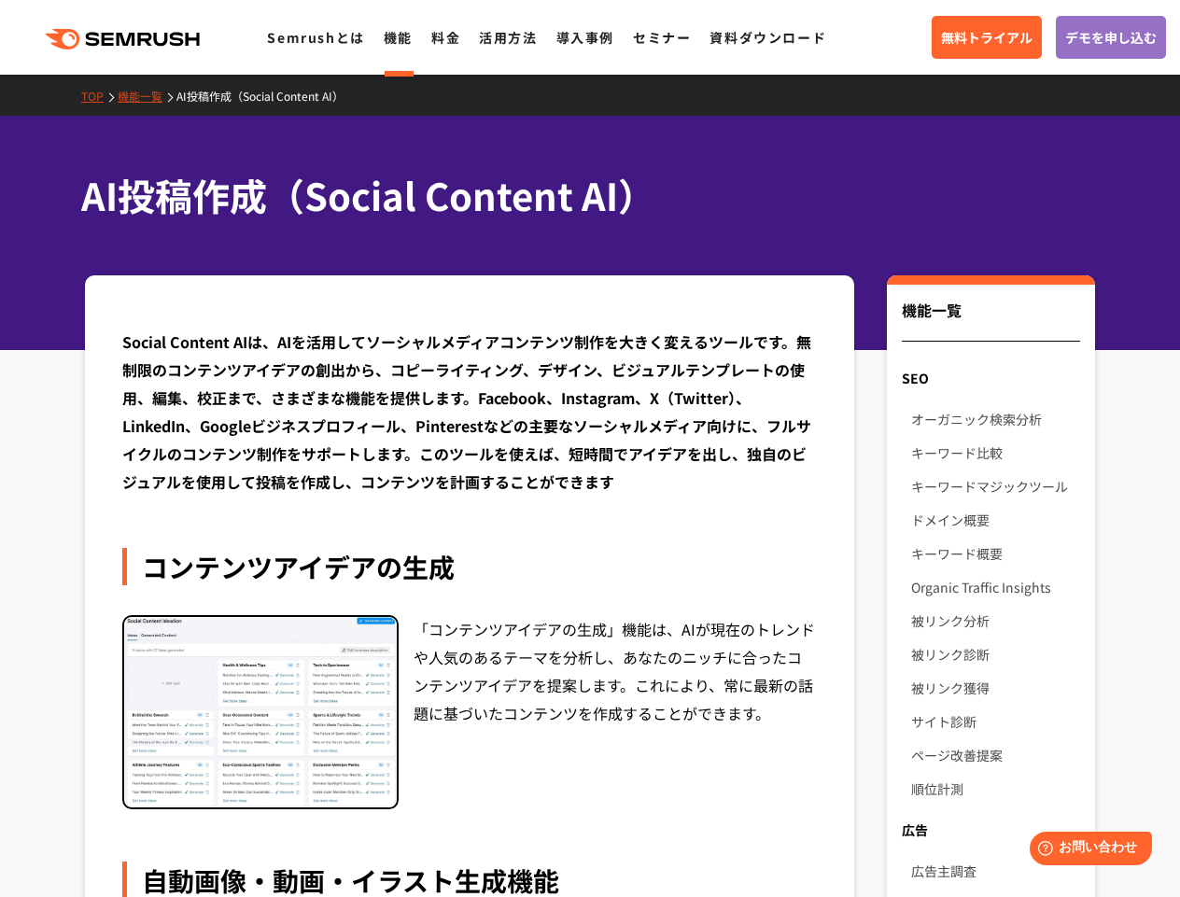
drag, startPoint x: 667, startPoint y: 187, endPoint x: 675, endPoint y: 193, distance: 10.6
click at [667, 187] on h1 "AI投稿作成（Social Content AI）" at bounding box center [580, 195] width 999 height 55
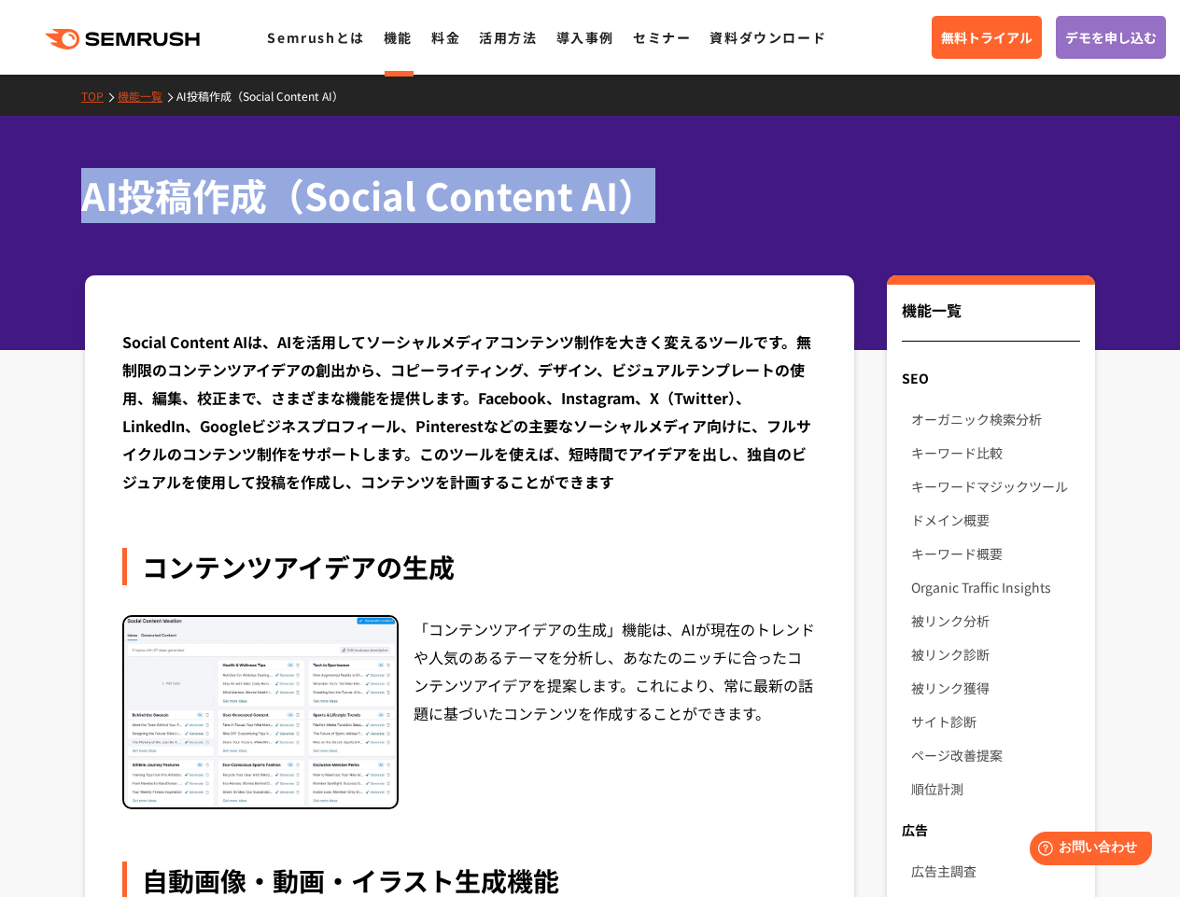
drag, startPoint x: 650, startPoint y: 198, endPoint x: 64, endPoint y: 182, distance: 585.7
click at [64, 182] on div "AI投稿作成（Social Content AI）" at bounding box center [590, 233] width 1180 height 234
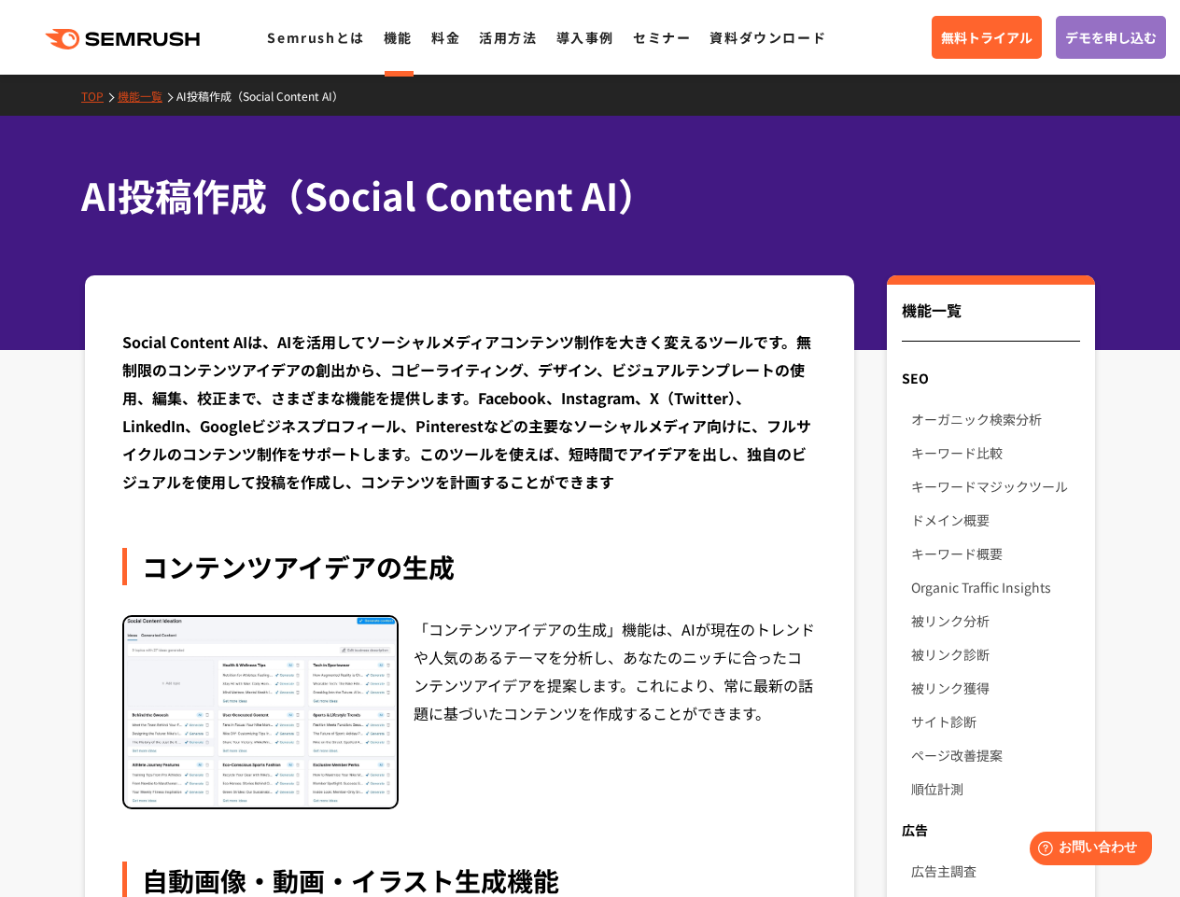
click at [70, 183] on div "AI投稿作成（Social Content AI）" at bounding box center [590, 233] width 1180 height 234
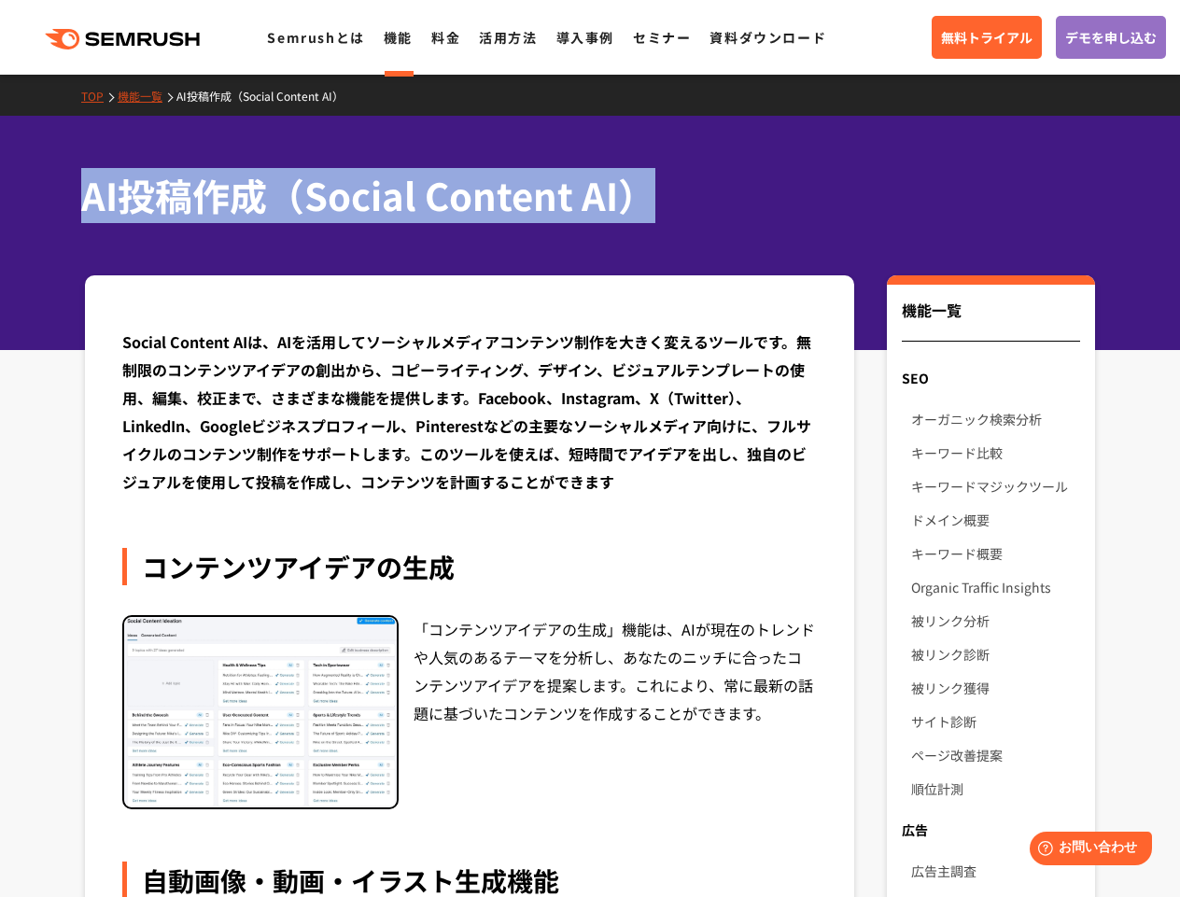
drag, startPoint x: 73, startPoint y: 189, endPoint x: 727, endPoint y: 214, distance: 655.1
click at [716, 219] on div "AI投稿作成（Social Content AI）" at bounding box center [590, 233] width 1180 height 234
click at [766, 201] on h1 "AI投稿作成（Social Content AI）" at bounding box center [580, 195] width 999 height 55
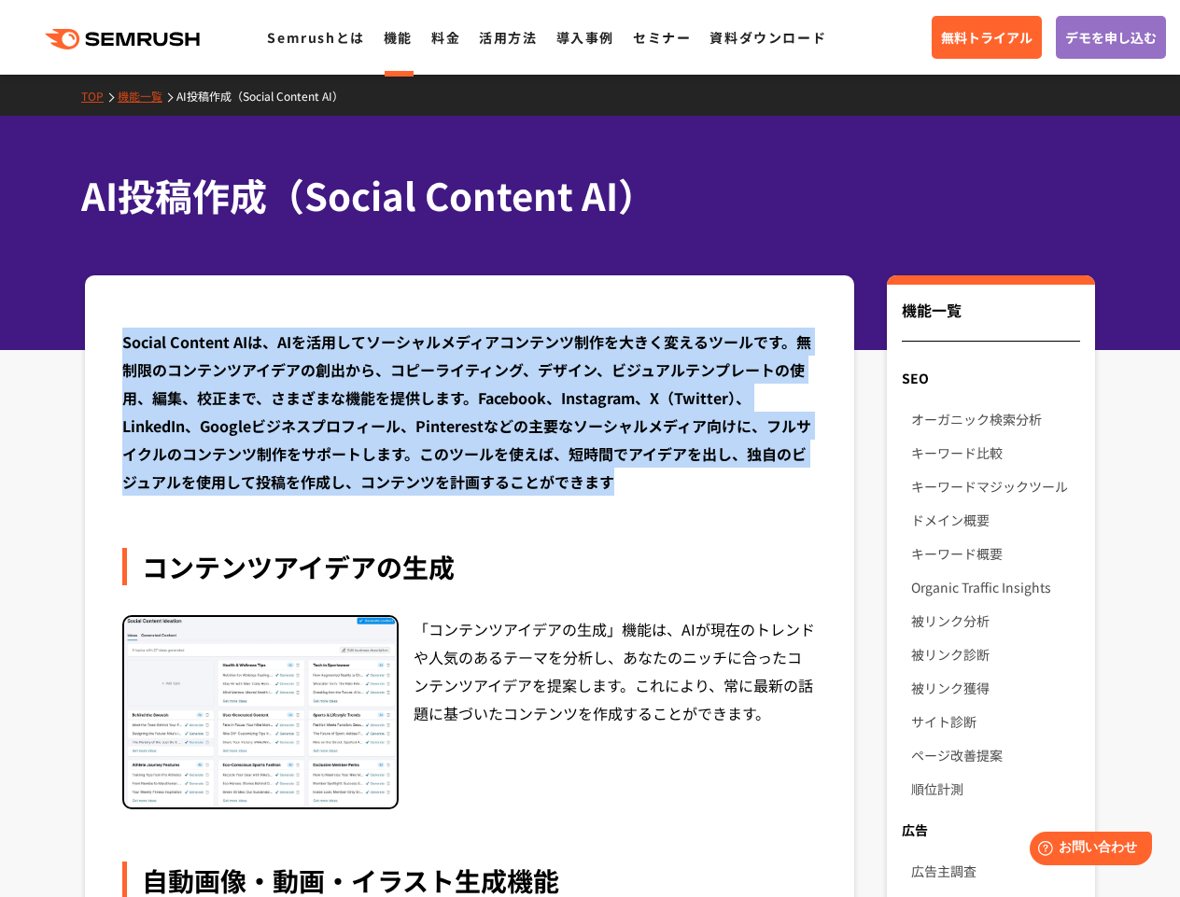
drag, startPoint x: 625, startPoint y: 483, endPoint x: 107, endPoint y: 341, distance: 536.5
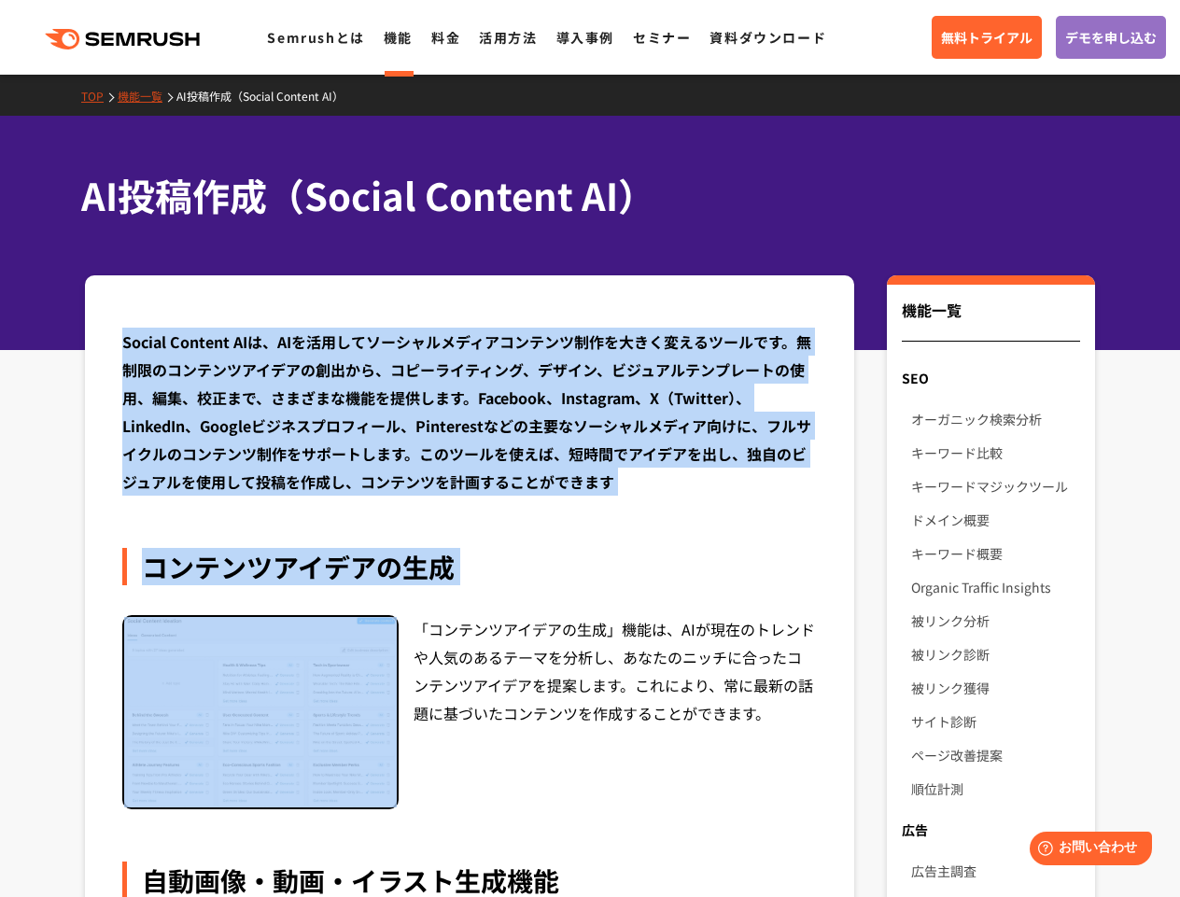
drag, startPoint x: 108, startPoint y: 340, endPoint x: 620, endPoint y: 565, distance: 559.0
click at [620, 565] on div "コンテンツアイデアの生成" at bounding box center [469, 566] width 695 height 37
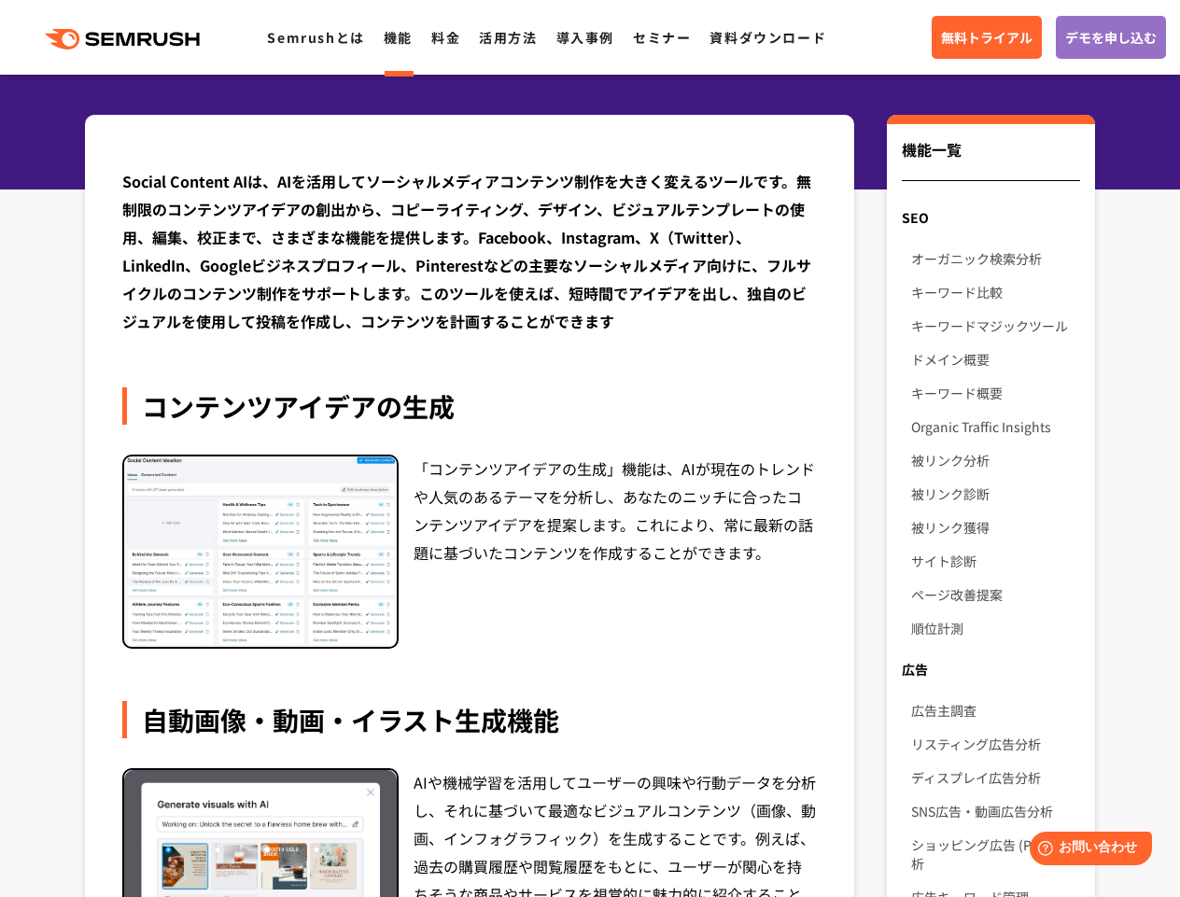
scroll to position [193, 0]
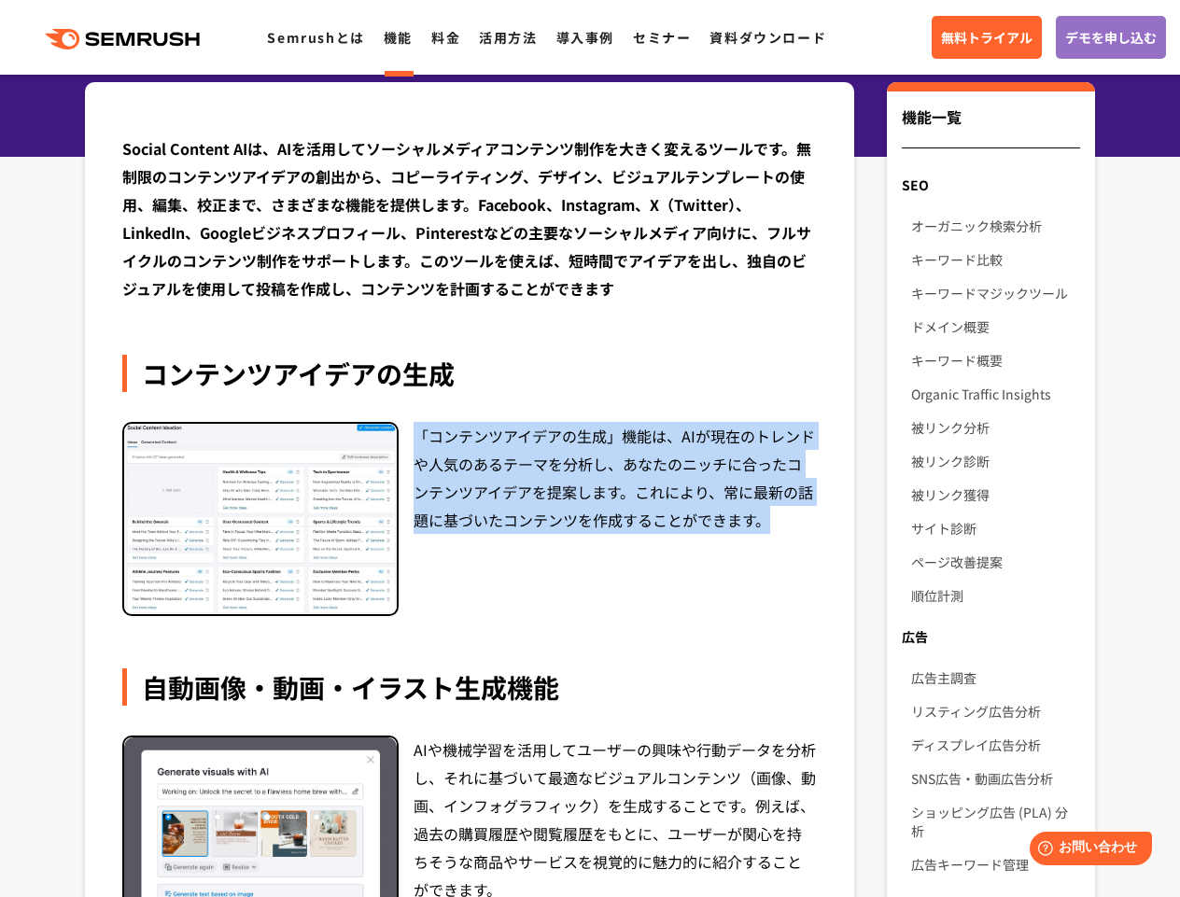
drag, startPoint x: 414, startPoint y: 431, endPoint x: 668, endPoint y: 581, distance: 294.7
click at [668, 581] on div "「コンテンツアイデアの生成」機能は、AIが現在のトレンドや人気のあるテーマを分析し、あなたのニッチに合ったコンテンツアイデアを提案します。これにより、常に最新…" at bounding box center [615, 519] width 403 height 195
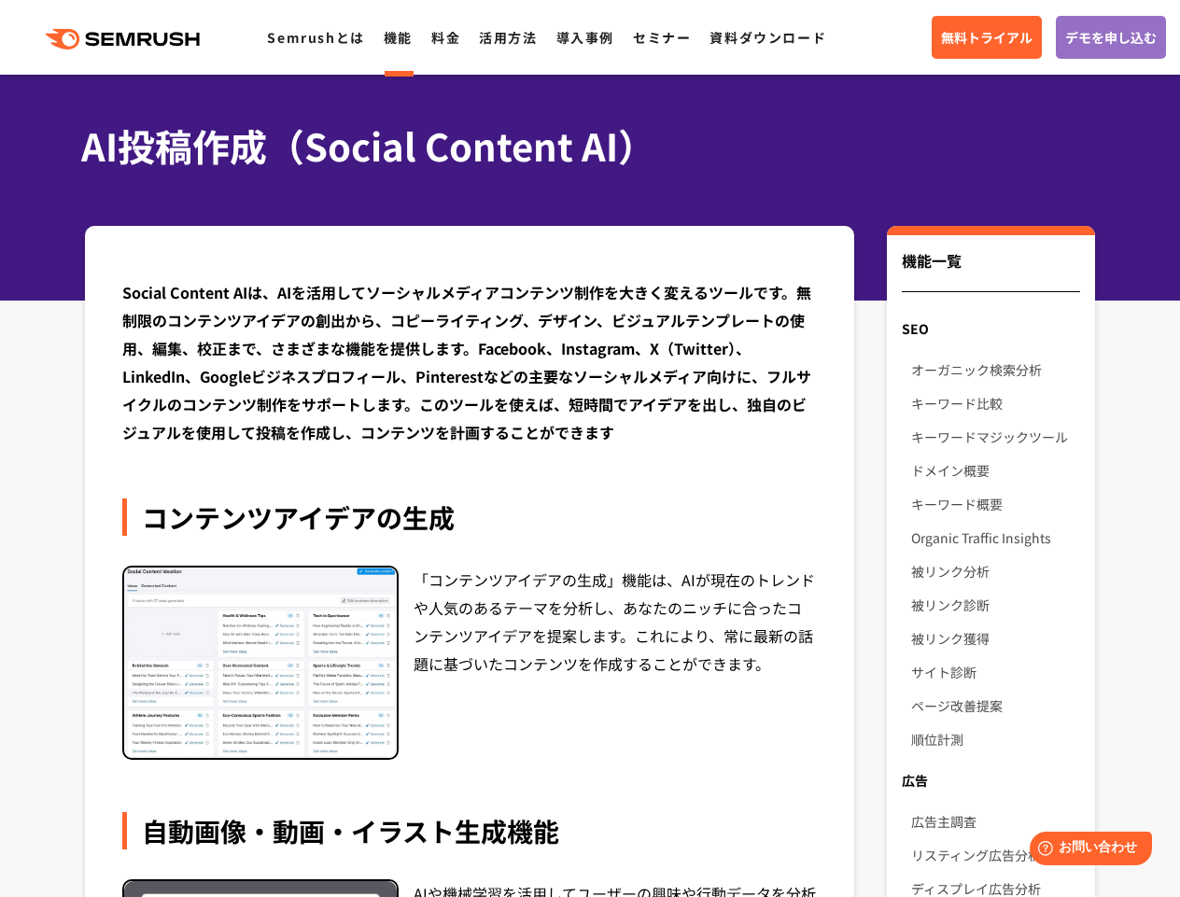
scroll to position [0, 0]
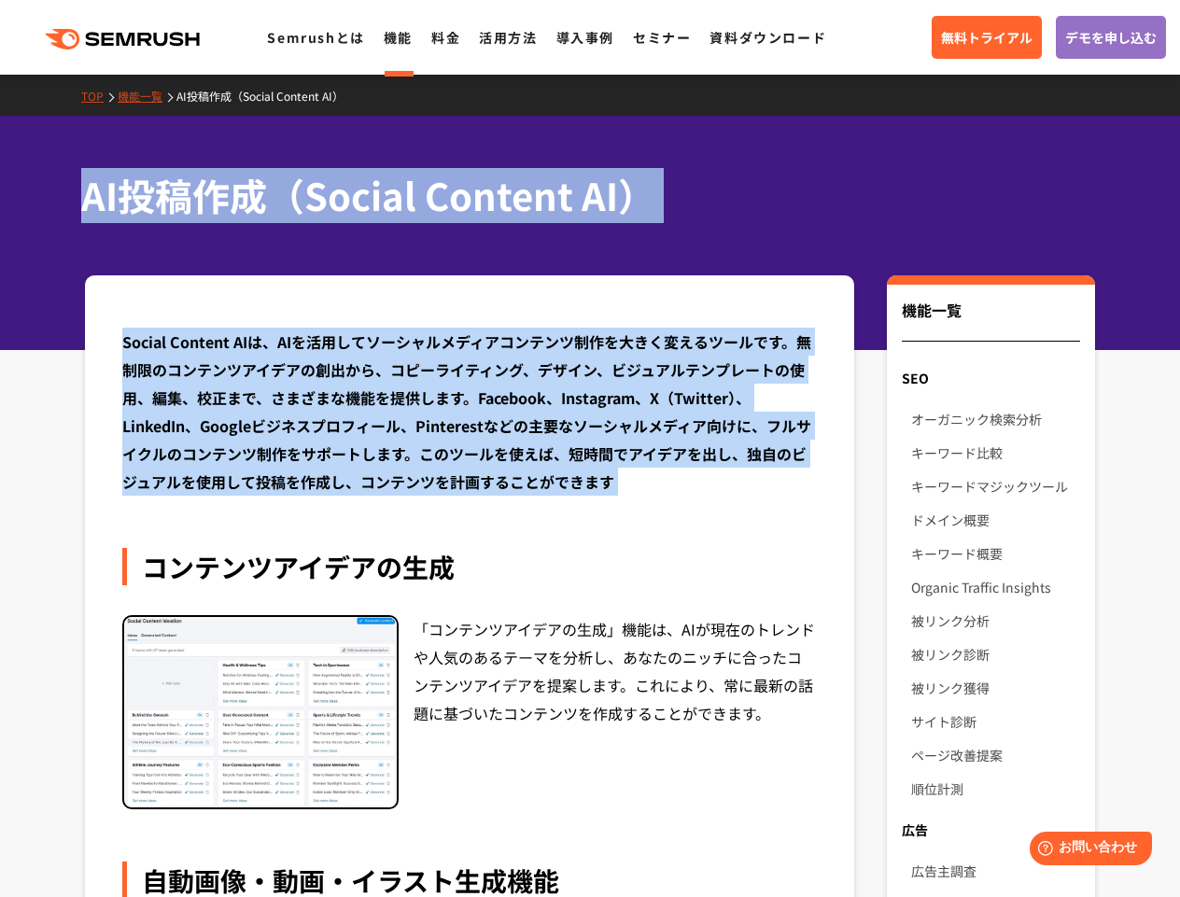
drag, startPoint x: 72, startPoint y: 188, endPoint x: 596, endPoint y: 521, distance: 621.0
click at [546, 548] on div "コンテンツアイデアの生成" at bounding box center [469, 566] width 695 height 37
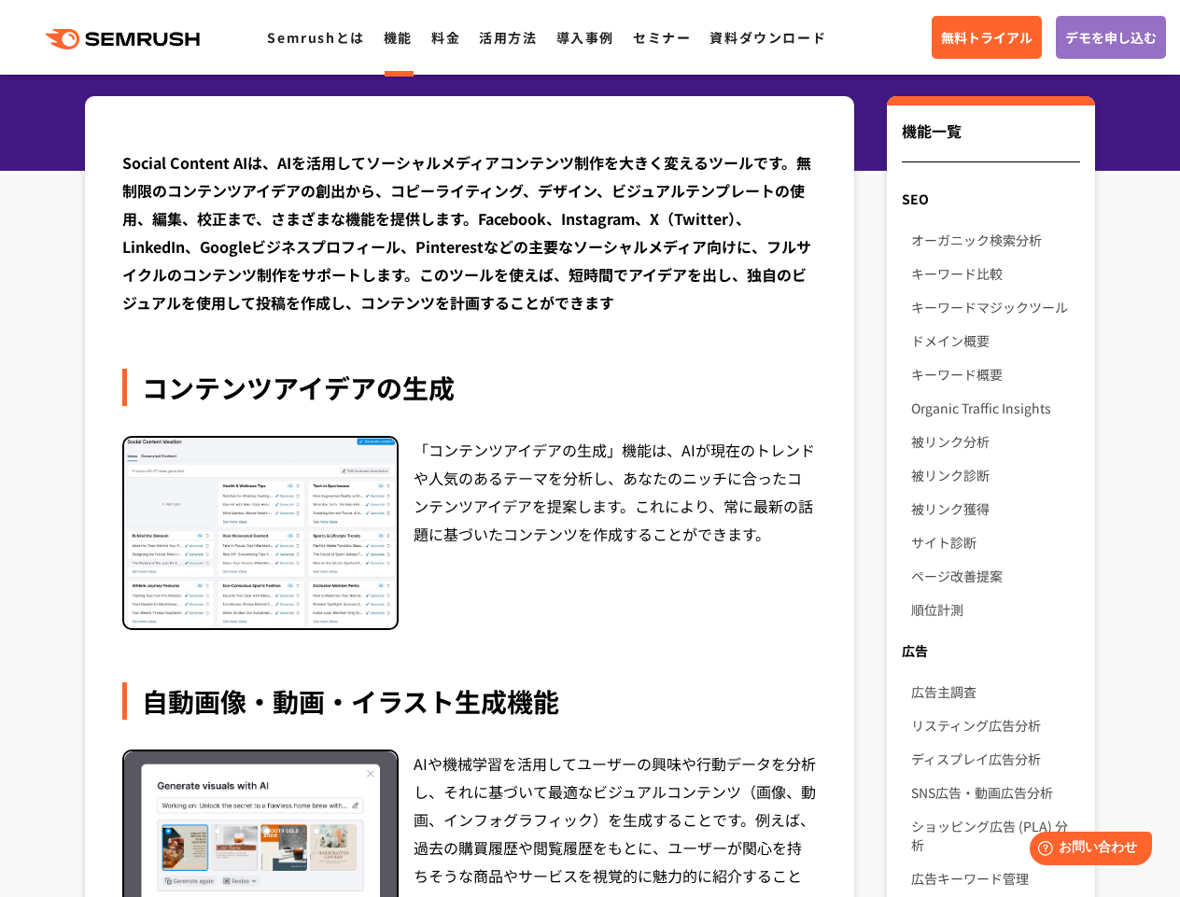
scroll to position [185, 0]
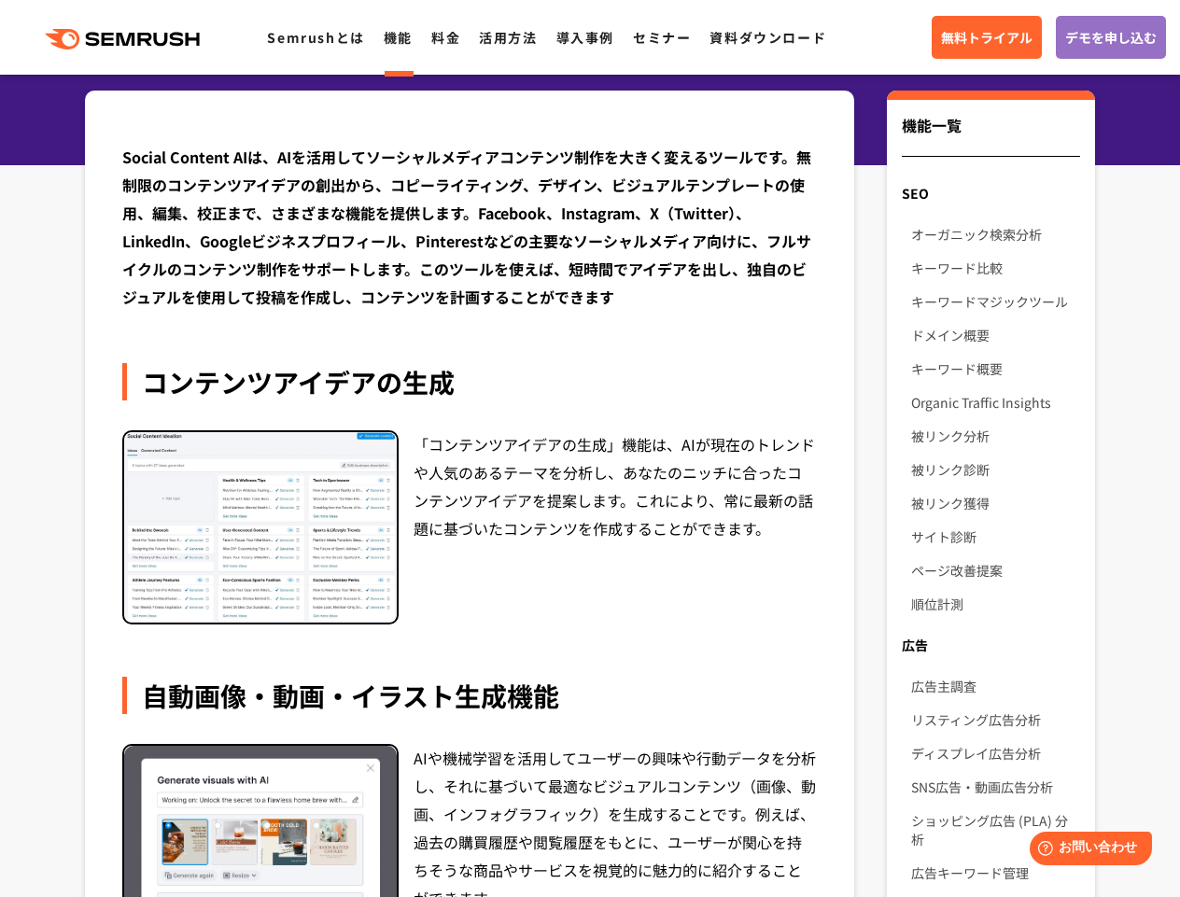
click at [544, 543] on div "「コンテンツアイデアの生成」機能は、AIが現在のトレンドや人気のあるテーマを分析し、あなたのニッチに合ったコンテンツアイデアを提案します。これにより、常に最新…" at bounding box center [615, 527] width 403 height 195
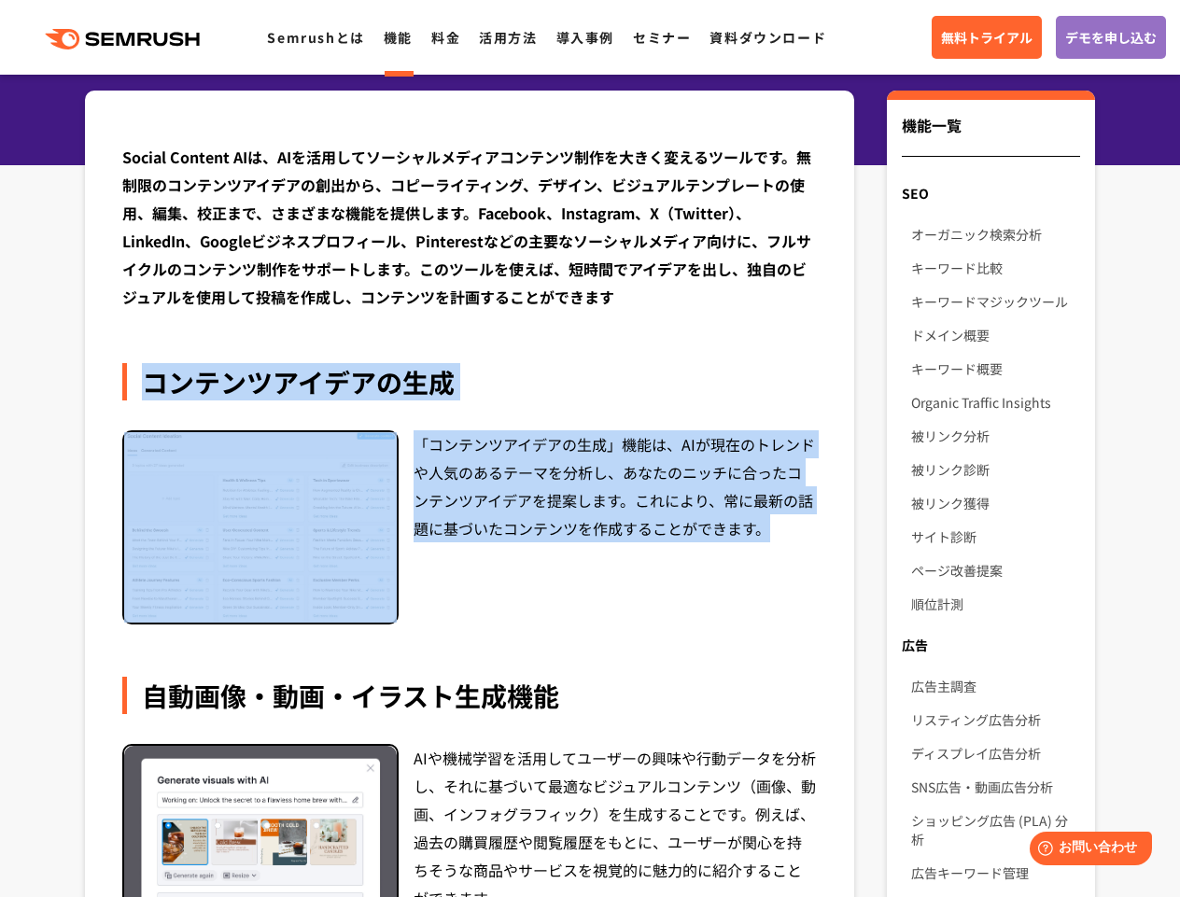
drag, startPoint x: 149, startPoint y: 334, endPoint x: 656, endPoint y: 619, distance: 581.6
click at [656, 619] on div "Social Content AIは、AIを活用してソーシャルメディアコンテンツ制作を大きく変えるツールです。無制限のコンテンツアイデアの創出から、コピーライ…" at bounding box center [469, 791] width 695 height 1296
click at [656, 619] on div "「コンテンツアイデアの生成」機能は、AIが現在のトレンドや人気のあるテーマを分析し、あなたのニッチに合ったコンテンツアイデアを提案します。これにより、常に最新…" at bounding box center [615, 527] width 403 height 195
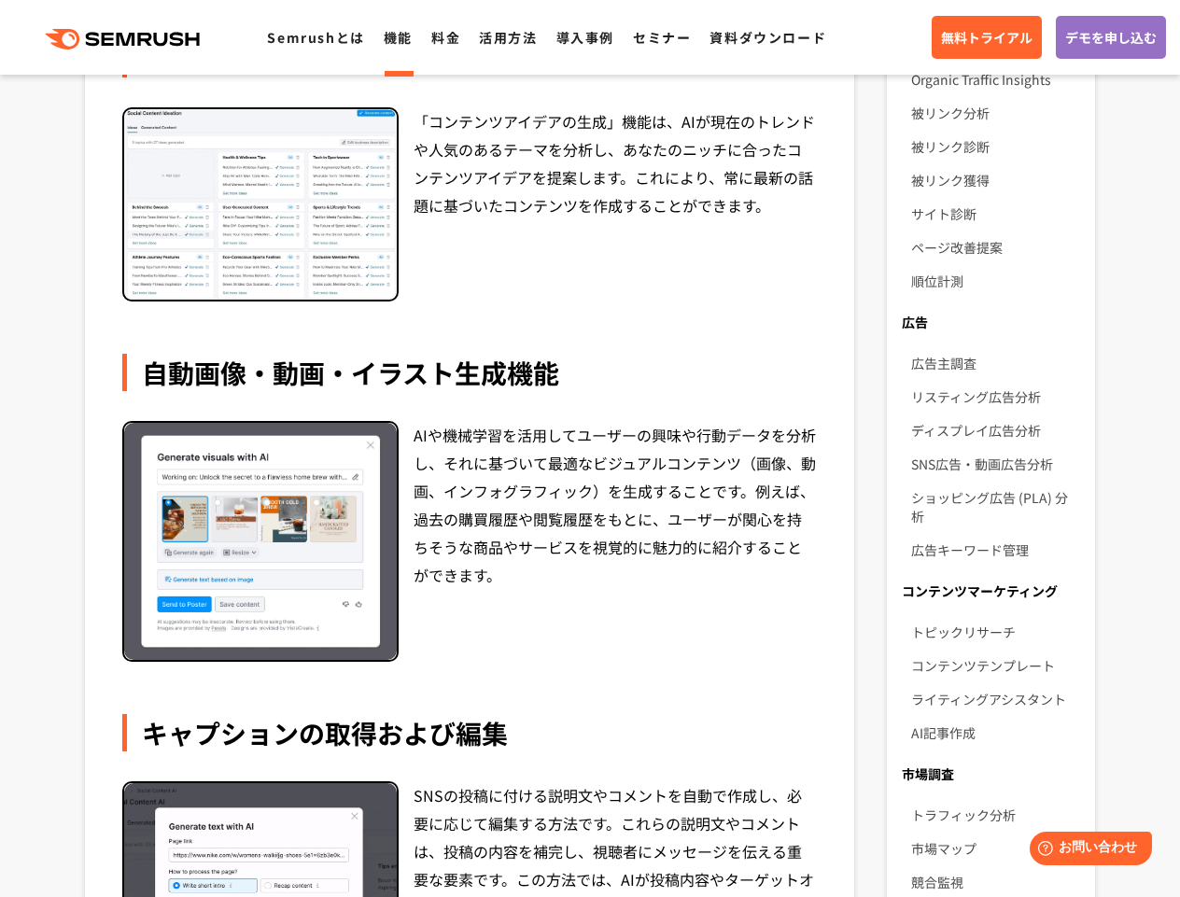
scroll to position [509, 0]
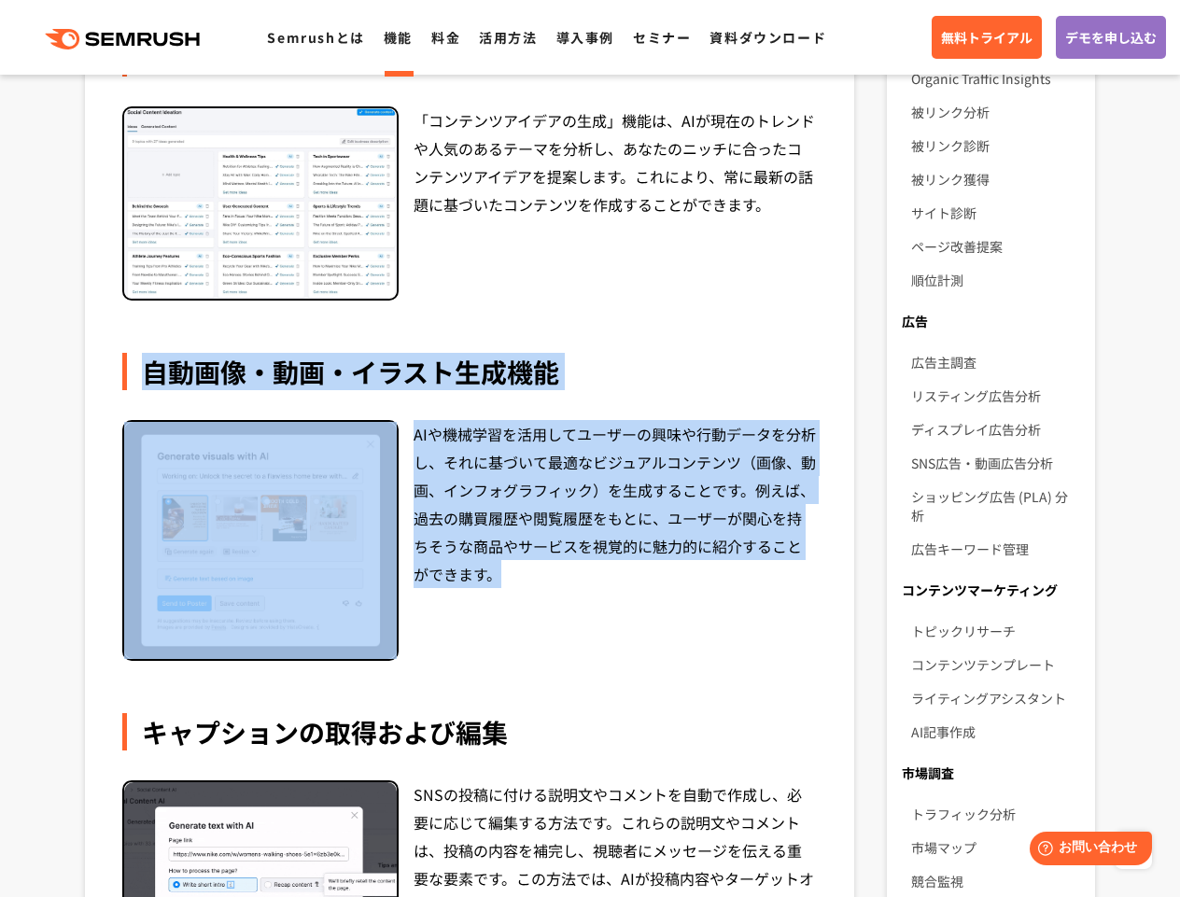
drag, startPoint x: 147, startPoint y: 360, endPoint x: 567, endPoint y: 642, distance: 505.6
click at [566, 641] on div "自動画像・動画・イラスト生成機能 AIや機械学習を活用してユーザーの興味や行動データを分析し、それに基づいて最適なビジュアルコンテンツ（画像、動画、インフォグ…" at bounding box center [469, 507] width 695 height 308
click at [567, 642] on div "AIや機械学習を活用してユーザーの興味や行動データを分析し、それに基づいて最適なビジュアルコンテンツ（画像、動画、インフォグラフィック）を生成することです。例…" at bounding box center [615, 540] width 403 height 241
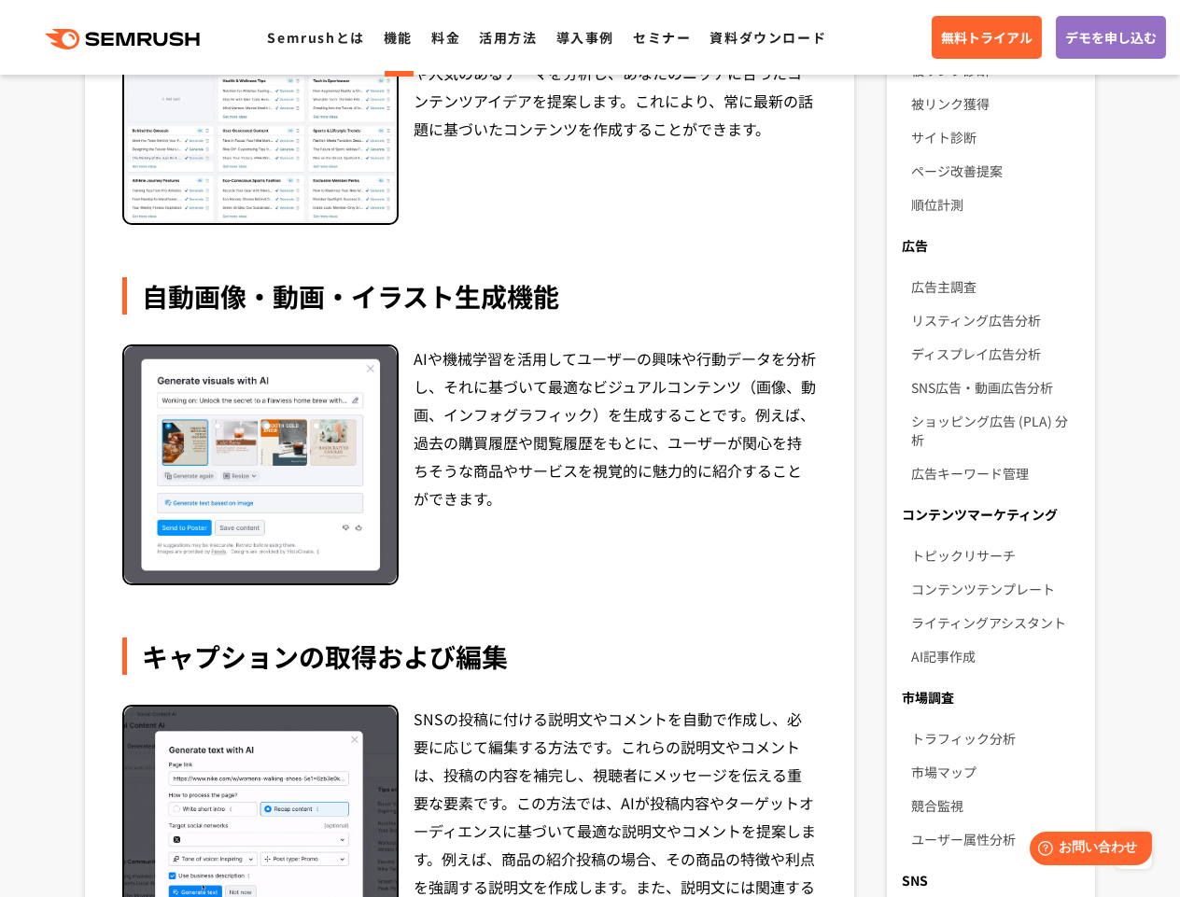
scroll to position [792, 0]
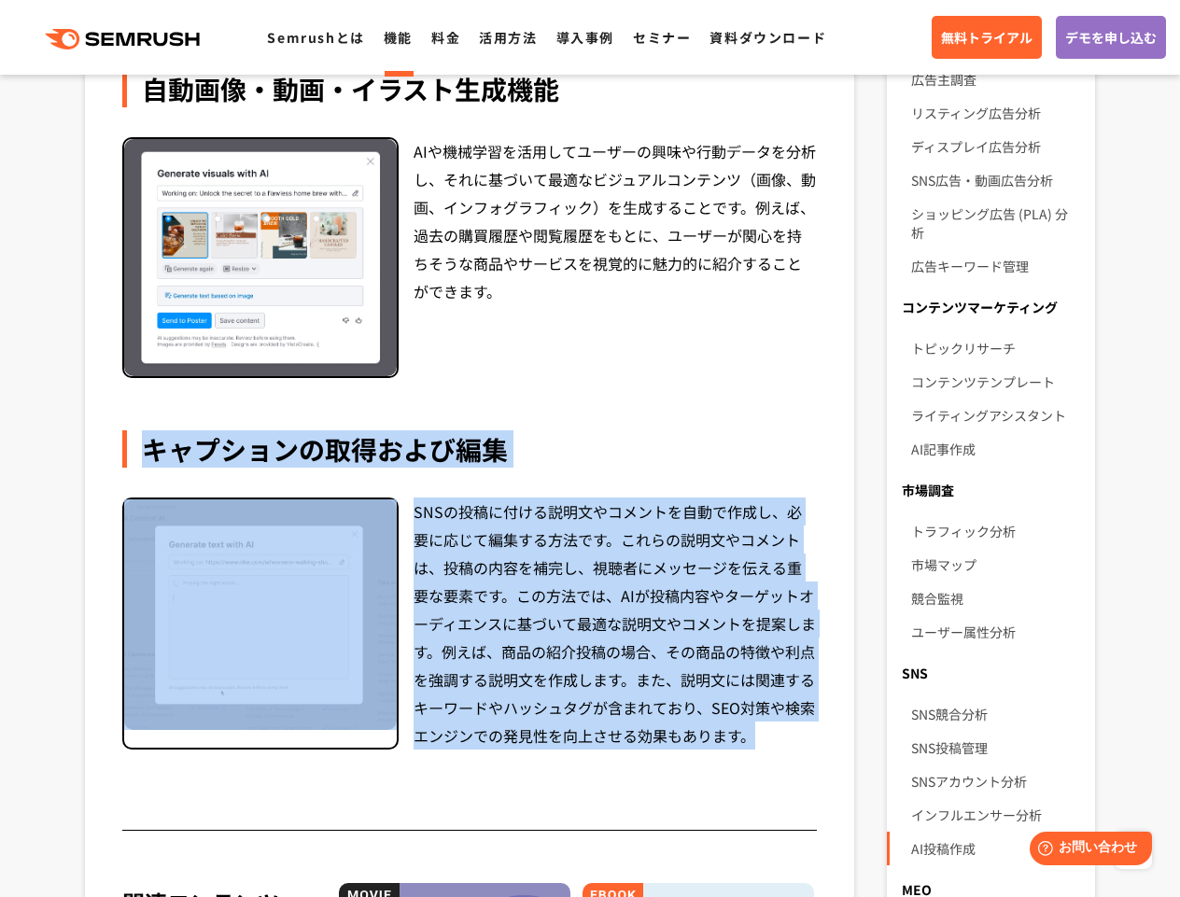
drag, startPoint x: 148, startPoint y: 441, endPoint x: 751, endPoint y: 748, distance: 676.1
click at [751, 748] on div "キャプションの取得および編集 SNSの投稿に付ける説明文やコメントを自動で作成し、必要に応じて編集する方法です。これらの説明文やコメントは、投稿の内容を補完し…" at bounding box center [469, 589] width 695 height 319
click at [751, 748] on div "SNSの投稿に付ける説明文やコメントを自動で作成し、必要に応じて編集する方法です。これらの説明文やコメントは、投稿の内容を補完し、視聴者にメッセージを伝える重…" at bounding box center [615, 624] width 403 height 252
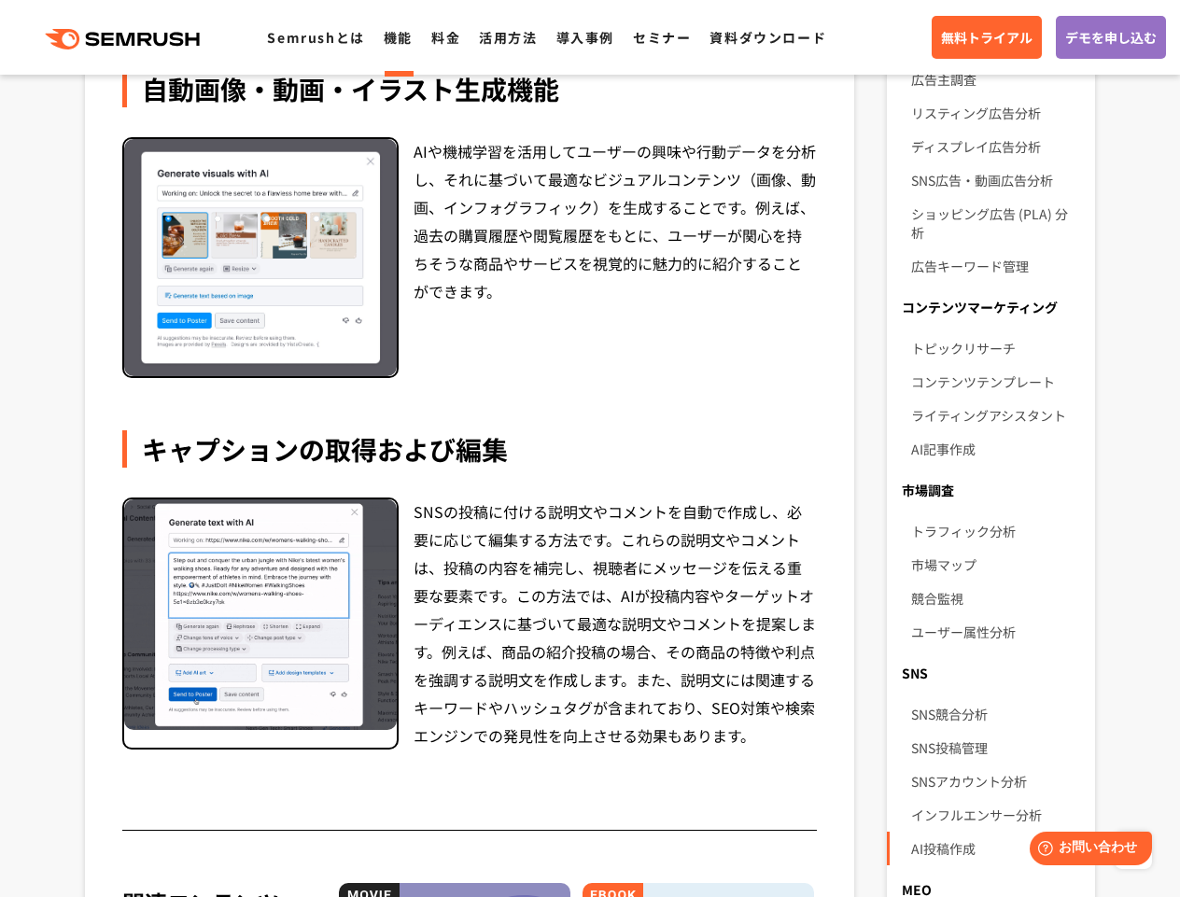
click at [730, 737] on div "SNSの投稿に付ける説明文やコメントを自動で作成し、必要に応じて編集する方法です。これらの説明文やコメントは、投稿の内容を補完し、視聴者にメッセージを伝える重…" at bounding box center [615, 624] width 403 height 252
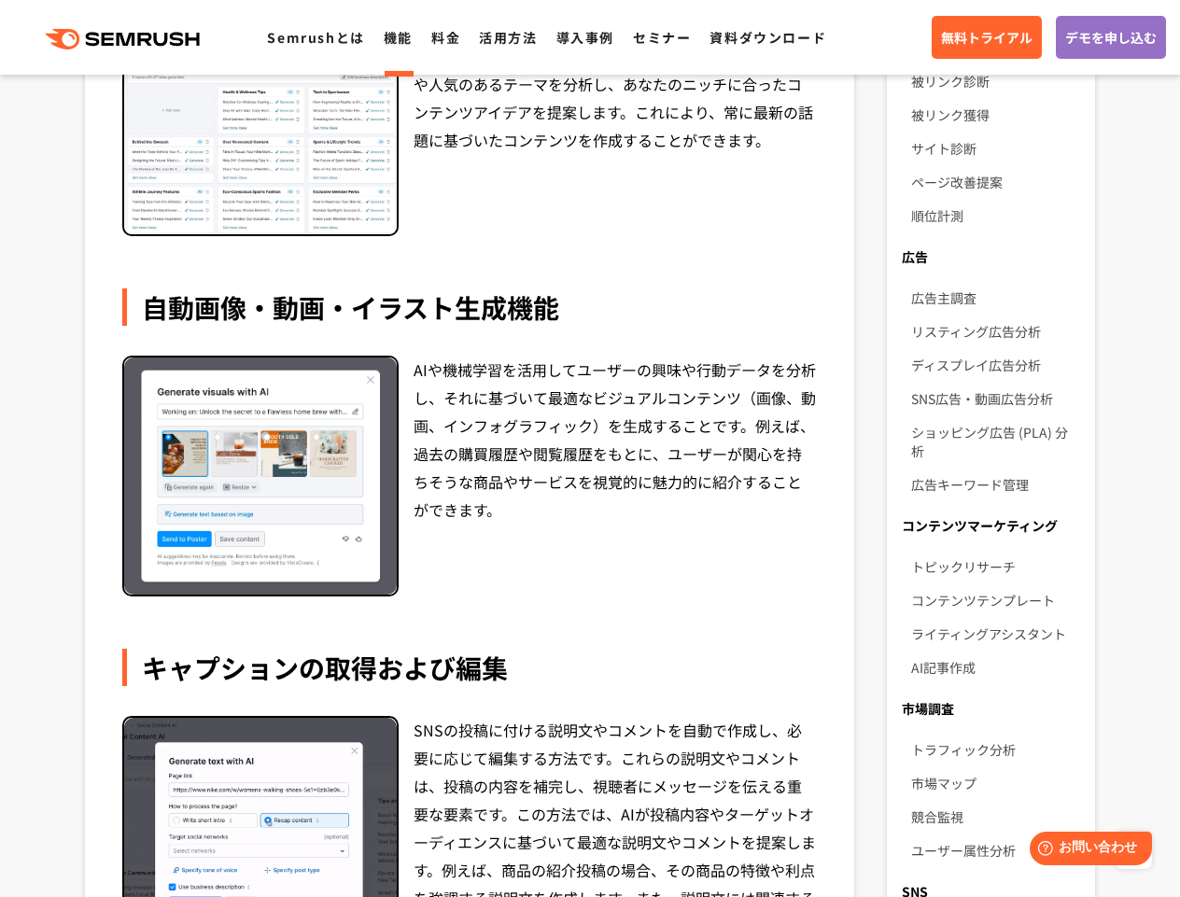
scroll to position [550, 0]
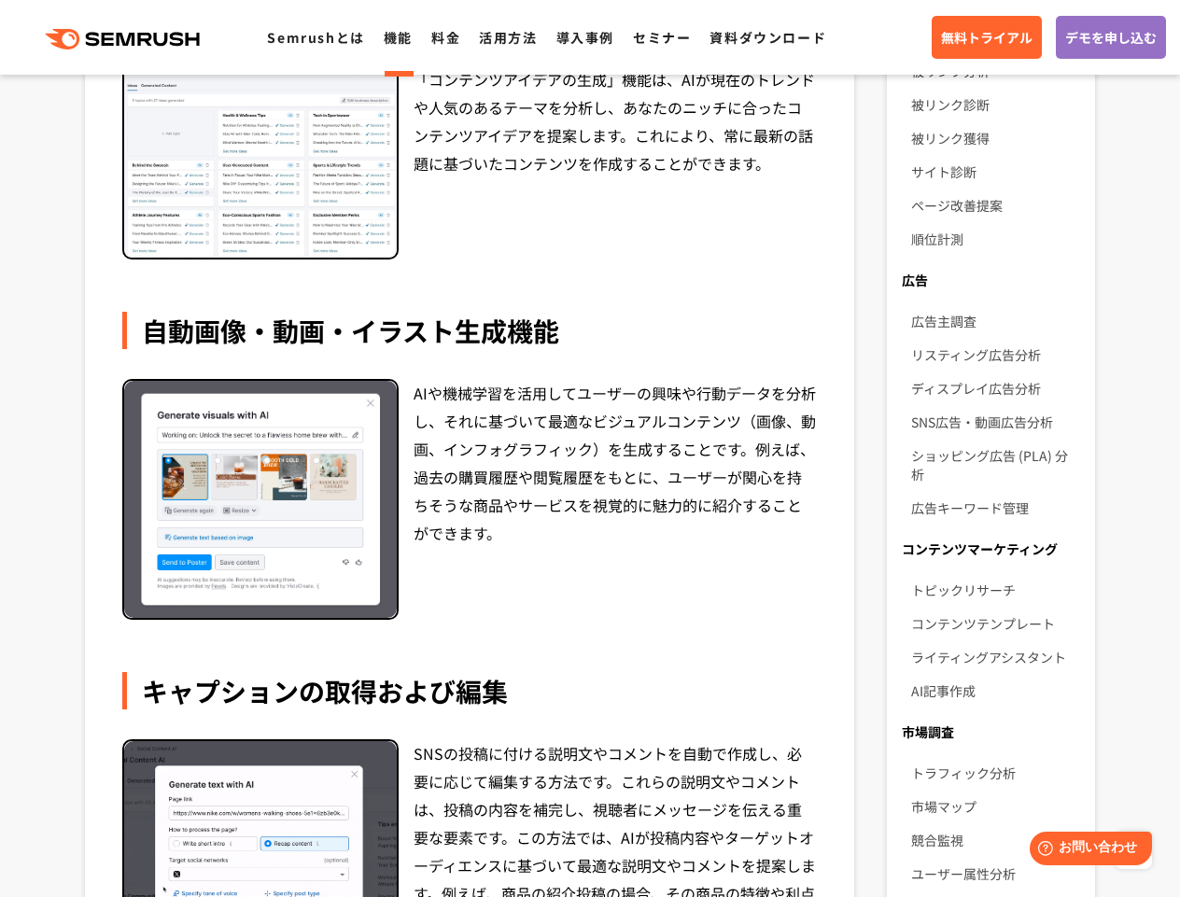
click at [718, 622] on div "Social Content AIは、AIを活用してソーシャルメディアコンテンツ制作を大きく変えるツールです。無制限のコンテンツアイデアの創出から、コピーライ…" at bounding box center [469, 426] width 695 height 1296
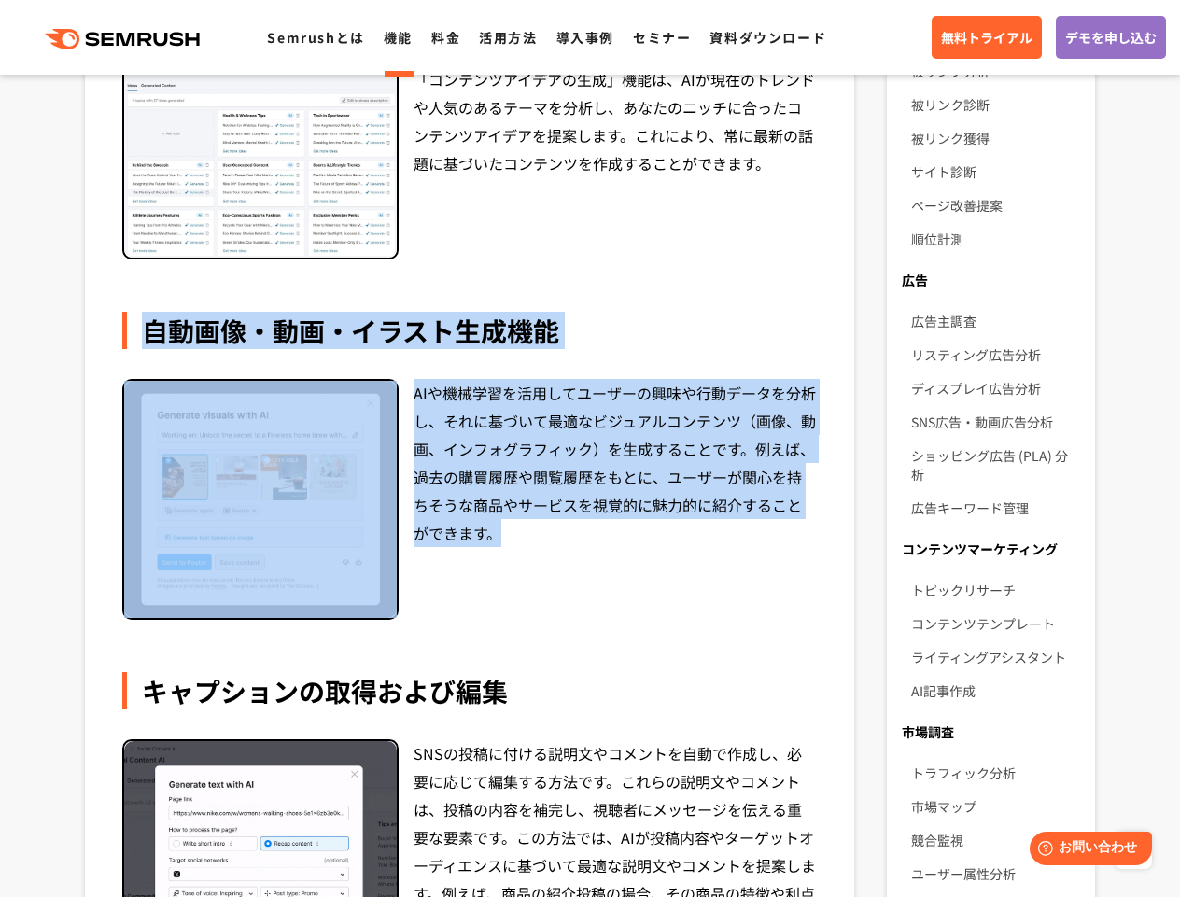
drag, startPoint x: 577, startPoint y: 528, endPoint x: 147, endPoint y: 318, distance: 479.0
click at [147, 318] on div "自動画像・動画・イラスト生成機能 AIや機械学習を活用してユーザーの興味や行動データを分析し、それに基づいて最適なビジュアルコンテンツ（画像、動画、インフォグ…" at bounding box center [469, 466] width 695 height 308
drag, startPoint x: 147, startPoint y: 318, endPoint x: 335, endPoint y: 314, distance: 188.7
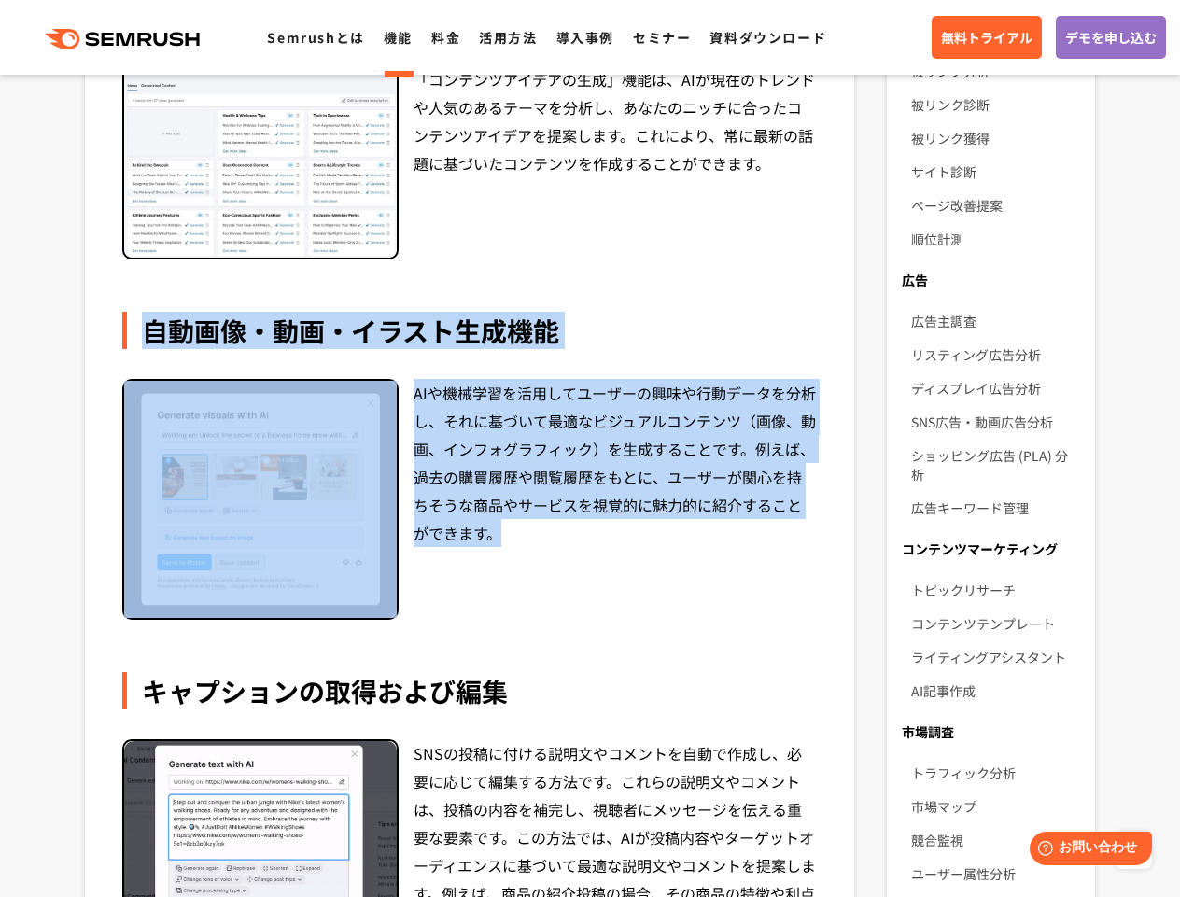
click at [148, 318] on div "自動画像・動画・イラスト生成機能" at bounding box center [469, 330] width 695 height 37
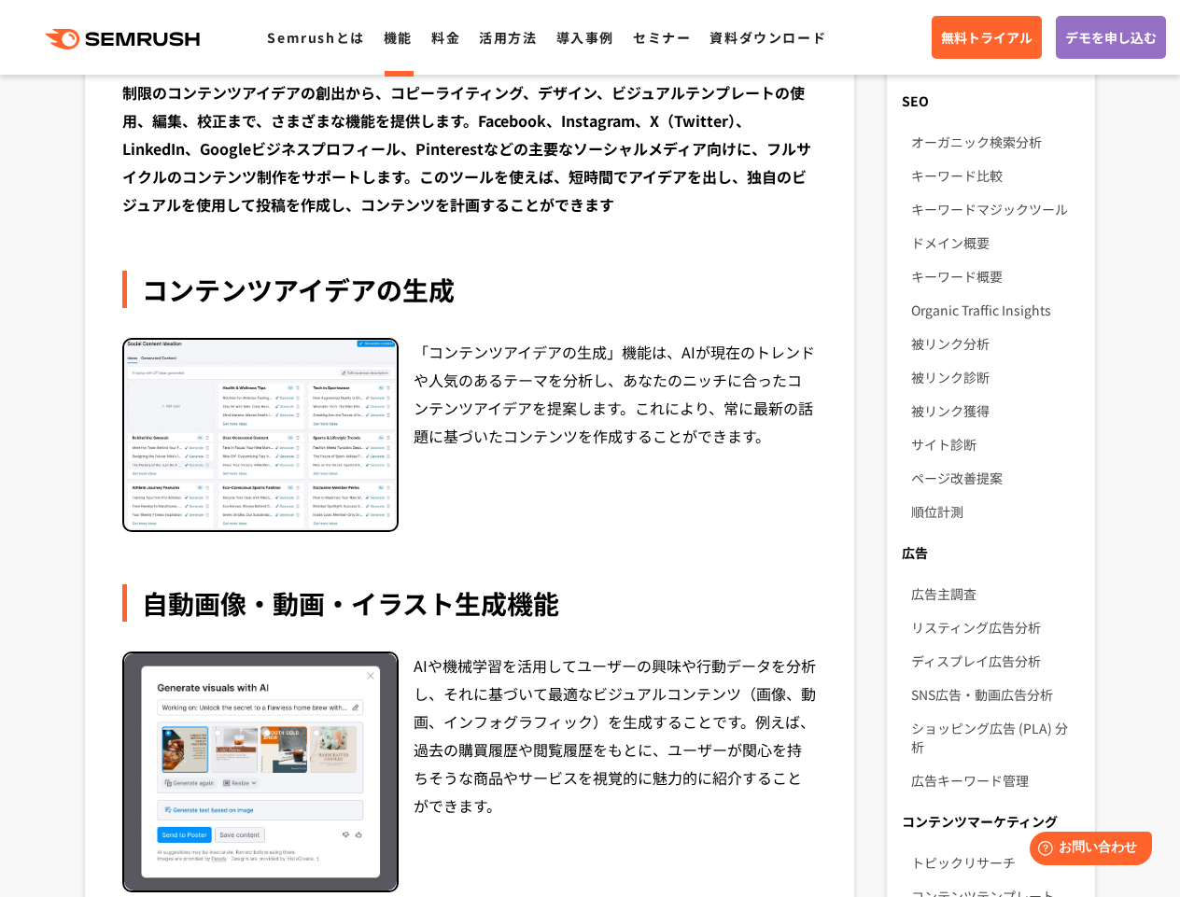
scroll to position [25, 0]
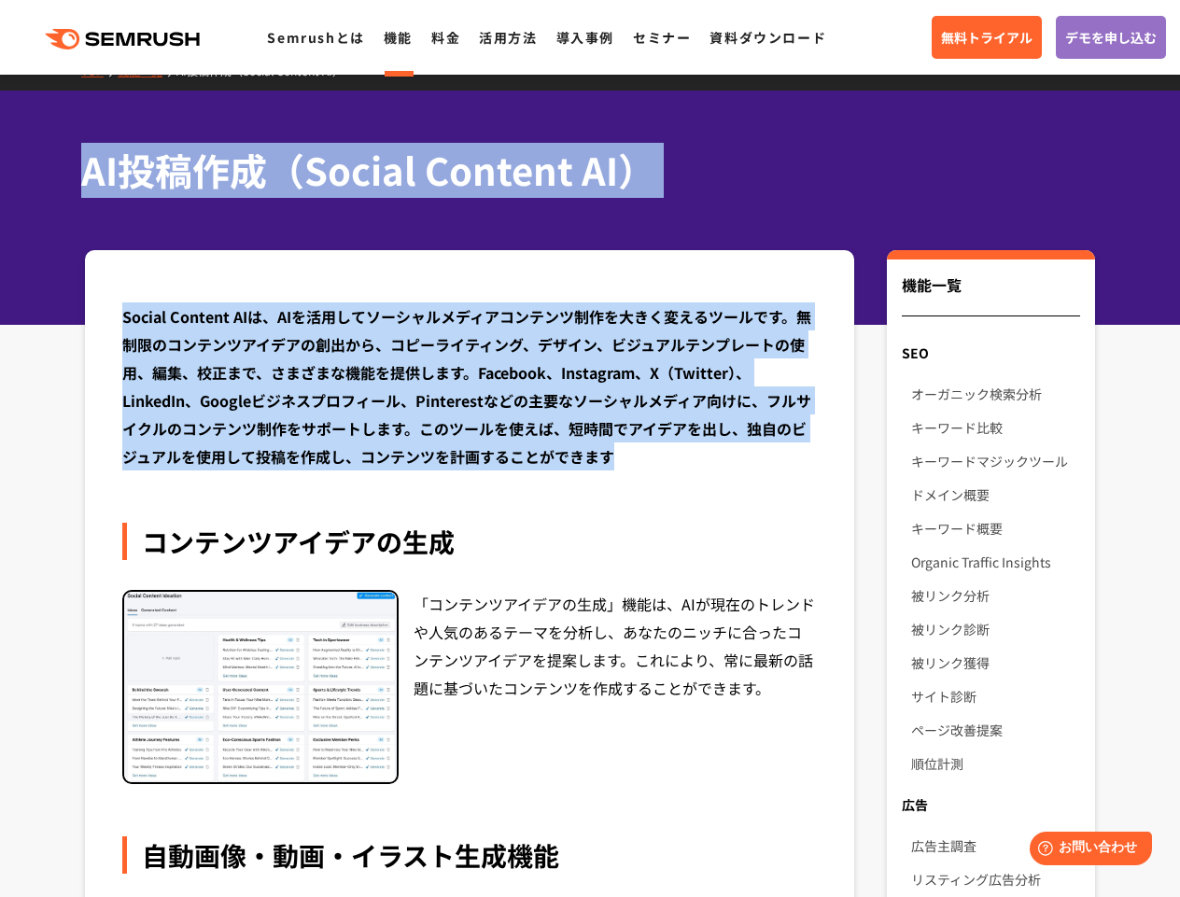
drag, startPoint x: 378, startPoint y: 275, endPoint x: 83, endPoint y: 165, distance: 314.7
click at [83, 165] on h1 "AI投稿作成（Social Content AI）" at bounding box center [580, 170] width 999 height 55
drag, startPoint x: 83, startPoint y: 165, endPoint x: 668, endPoint y: 470, distance: 659.1
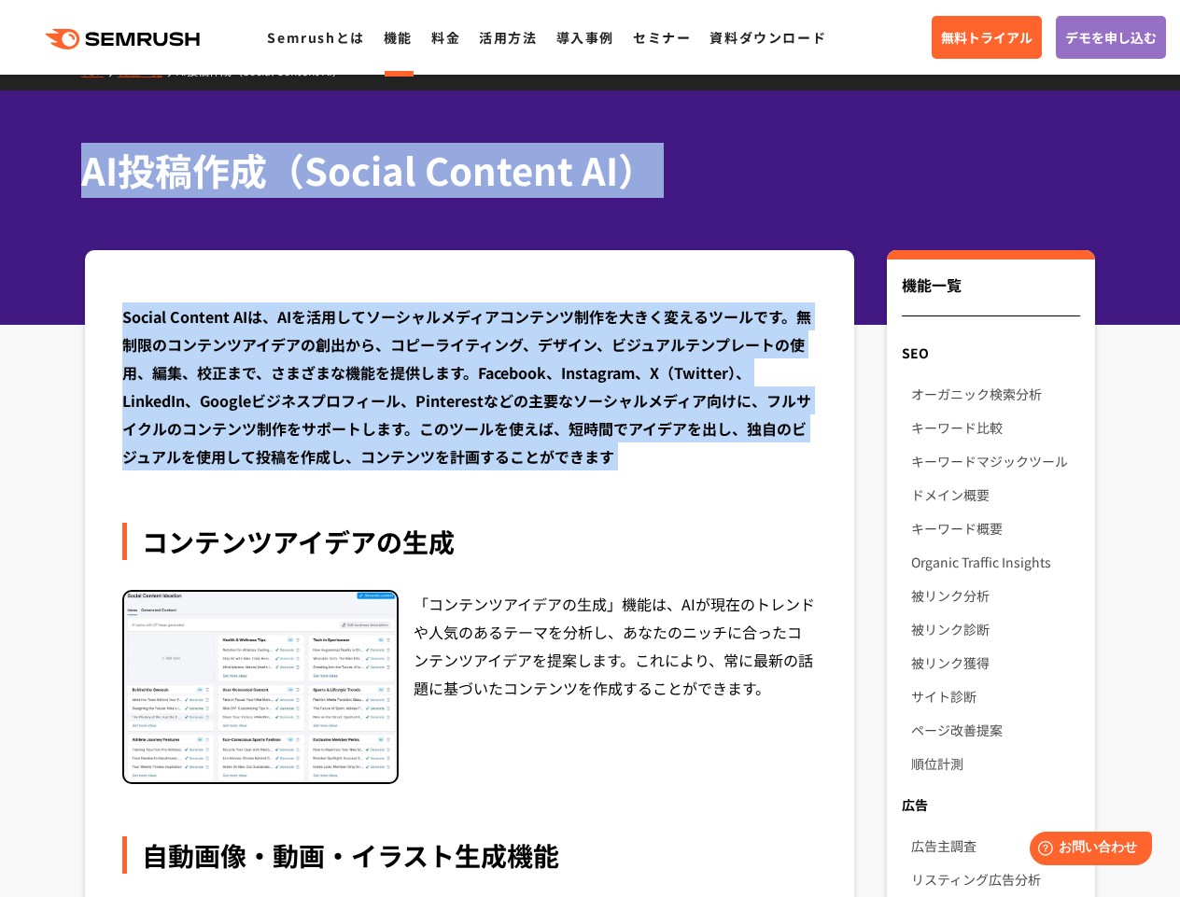
scroll to position [28, 0]
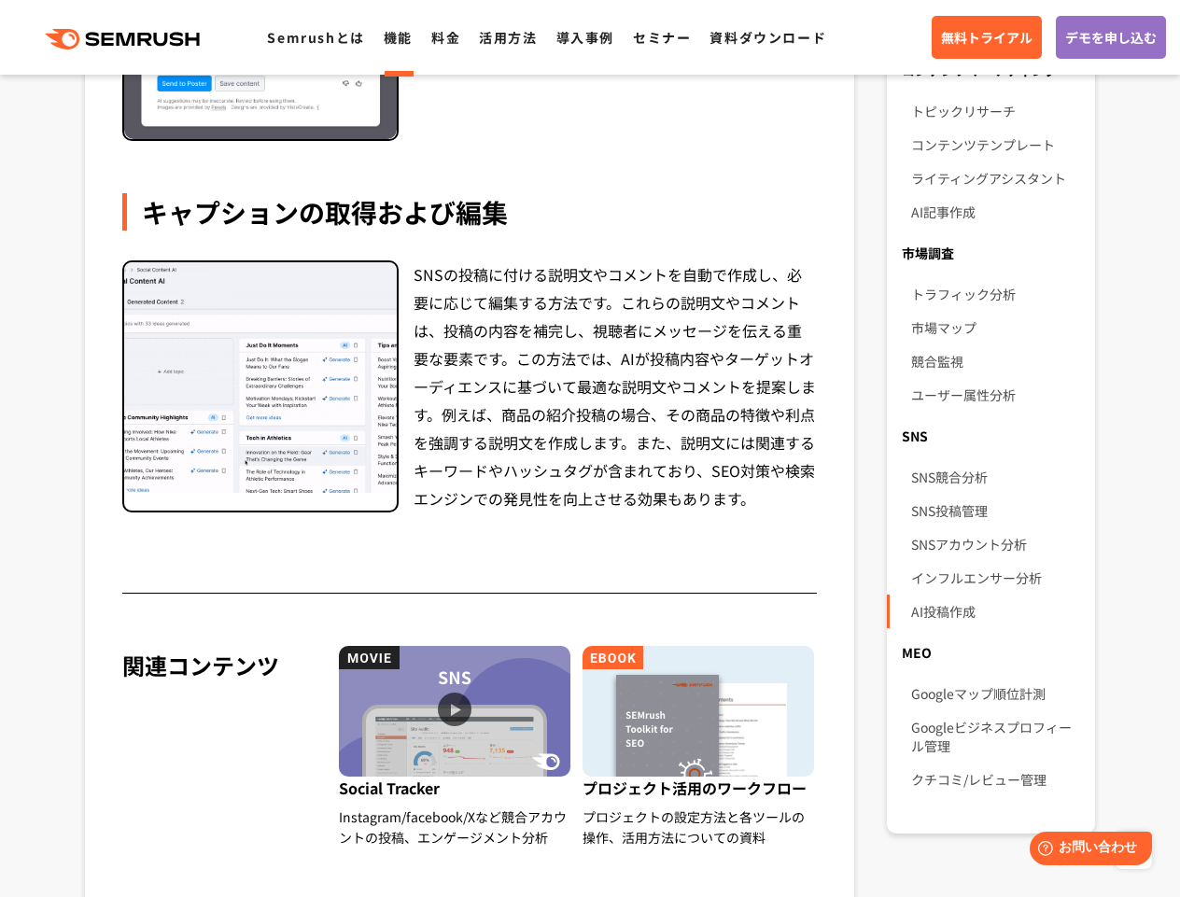
scroll to position [1051, 0]
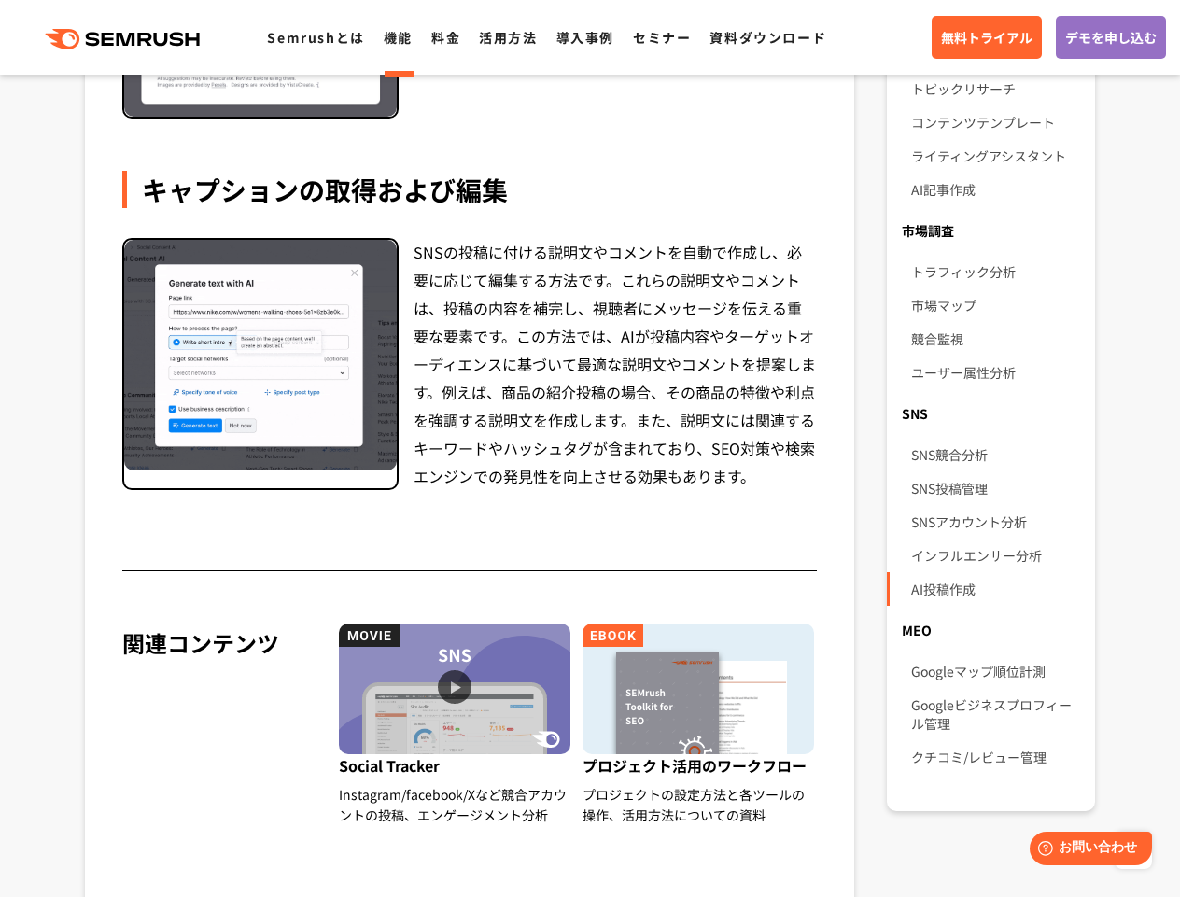
click at [871, 670] on div "Social Content AIは、AIを活用してソーシャルメディアコンテンツ制作を大きく変えるツールです。無制限のコンテンツアイデアの創出から、コピーライ…" at bounding box center [590, 140] width 1010 height 1833
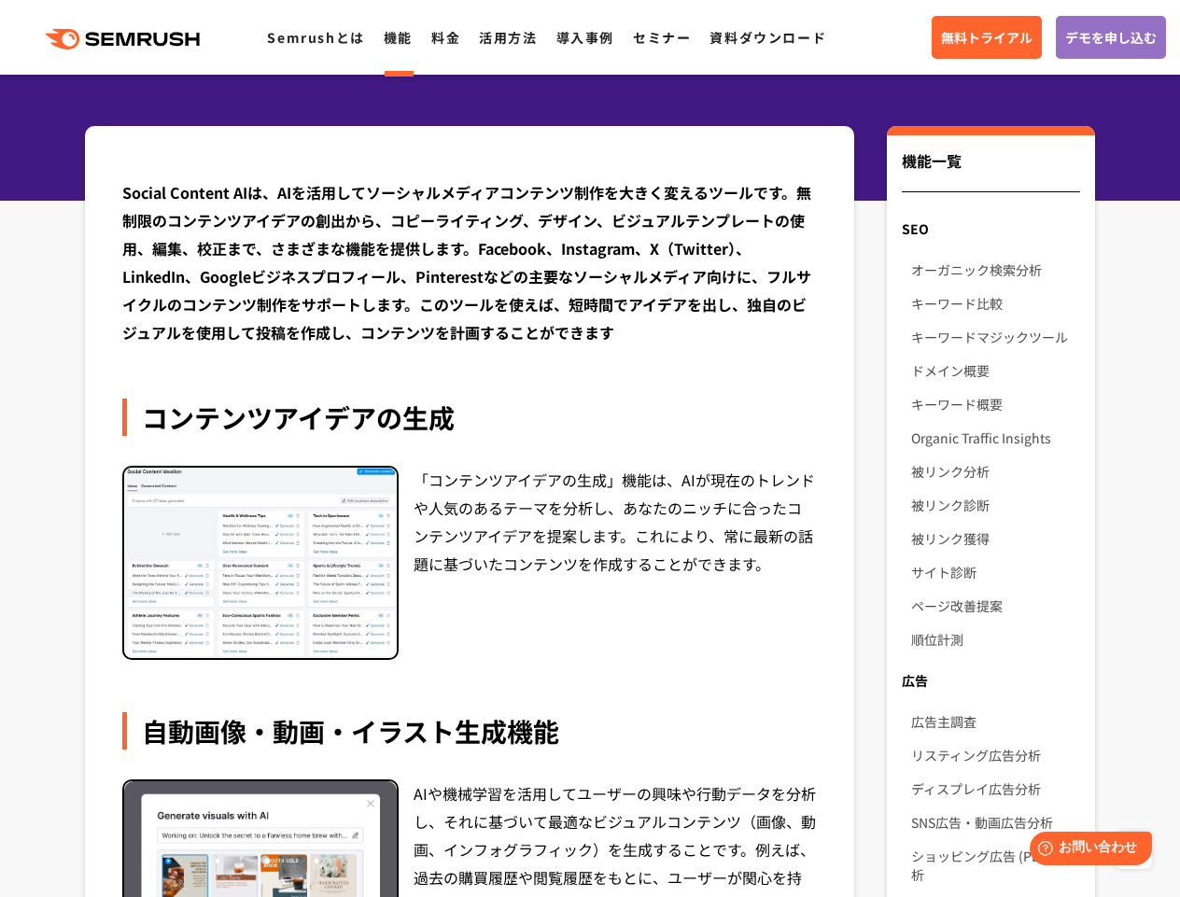
scroll to position [0, 0]
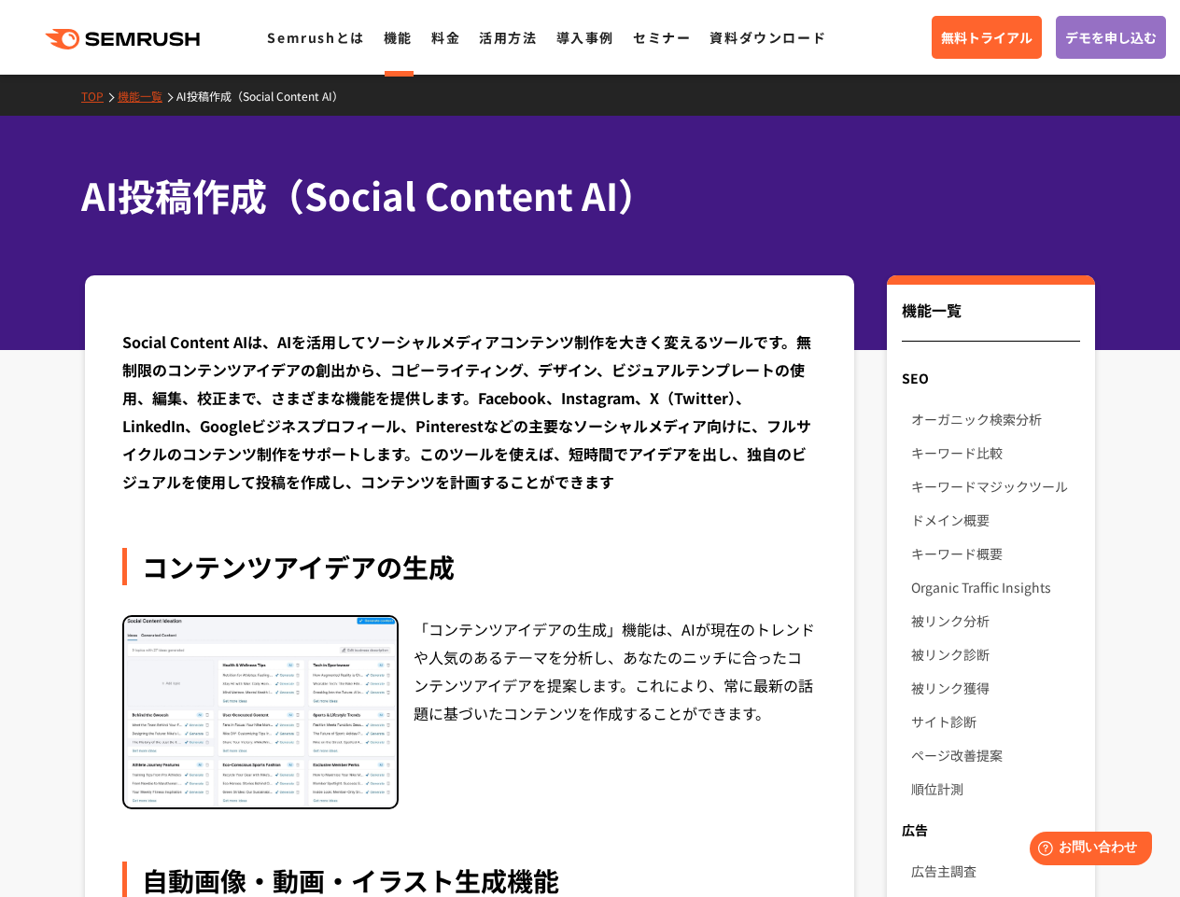
drag, startPoint x: 607, startPoint y: 750, endPoint x: 626, endPoint y: 747, distance: 18.9
click at [610, 750] on div "「コンテンツアイデアの生成」機能は、AIが現在のトレンドや人気のあるテーマを分析し、あなたのニッチに合ったコンテンツアイデアを提案します。これにより、常に最新…" at bounding box center [615, 712] width 403 height 195
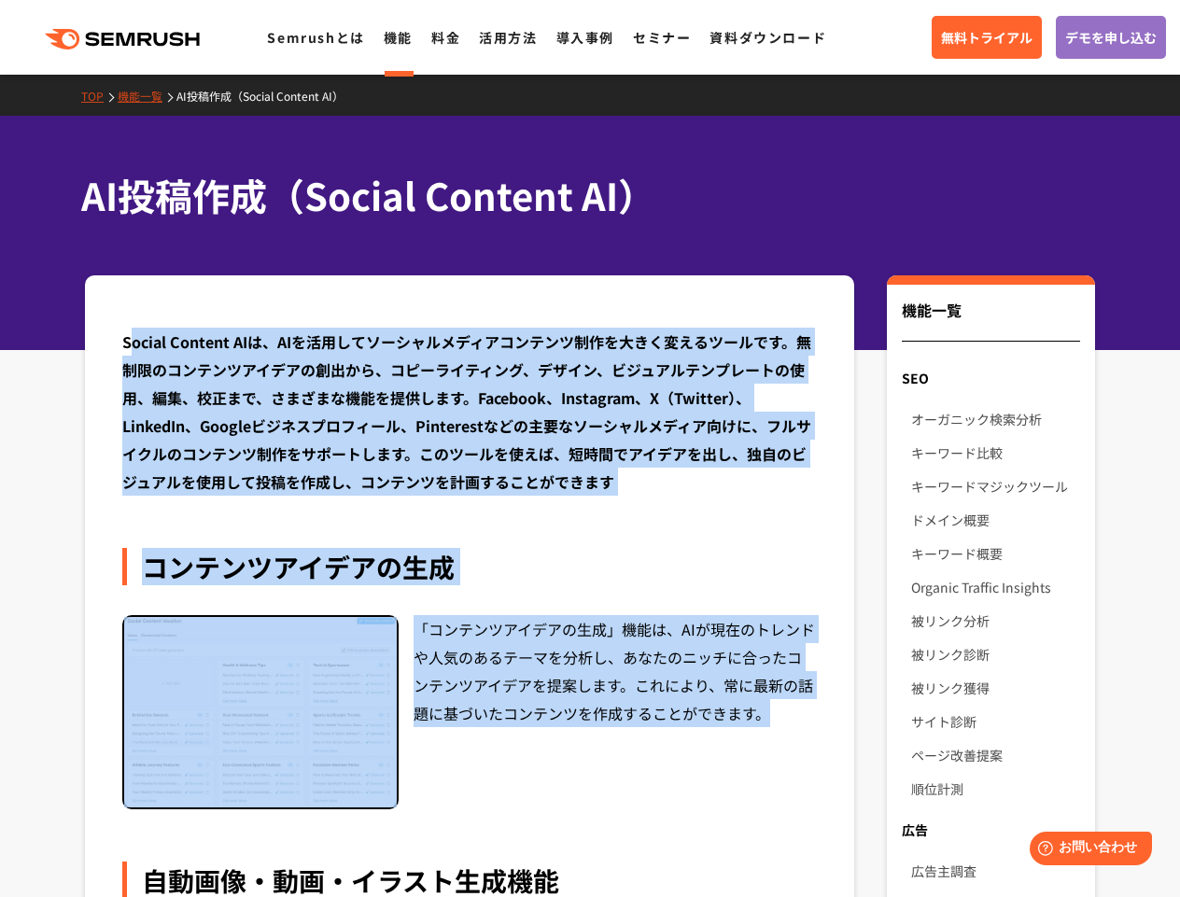
drag, startPoint x: 761, startPoint y: 710, endPoint x: 128, endPoint y: 332, distance: 737.0
click at [128, 332] on div "Social Content AIは、AIを活用してソーシャルメディアコンテンツ制作を大きく変えるツールです。無制限のコンテンツアイデアの創出から、コピーライ…" at bounding box center [469, 412] width 695 height 168
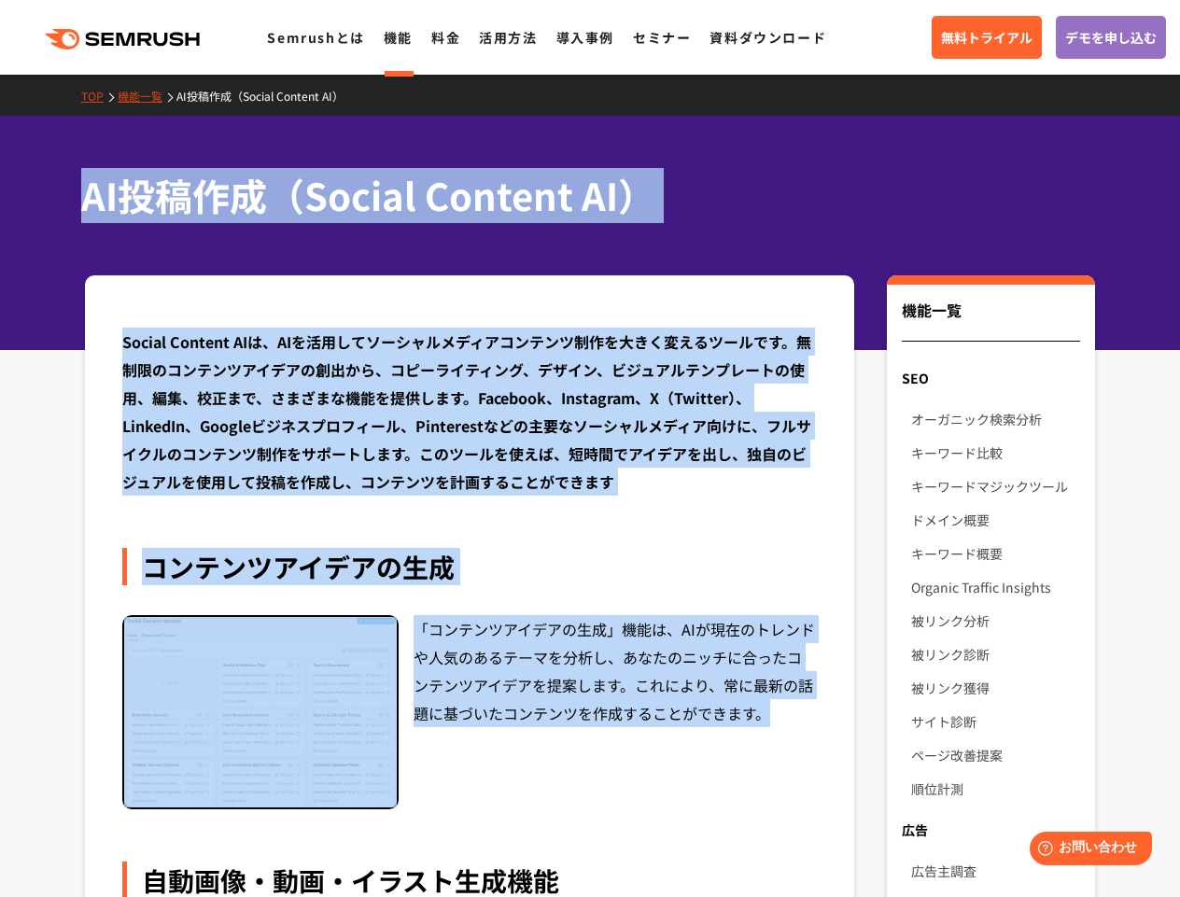
drag, startPoint x: 103, startPoint y: 201, endPoint x: 775, endPoint y: 731, distance: 856.4
click at [775, 731] on div "「コンテンツアイデアの生成」機能は、AIが現在のトレンドや人気のあるテーマを分析し、あなたのニッチに合ったコンテンツアイデアを提案します。これにより、常に最新…" at bounding box center [615, 712] width 403 height 195
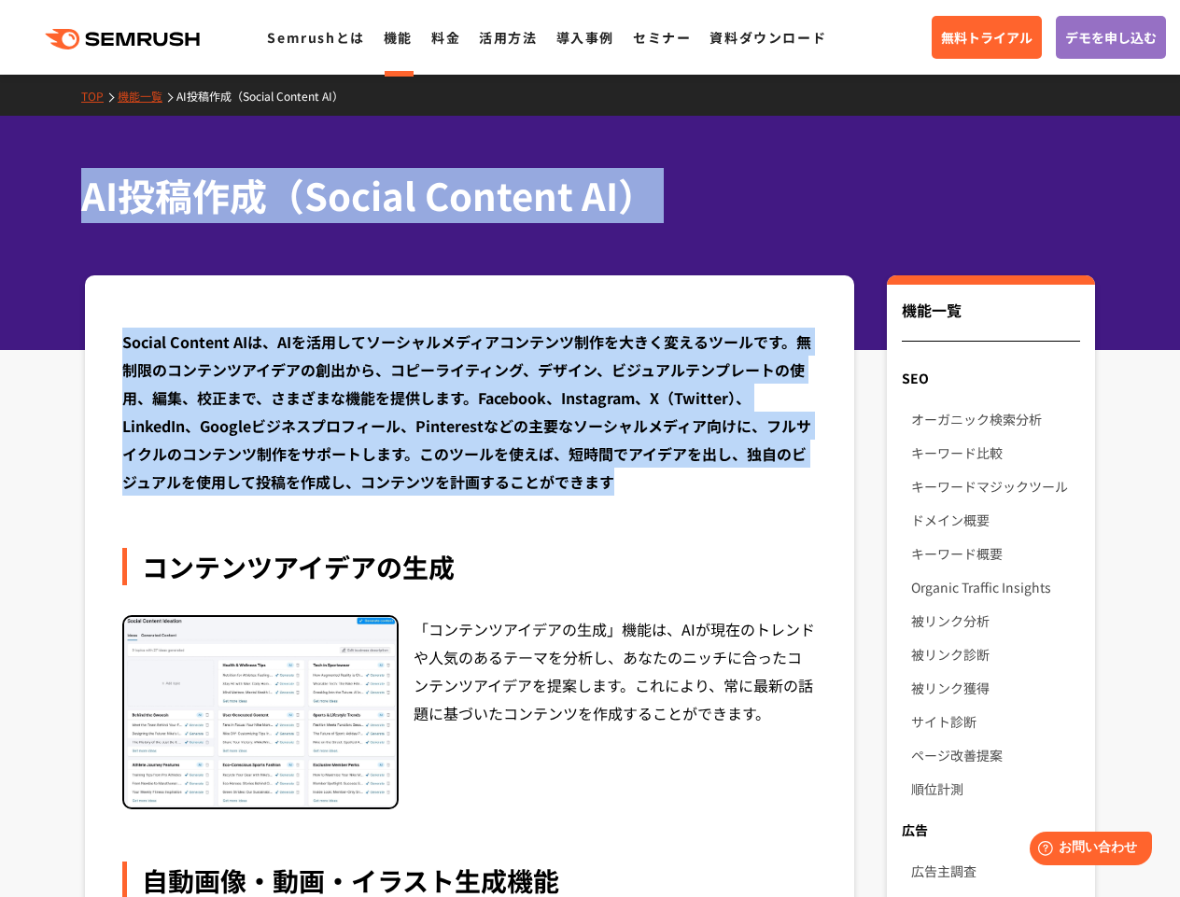
drag, startPoint x: 45, startPoint y: 189, endPoint x: 642, endPoint y: 494, distance: 670.3
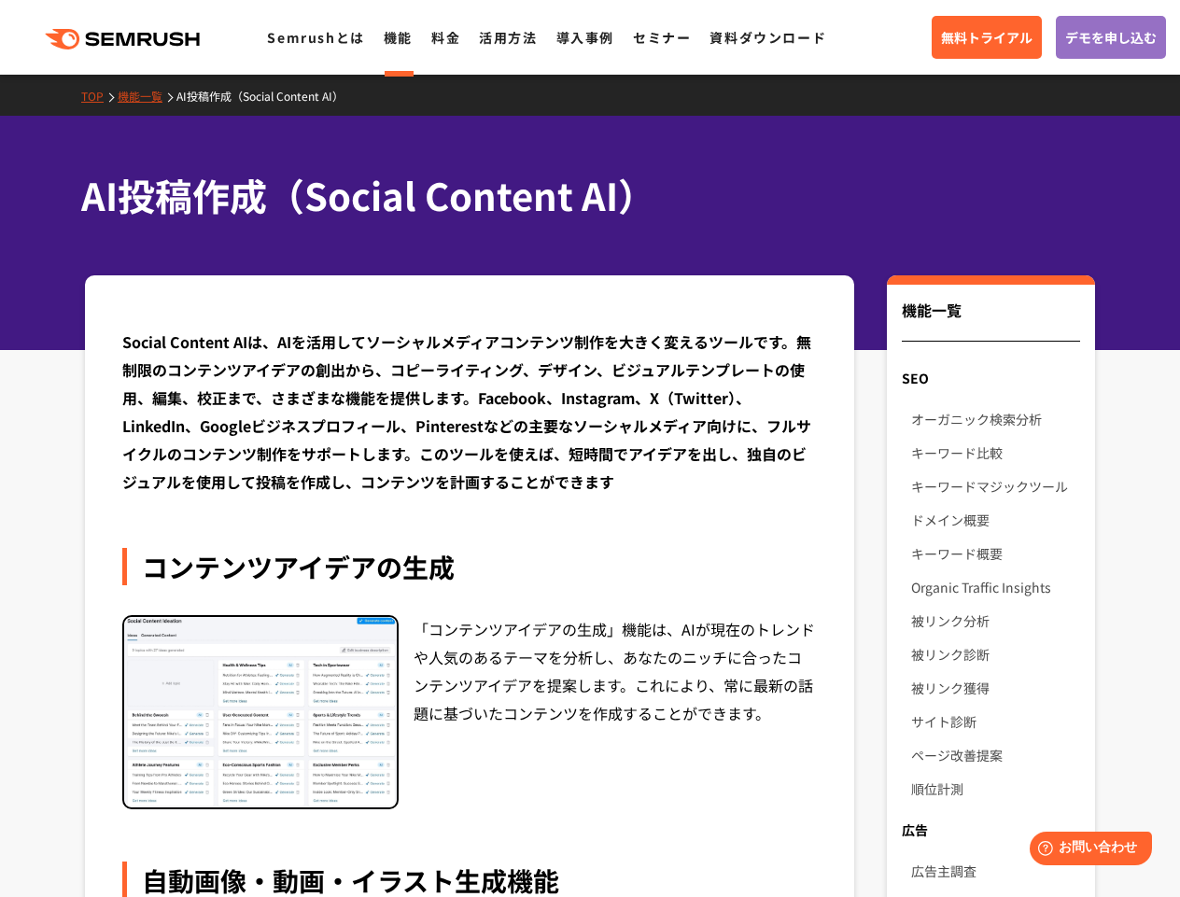
click at [644, 479] on div "Social Content AIは、AIを活用してソーシャルメディアコンテンツ制作を大きく変えるツールです。無制限のコンテンツアイデアの創出から、コピーライ…" at bounding box center [469, 412] width 695 height 168
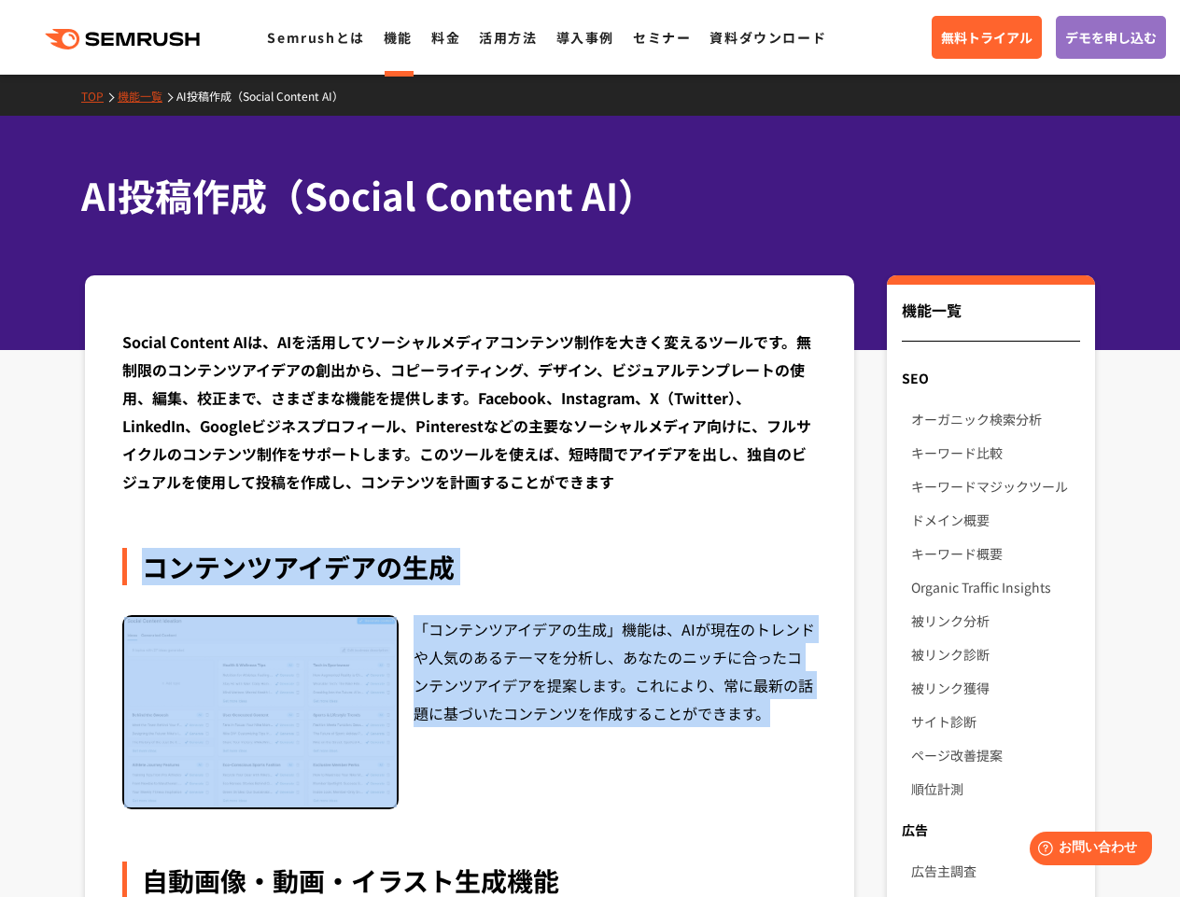
drag, startPoint x: 147, startPoint y: 567, endPoint x: 791, endPoint y: 725, distance: 663.4
click at [787, 726] on div "コンテンツアイデアの生成 「コンテンツアイデアの生成」機能は、AIが現在のトレンドや人気のあるテーマを分析し、あなたのニッチに合ったコンテンツアイデアを提案し…" at bounding box center [469, 679] width 695 height 262
click at [792, 725] on div "「コンテンツアイデアの生成」機能は、AIが現在のトレンドや人気のあるテーマを分析し、あなたのニッチに合ったコンテンツアイデアを提案します。これにより、常に最新…" at bounding box center [615, 712] width 403 height 195
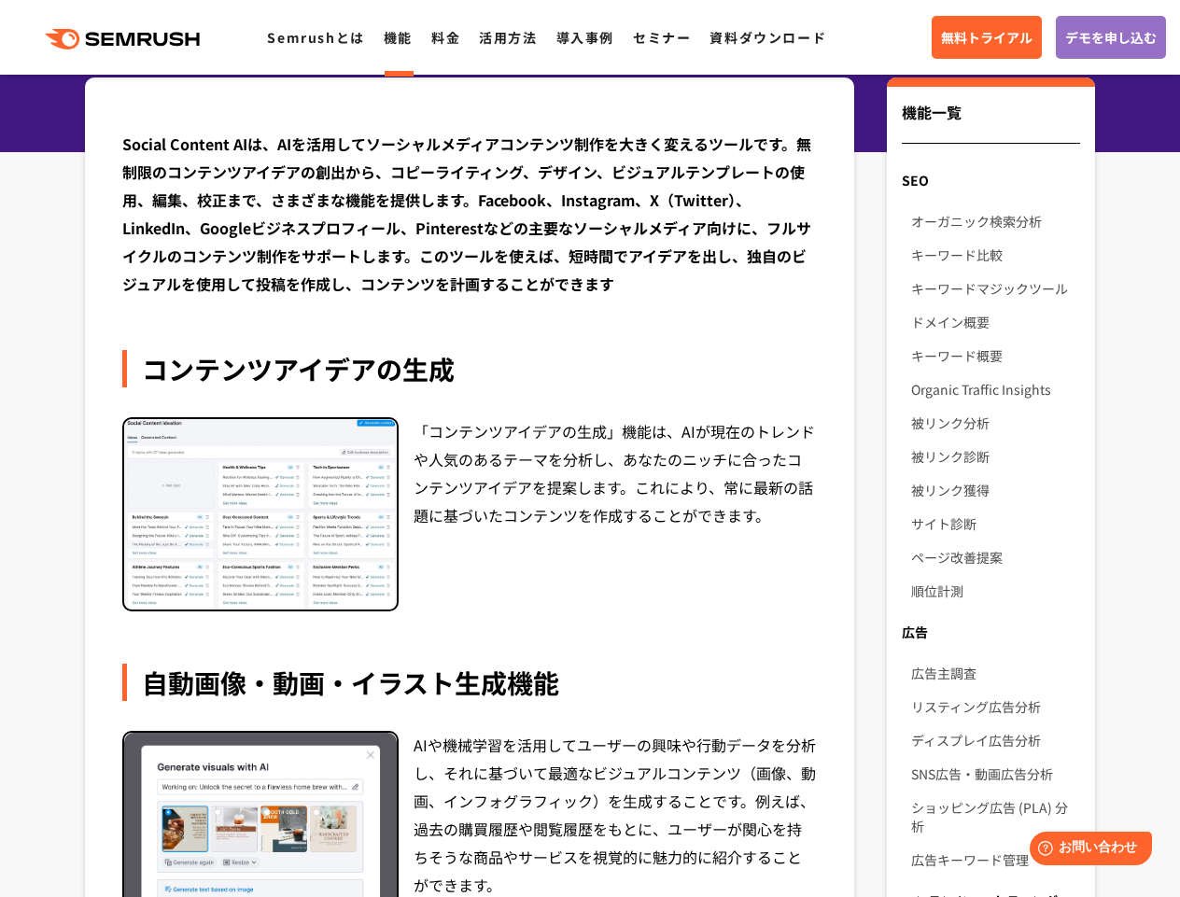
scroll to position [218, 0]
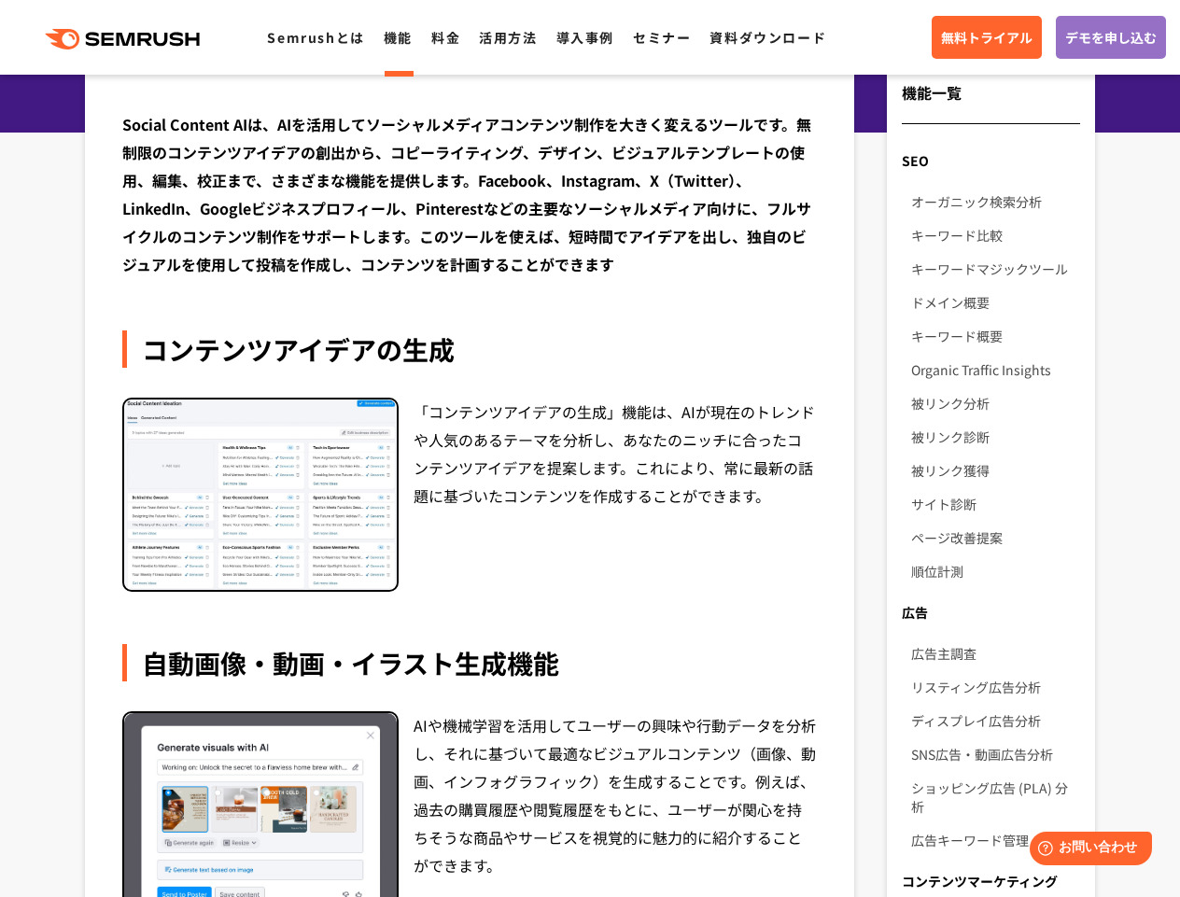
drag, startPoint x: 797, startPoint y: 683, endPoint x: 441, endPoint y: 686, distance: 355.8
click at [796, 683] on div "自動画像・動画・イラスト生成機能 AIや機械学習を活用してユーザーの興味や行動データを分析し、それに基づいて最適なビジュアルコンテンツ（画像、動画、インフォグ…" at bounding box center [469, 798] width 695 height 308
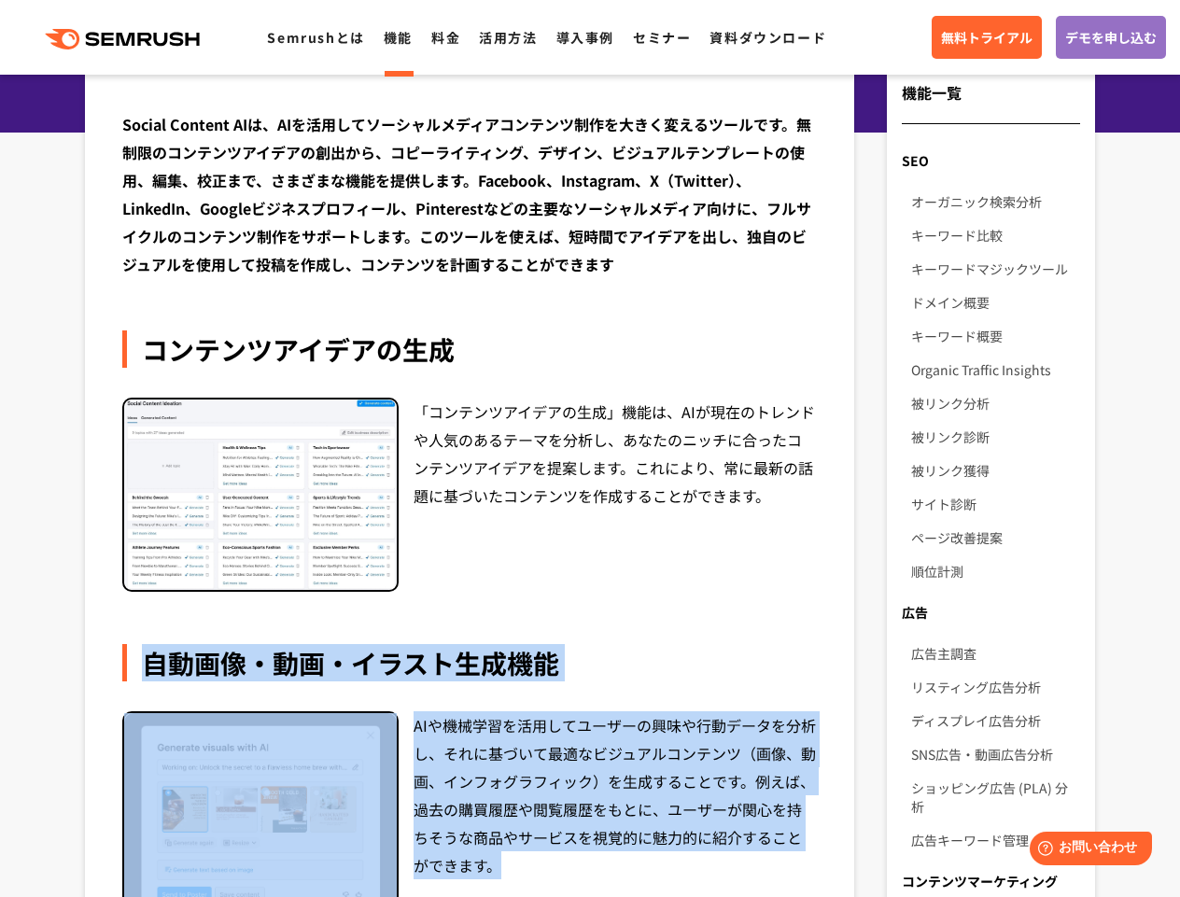
drag, startPoint x: 152, startPoint y: 659, endPoint x: 515, endPoint y: 870, distance: 420.1
click at [513, 871] on div "自動画像・動画・イラスト生成機能 AIや機械学習を活用してユーザーの興味や行動データを分析し、それに基づいて最適なビジュアルコンテンツ（画像、動画、インフォグ…" at bounding box center [469, 798] width 695 height 308
click at [516, 870] on div "AIや機械学習を活用してユーザーの興味や行動データを分析し、それに基づいて最適なビジュアルコンテンツ（画像、動画、インフォグラフィック）を生成することです。例…" at bounding box center [615, 832] width 403 height 241
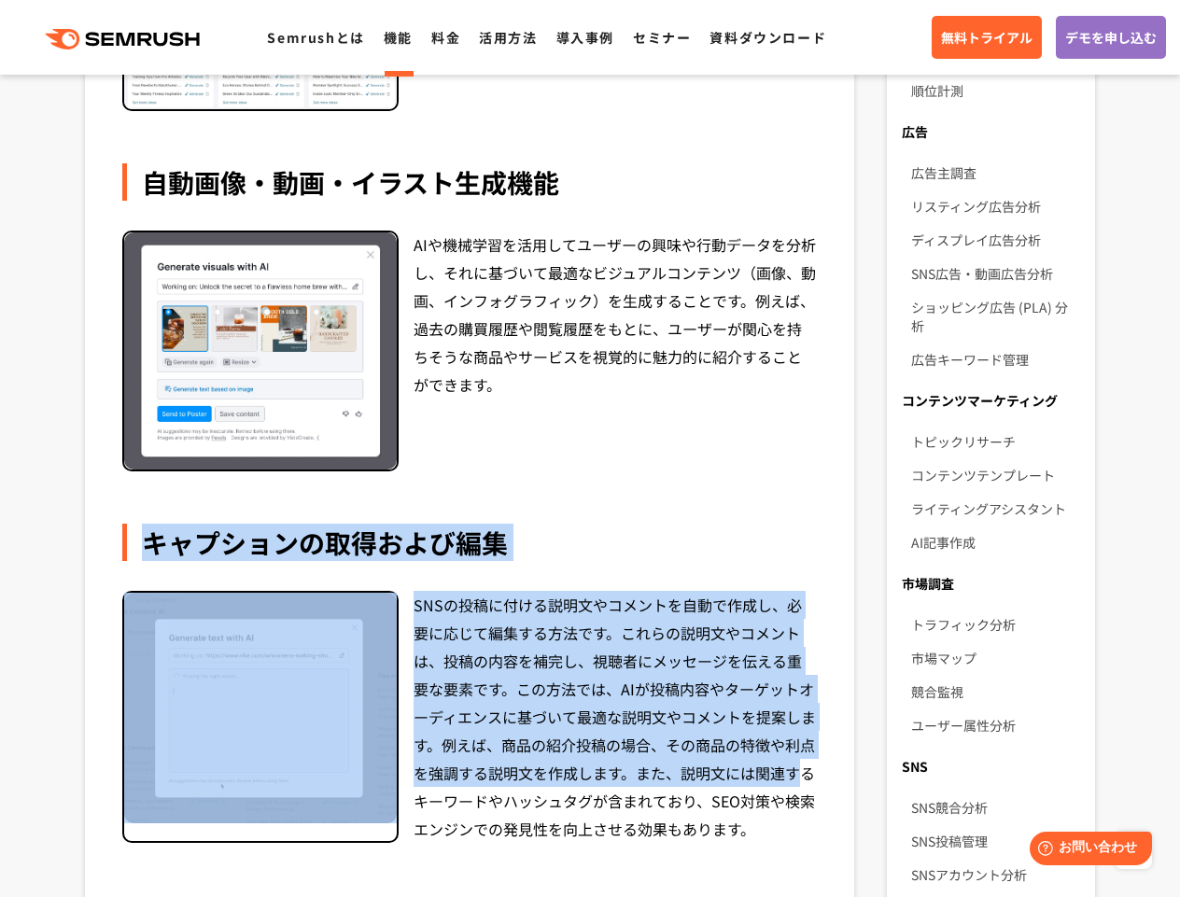
scroll to position [709, 0]
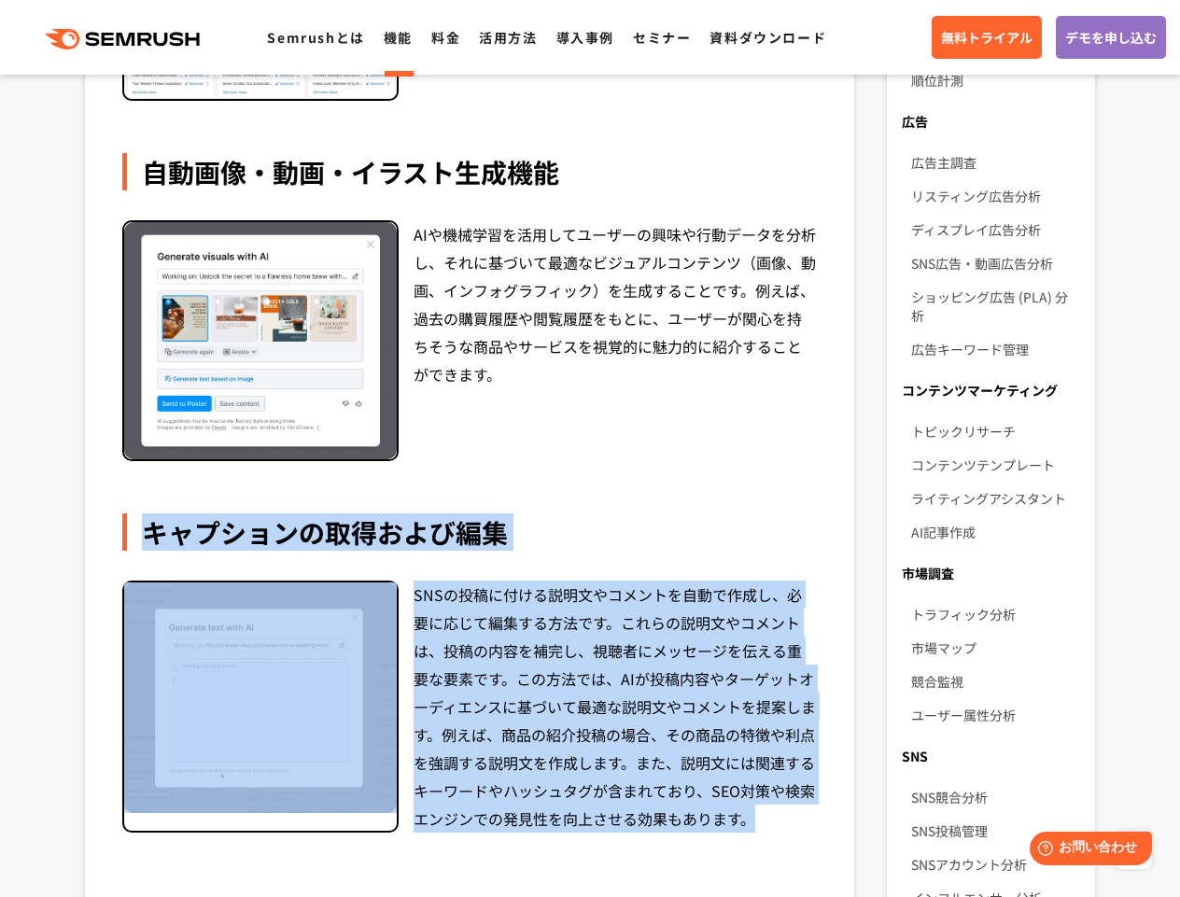
drag, startPoint x: 308, startPoint y: 670, endPoint x: 785, endPoint y: 820, distance: 500.0
click at [785, 820] on div "キャプションの取得および編集 SNSの投稿に付ける説明文やコメントを自動で作成し、必要に応じて編集する方法です。これらの説明文やコメントは、投稿の内容を補完し…" at bounding box center [469, 673] width 695 height 319
click at [805, 818] on div "SNSの投稿に付ける説明文やコメントを自動で作成し、必要に応じて編集する方法です。これらの説明文やコメントは、投稿の内容を補完し、視聴者にメッセージを伝える重…" at bounding box center [615, 707] width 403 height 252
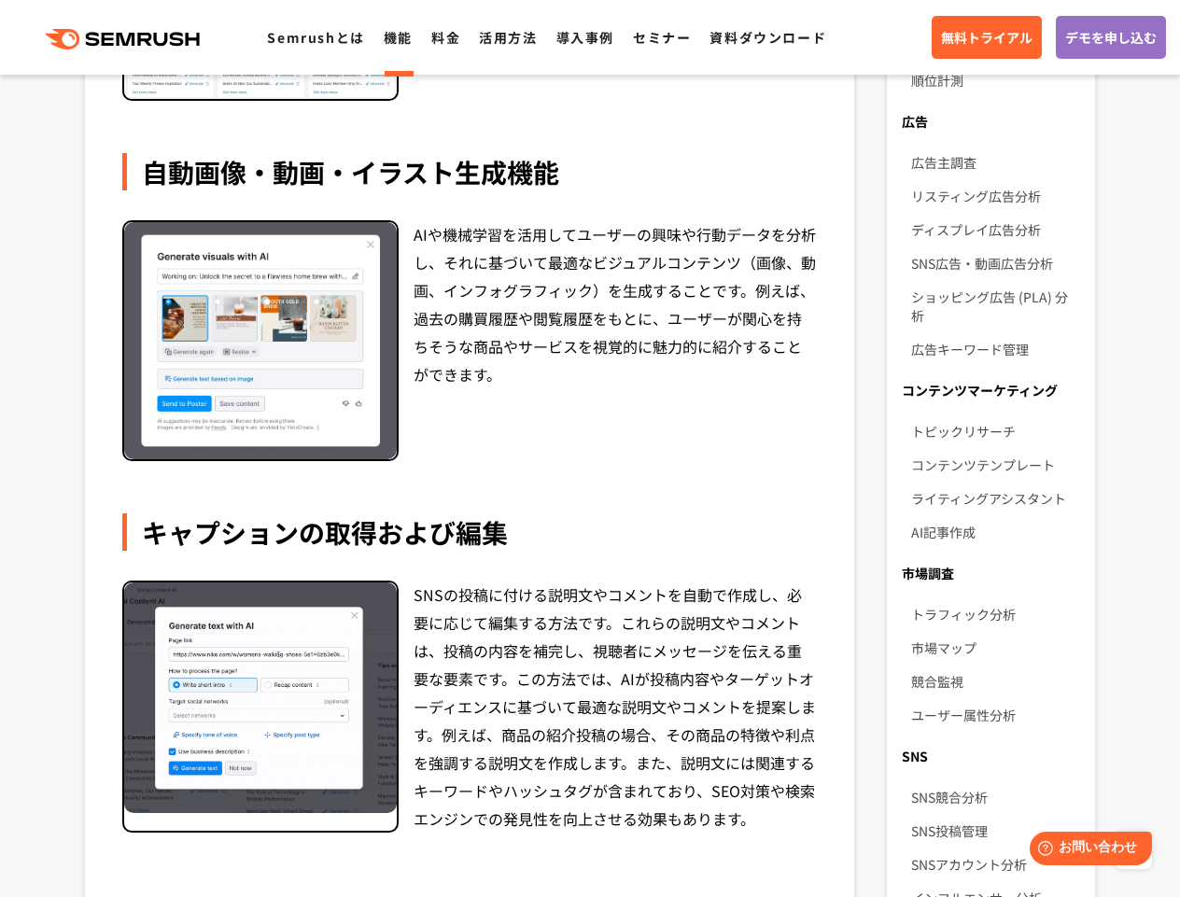
click at [833, 815] on div "Social Content AIは、AIを活用してソーシャルメディアコンテンツ制作を大きく変えるツールです。無制限のコンテンツアイデアの創出から、コピーライ…" at bounding box center [469, 421] width 769 height 1708
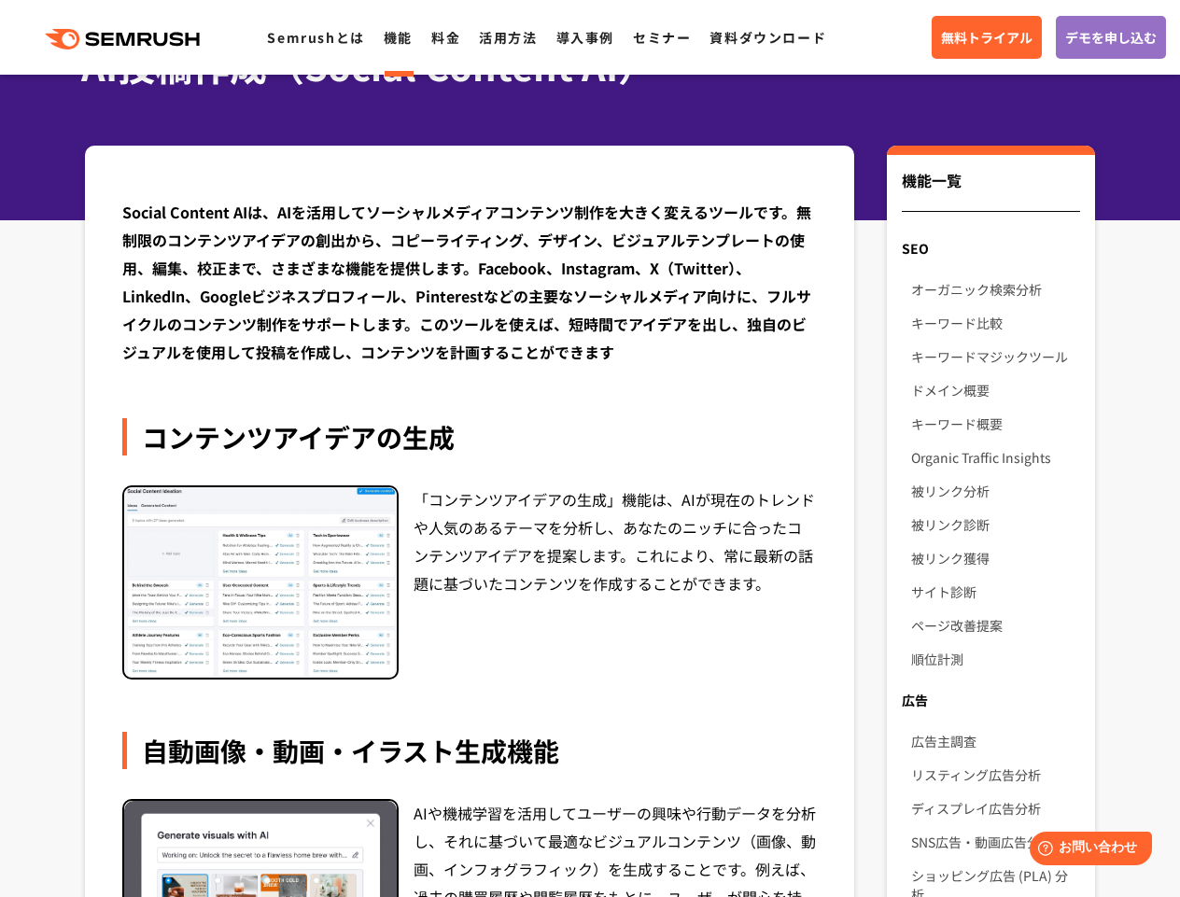
scroll to position [0, 0]
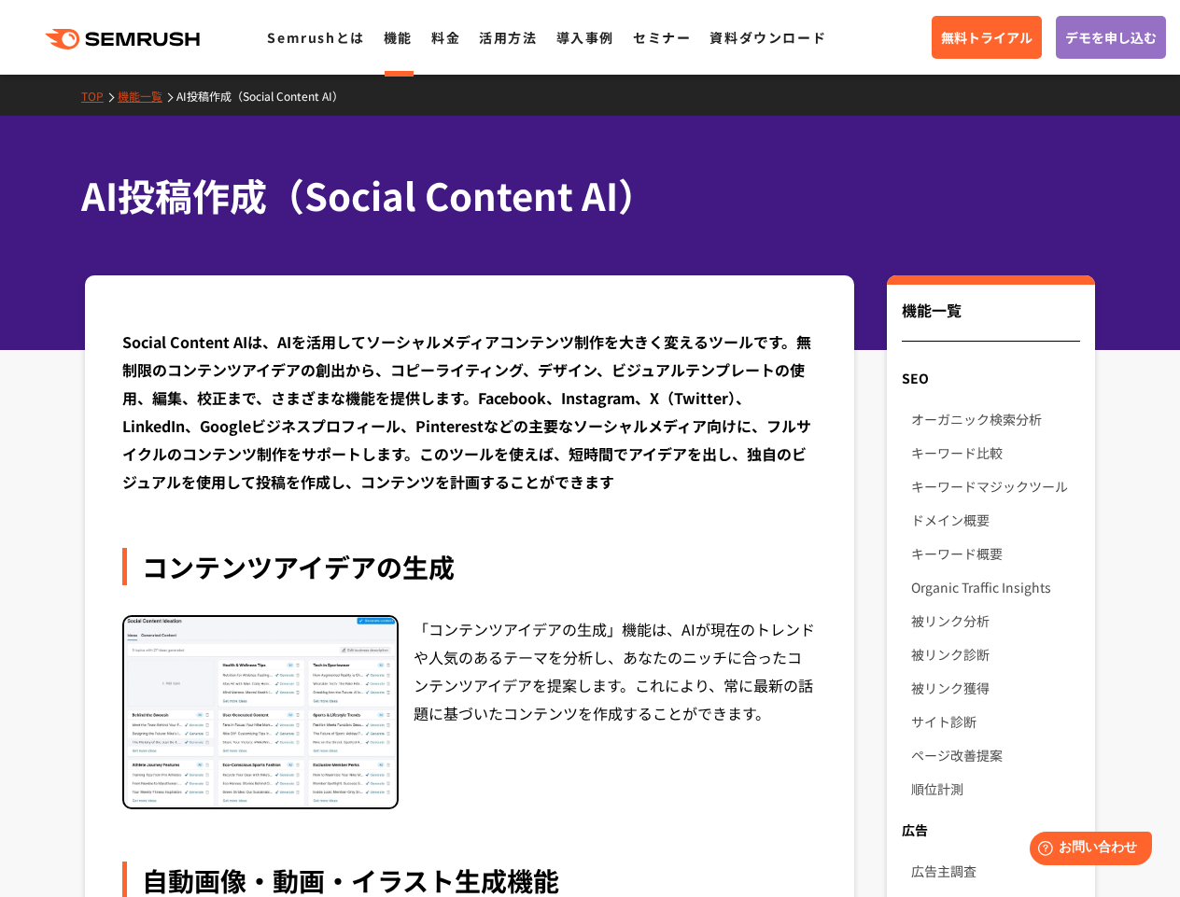
click at [807, 704] on div "「コンテンツアイデアの生成」機能は、AIが現在のトレンドや人気のあるテーマを分析し、あなたのニッチに合ったコンテンツアイデアを提案します。これにより、常に最新…" at bounding box center [615, 712] width 403 height 195
click at [642, 401] on div "Social Content AIは、AIを活用してソーシャルメディアコンテンツ制作を大きく変えるツールです。無制限のコンテンツアイデアの創出から、コピーライ…" at bounding box center [469, 412] width 695 height 168
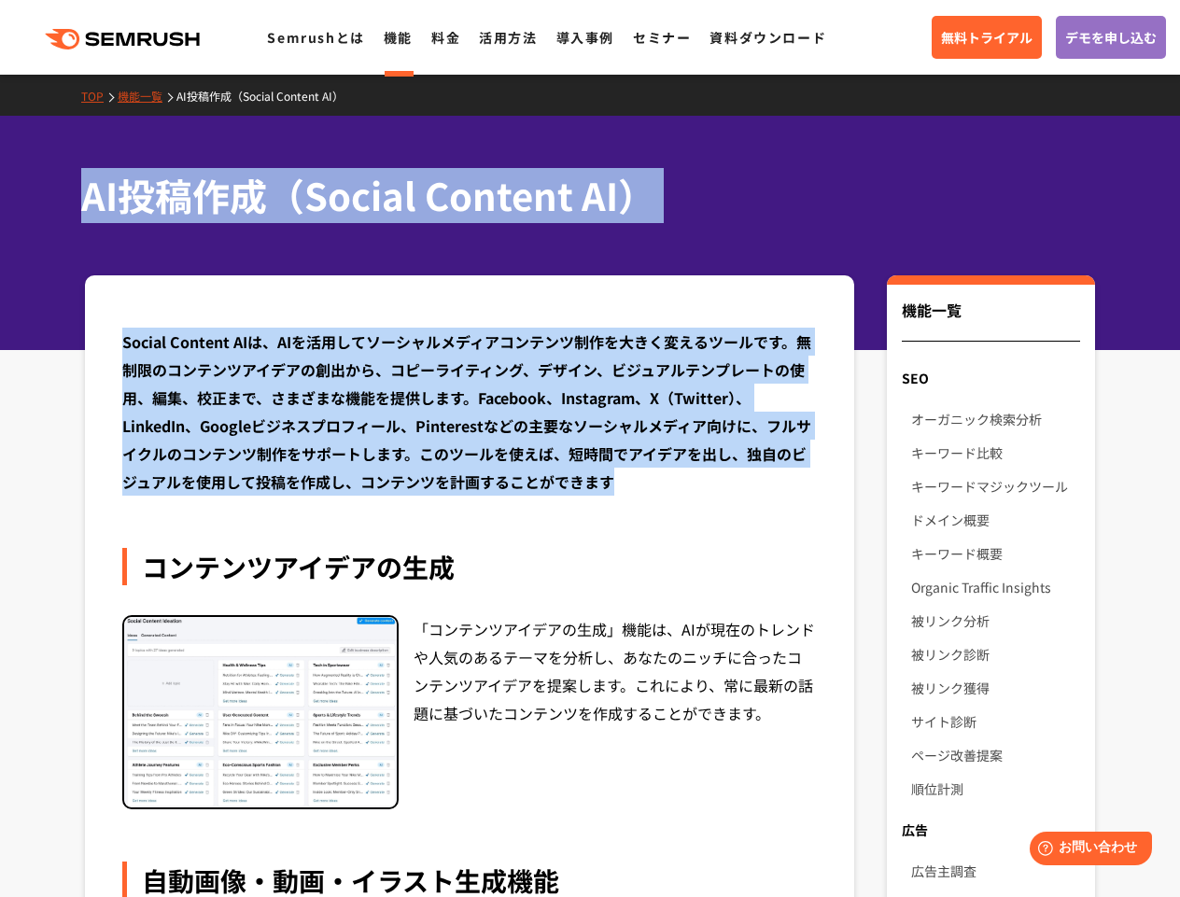
drag, startPoint x: 590, startPoint y: 453, endPoint x: 68, endPoint y: 183, distance: 587.6
click at [68, 183] on div "AI投稿作成（Social Content AI）" at bounding box center [590, 233] width 1180 height 234
drag, startPoint x: 70, startPoint y: 185, endPoint x: 635, endPoint y: 487, distance: 640.4
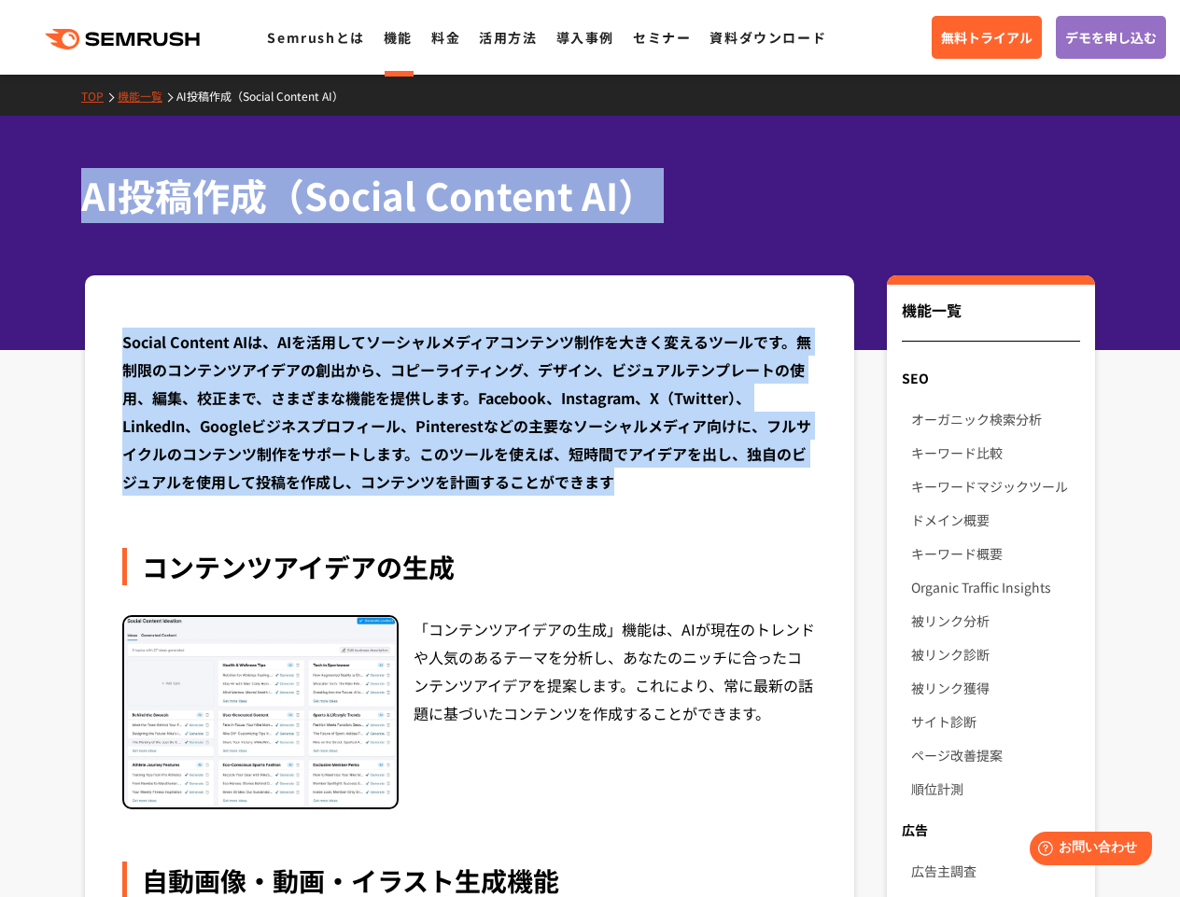
click at [635, 487] on div "Social Content AIは、AIを活用してソーシャルメディアコンテンツ制作を大きく変えるツールです。無制限のコンテンツアイデアの創出から、コピーライ…" at bounding box center [469, 412] width 695 height 168
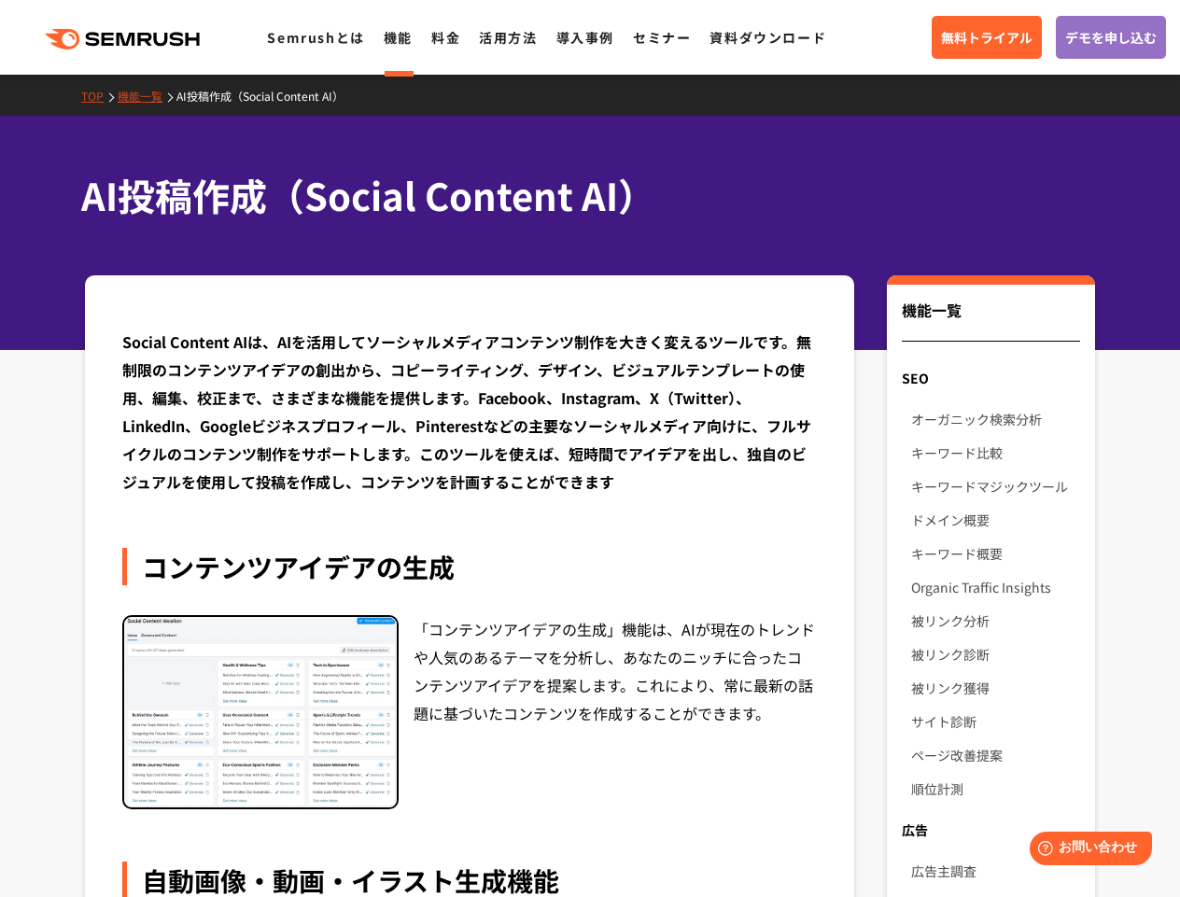
click at [636, 487] on div "Social Content AIは、AIを活用してソーシャルメディアコンテンツ制作を大きく変えるツールです。無制限のコンテンツアイデアの創出から、コピーライ…" at bounding box center [469, 412] width 695 height 168
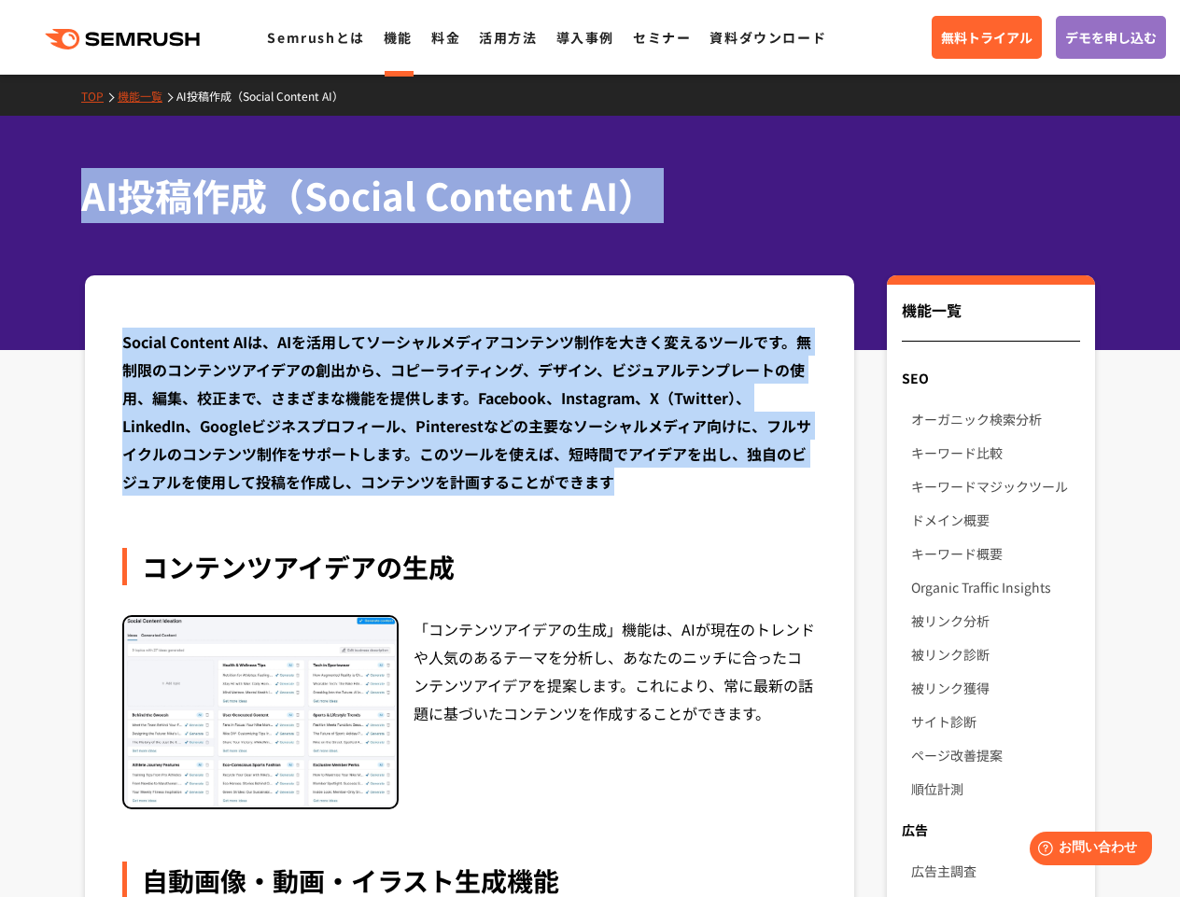
drag, startPoint x: 628, startPoint y: 488, endPoint x: 64, endPoint y: 182, distance: 641.8
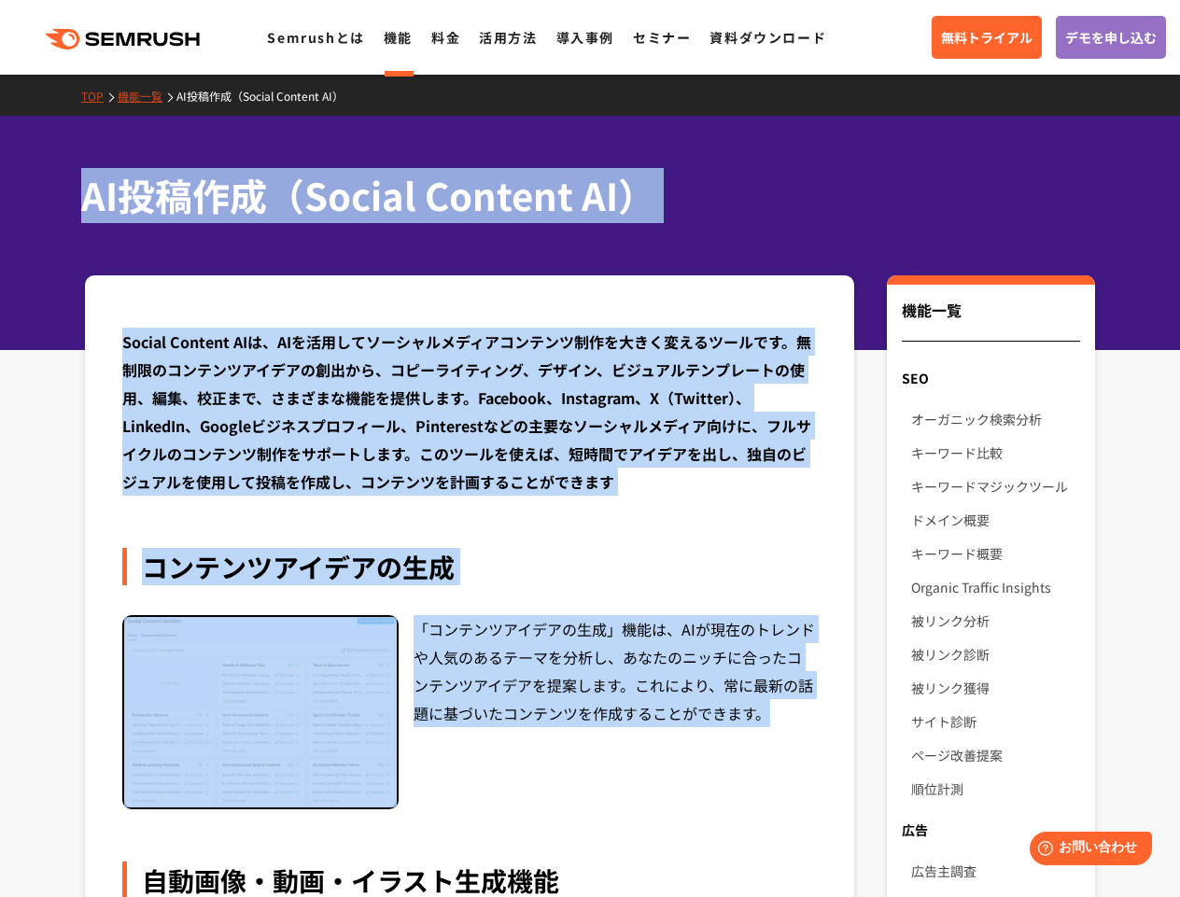
drag, startPoint x: 656, startPoint y: 644, endPoint x: 55, endPoint y: 181, distance: 759.1
click at [75, 193] on div "AI投稿作成（Social Content AI）" at bounding box center [590, 233] width 1180 height 234
drag, startPoint x: 75, startPoint y: 190, endPoint x: 820, endPoint y: 779, distance: 950.0
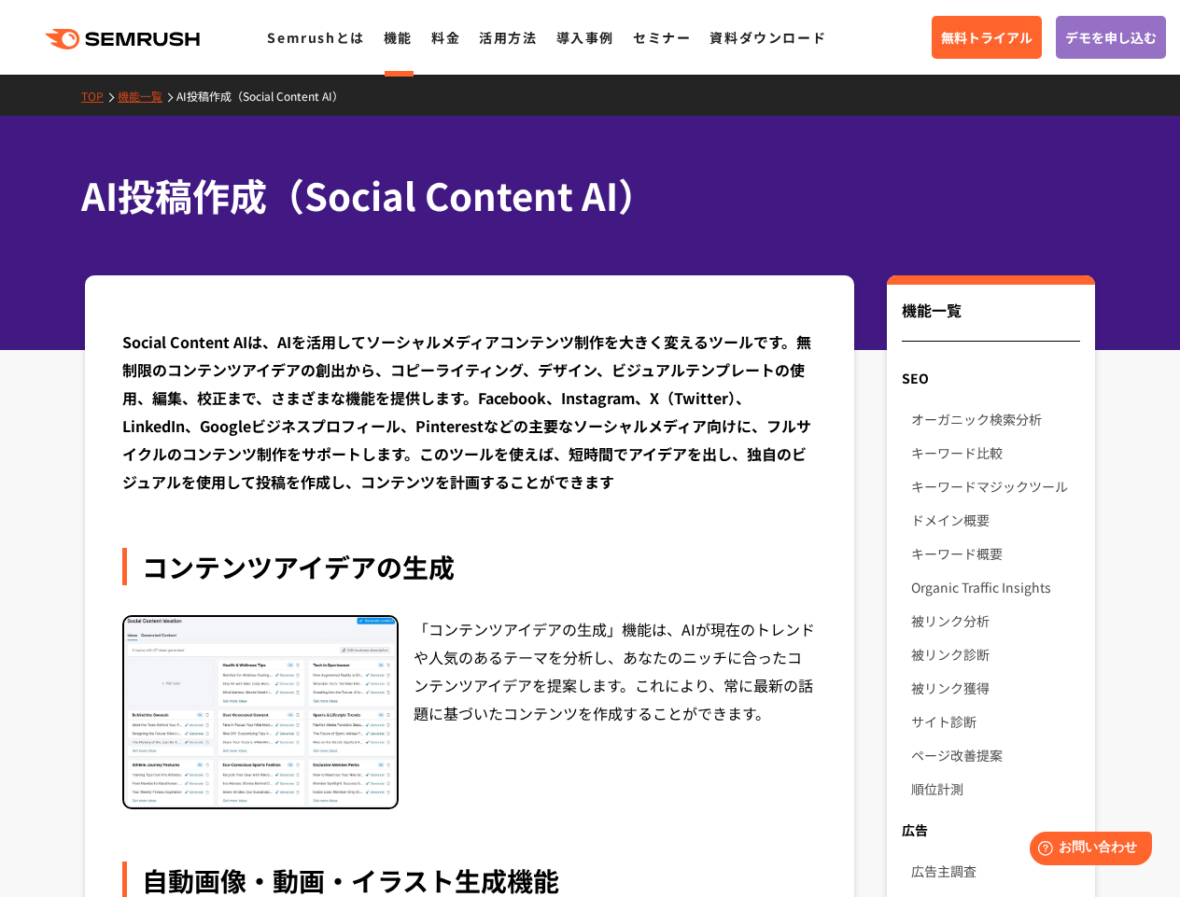
click at [1066, 193] on h1 "AI投稿作成（Social Content AI）" at bounding box center [580, 195] width 999 height 55
